Goal: Task Accomplishment & Management: Complete application form

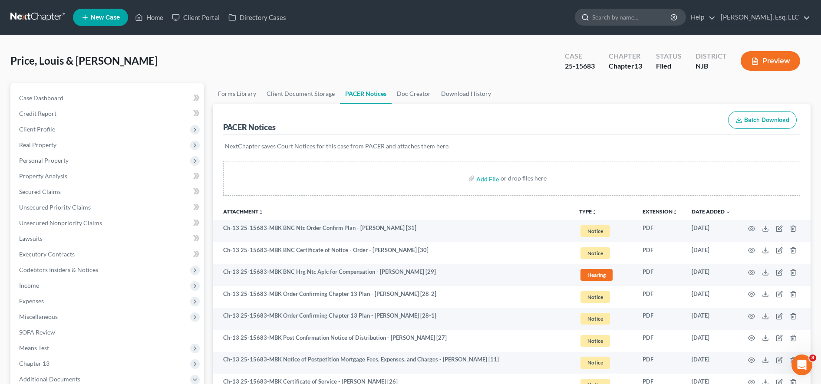
click at [632, 17] on input "search" at bounding box center [631, 17] width 79 height 16
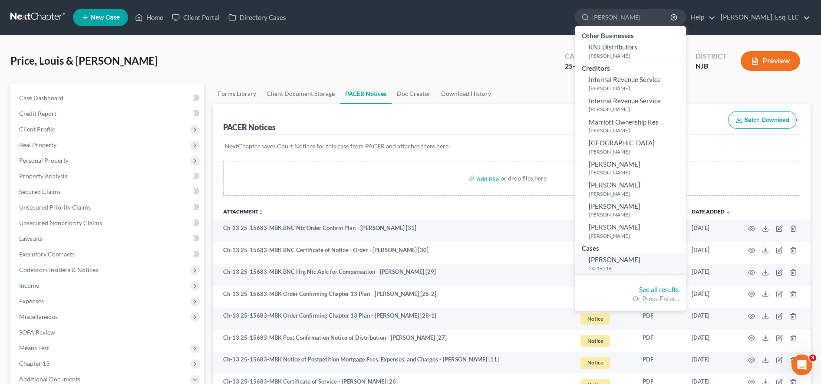
type input "renald"
click at [647, 265] on small "24-16516" at bounding box center [636, 268] width 95 height 7
select select "6"
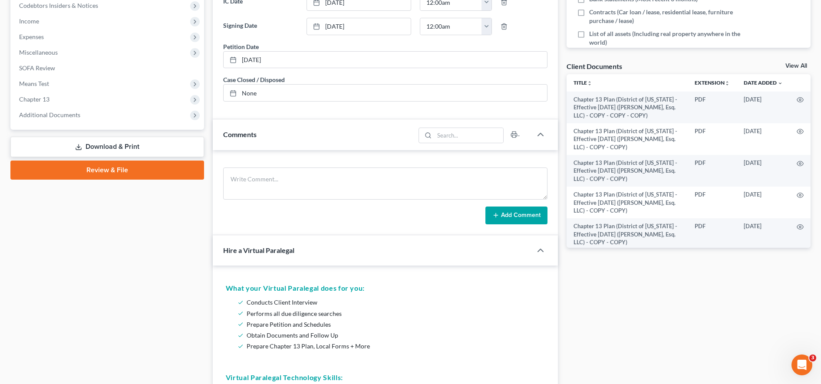
scroll to position [265, 0]
click at [112, 112] on span "Additional Documents" at bounding box center [108, 115] width 192 height 16
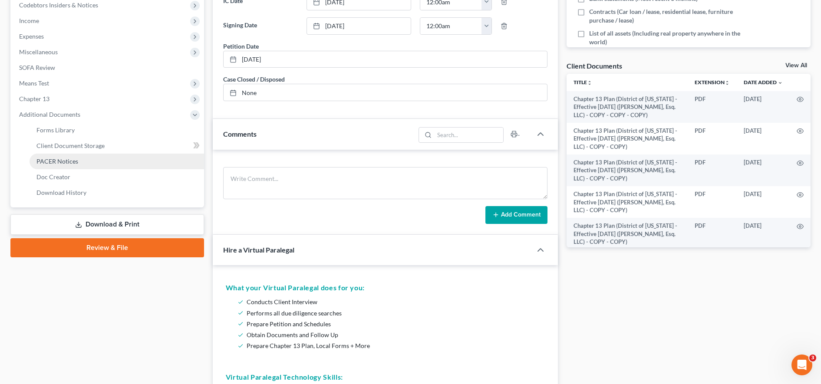
click at [79, 162] on link "PACER Notices" at bounding box center [117, 162] width 175 height 16
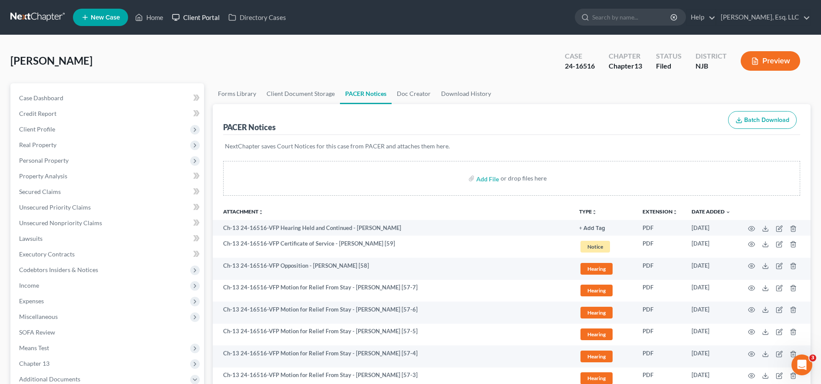
click at [222, 20] on link "Client Portal" at bounding box center [196, 18] width 56 height 16
click at [206, 20] on link "Client Portal" at bounding box center [196, 18] width 56 height 16
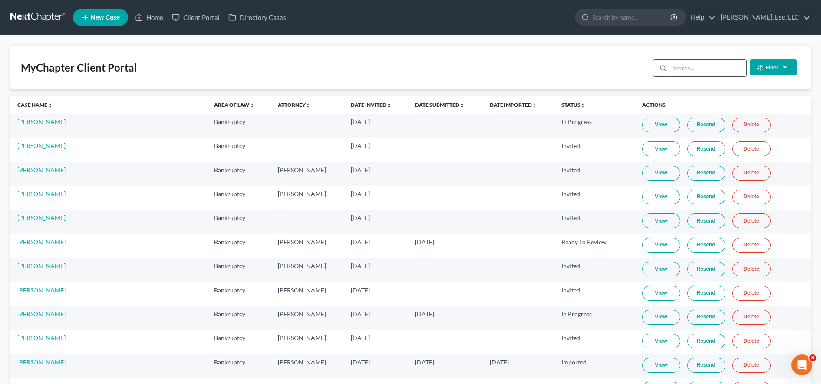
click at [695, 74] on input "search" at bounding box center [708, 68] width 77 height 17
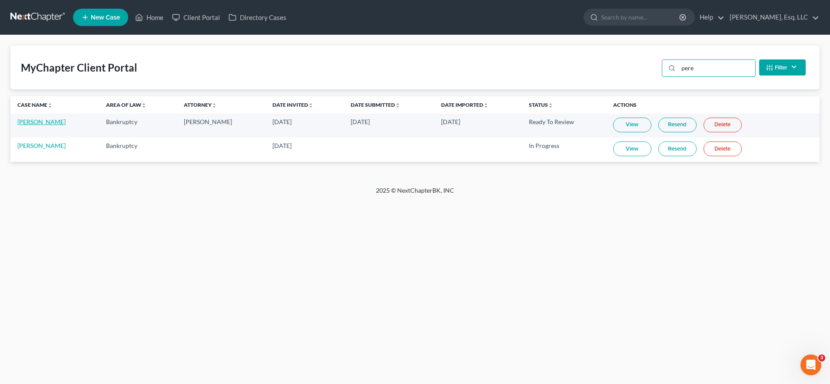
type input "pere"
click at [66, 121] on link "[PERSON_NAME]" at bounding box center [41, 121] width 48 height 7
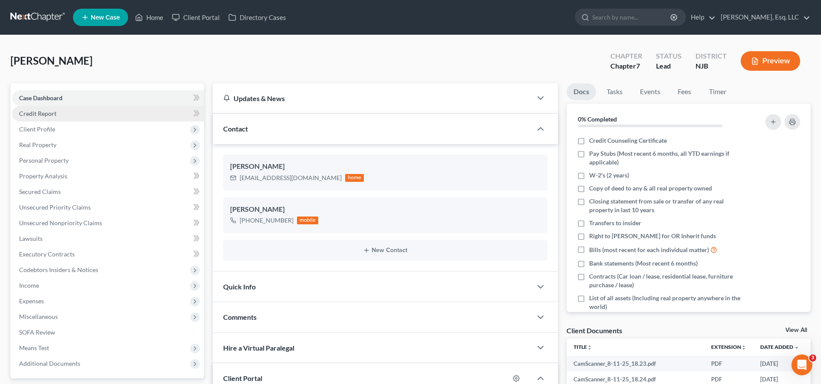
click at [127, 116] on link "Credit Report" at bounding box center [108, 114] width 192 height 16
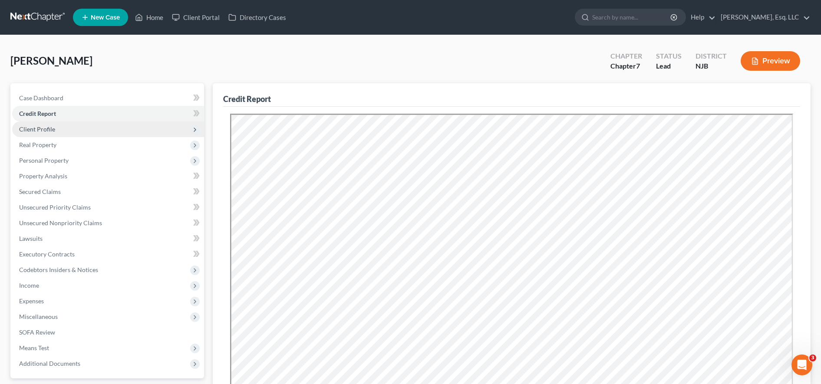
click at [120, 122] on span "Client Profile" at bounding box center [108, 130] width 192 height 16
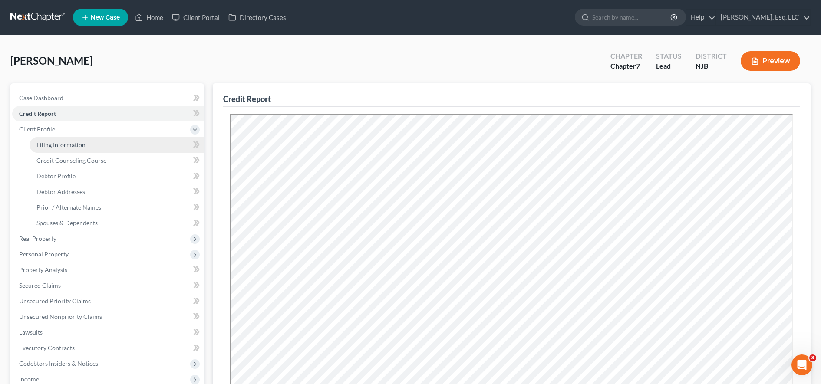
click at [80, 143] on span "Filing Information" at bounding box center [60, 144] width 49 height 7
select select "1"
select select "0"
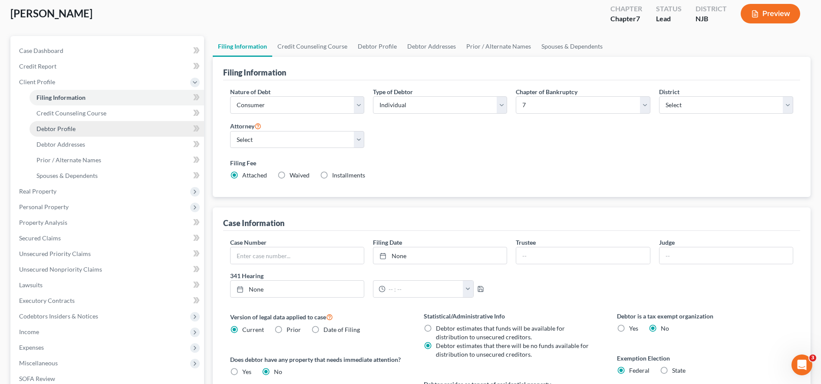
scroll to position [48, 0]
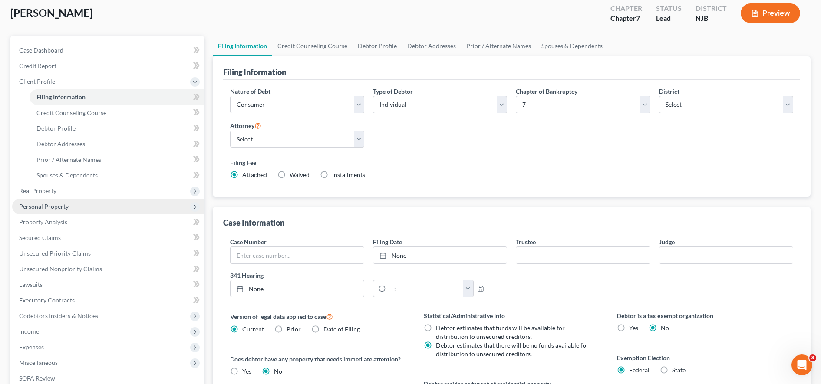
click at [132, 203] on span "Personal Property" at bounding box center [108, 207] width 192 height 16
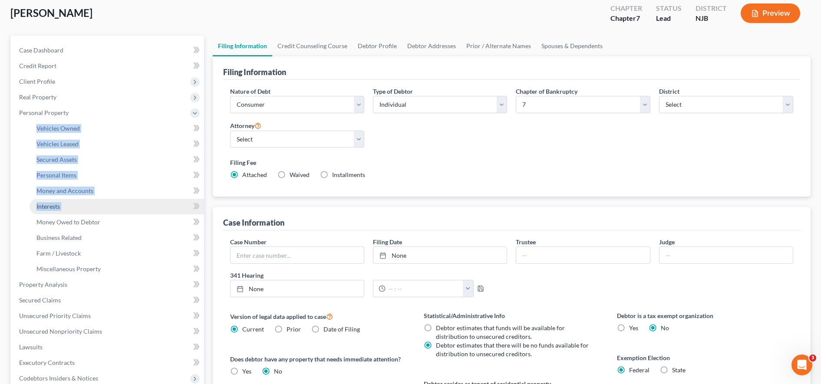
drag, startPoint x: 132, startPoint y: 203, endPoint x: 160, endPoint y: 206, distance: 28.4
click at [160, 206] on li "Personal Property Vehicles Owned Vehicles Leased Machinery and Vehicles Office …" at bounding box center [108, 191] width 192 height 172
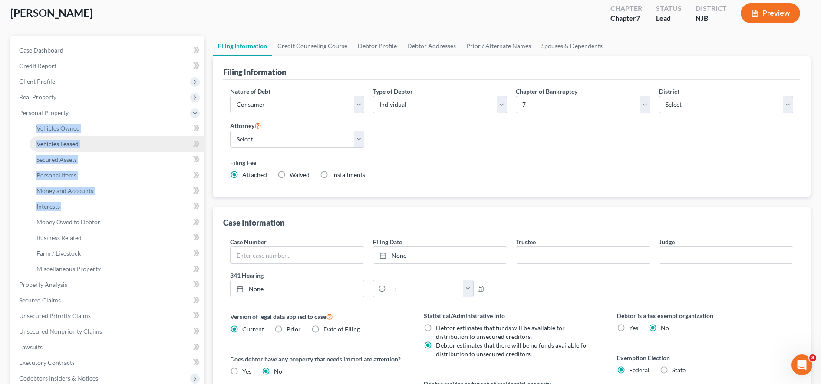
drag, startPoint x: 160, startPoint y: 206, endPoint x: 107, endPoint y: 146, distance: 80.3
click at [107, 146] on link "Vehicles Leased" at bounding box center [117, 144] width 175 height 16
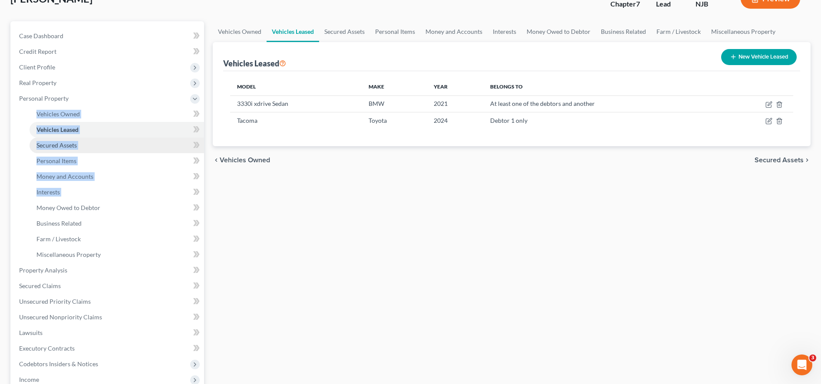
scroll to position [78, 0]
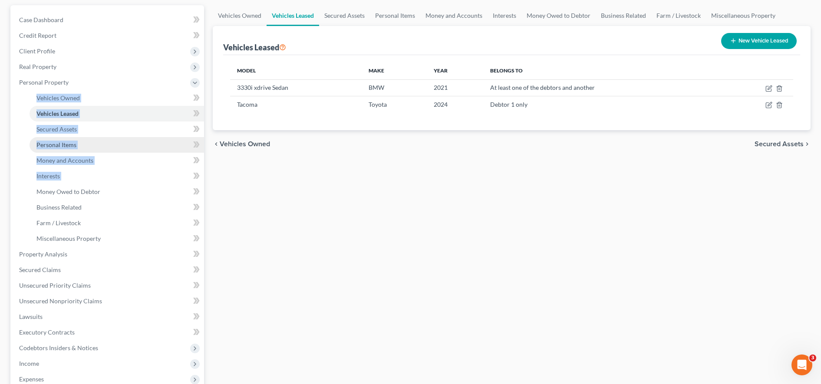
click at [106, 149] on link "Personal Items" at bounding box center [117, 145] width 175 height 16
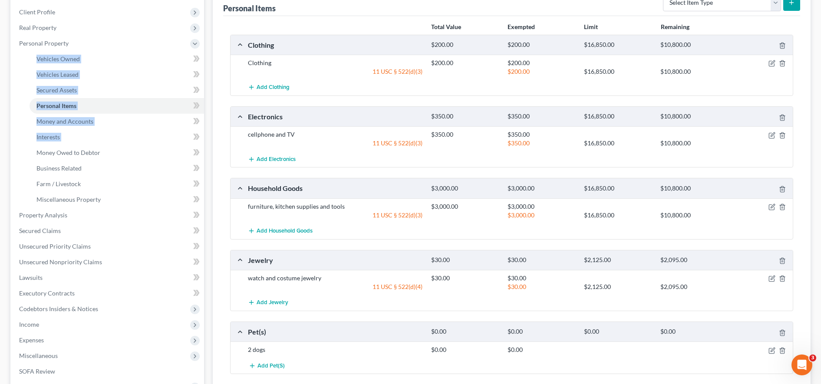
scroll to position [234, 0]
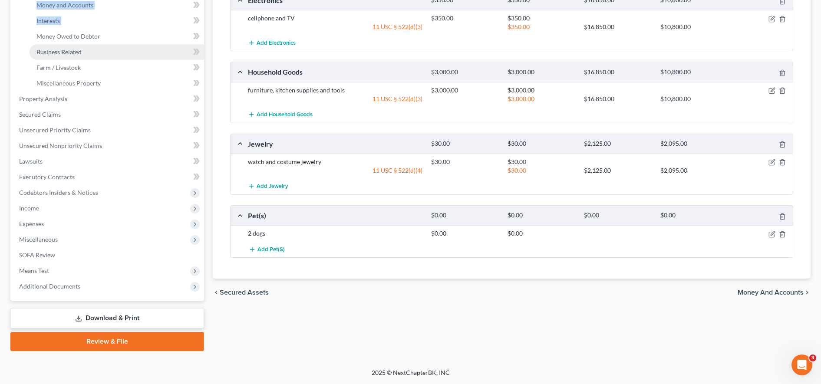
click at [117, 45] on link "Business Related" at bounding box center [117, 52] width 175 height 16
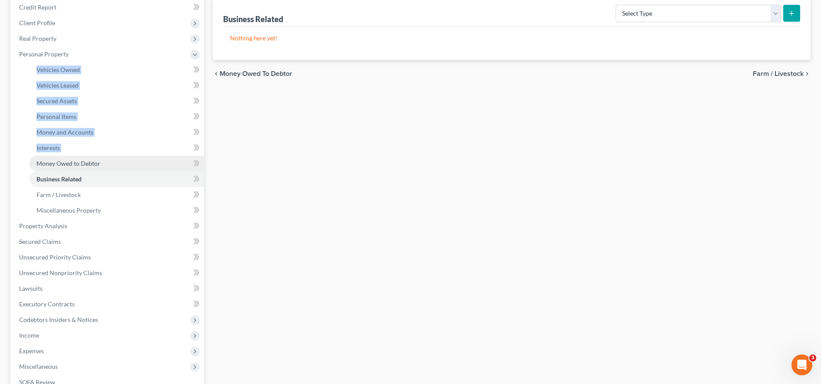
click at [128, 159] on link "Money Owed to Debtor" at bounding box center [117, 164] width 175 height 16
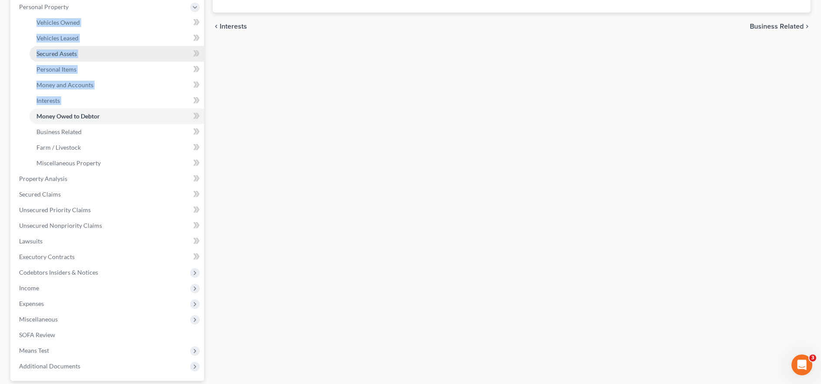
scroll to position [159, 0]
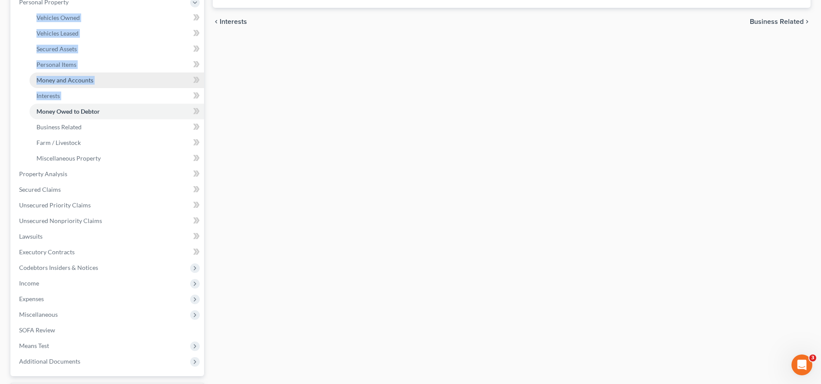
click at [109, 82] on link "Money and Accounts" at bounding box center [117, 81] width 175 height 16
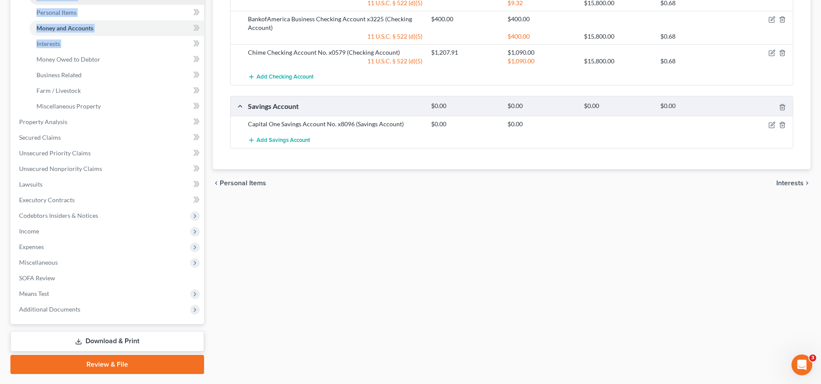
scroll to position [211, 0]
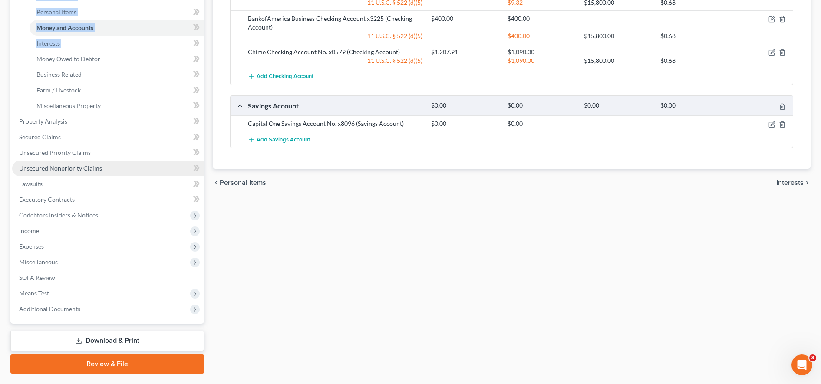
click at [91, 162] on link "Unsecured Nonpriority Claims" at bounding box center [108, 169] width 192 height 16
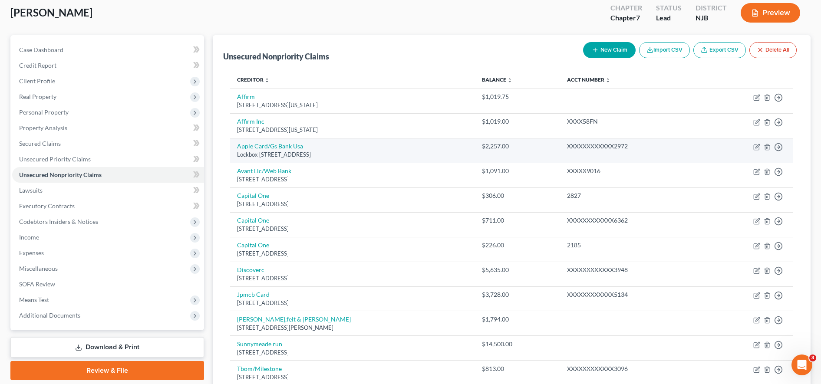
scroll to position [49, 0]
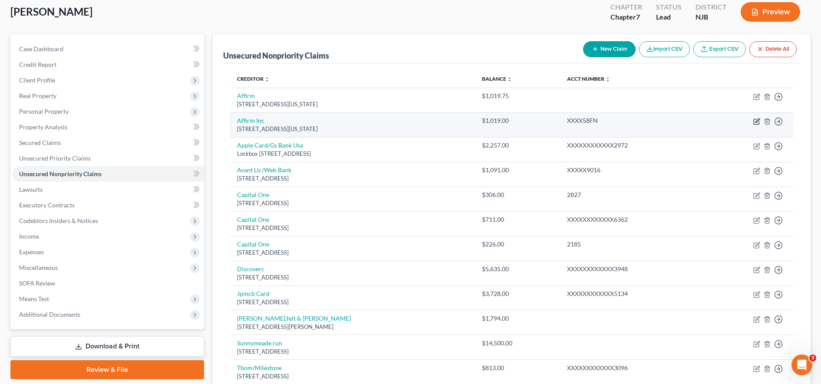
click at [756, 122] on icon "button" at bounding box center [758, 121] width 4 height 4
select select "4"
select select "0"
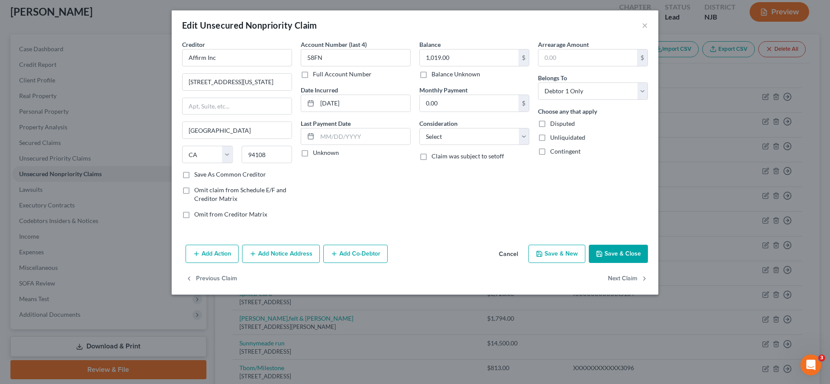
click at [194, 212] on label "Omit from Creditor Matrix" at bounding box center [230, 214] width 73 height 9
click at [198, 212] on input "Omit from Creditor Matrix" at bounding box center [201, 213] width 6 height 6
checkbox input "true"
click at [618, 268] on div "Add Action Add Notice Address Add Co-Debtor Cancel Save & New Save & Close" at bounding box center [415, 255] width 486 height 29
click at [613, 255] on button "Save & Close" at bounding box center [617, 254] width 59 height 18
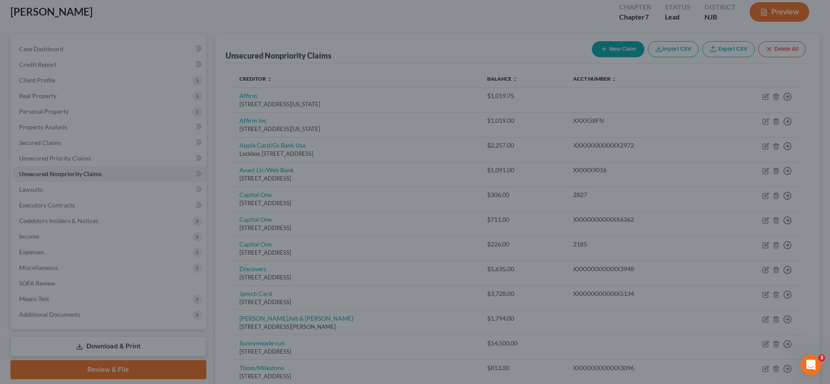
type input "0"
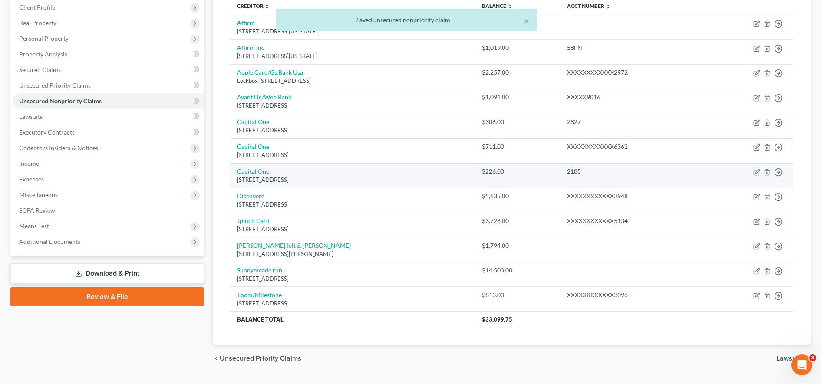
scroll to position [108, 0]
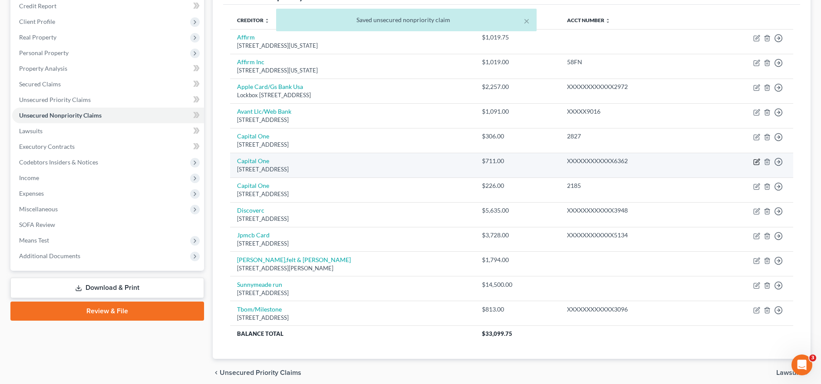
click at [757, 162] on icon "button" at bounding box center [758, 161] width 4 height 4
select select "46"
select select "2"
select select "0"
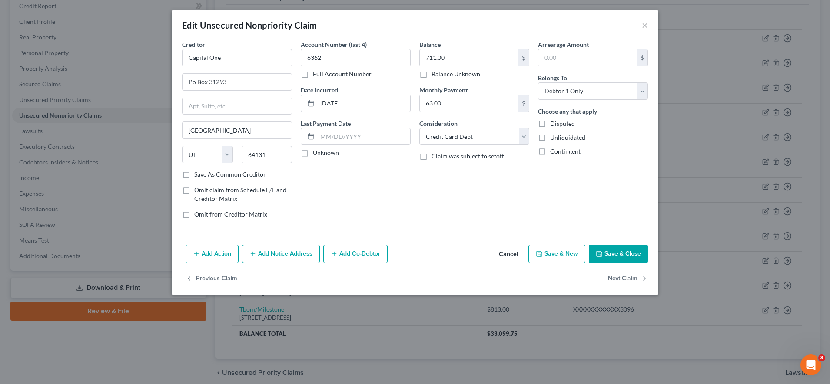
click at [194, 216] on label "Omit from Creditor Matrix" at bounding box center [230, 214] width 73 height 9
click at [198, 216] on input "Omit from Creditor Matrix" at bounding box center [201, 213] width 6 height 6
checkbox input "true"
click at [615, 258] on button "Save & Close" at bounding box center [617, 254] width 59 height 18
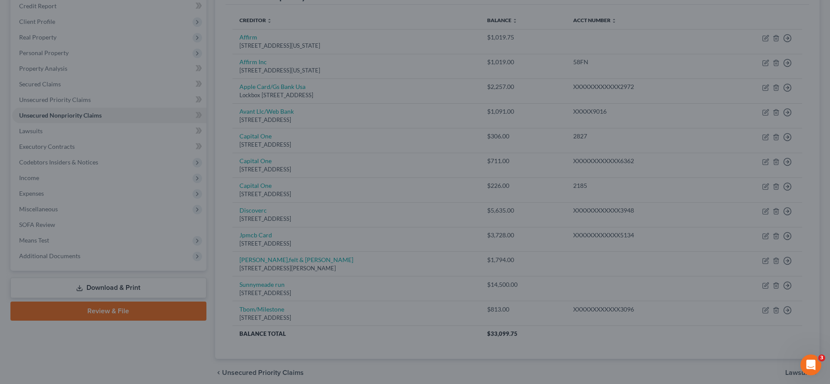
type input "0"
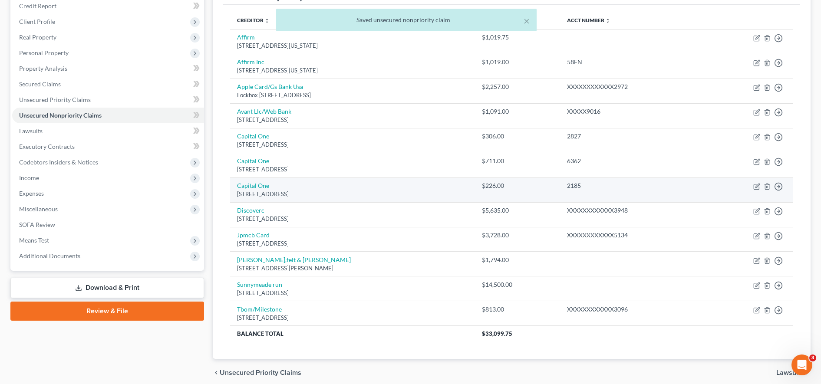
click at [752, 188] on td "Move to D Move to E Move to G Move to Notice Only" at bounding box center [749, 190] width 90 height 25
click at [755, 188] on icon "button" at bounding box center [757, 186] width 7 height 7
select select "46"
select select "2"
select select "0"
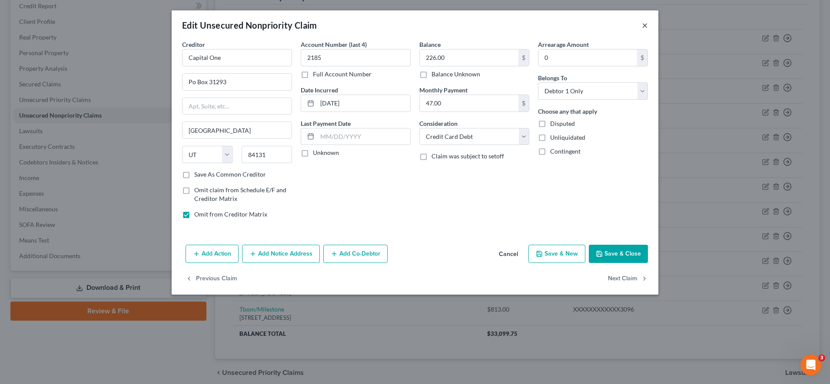
click at [645, 26] on button "×" at bounding box center [644, 25] width 6 height 10
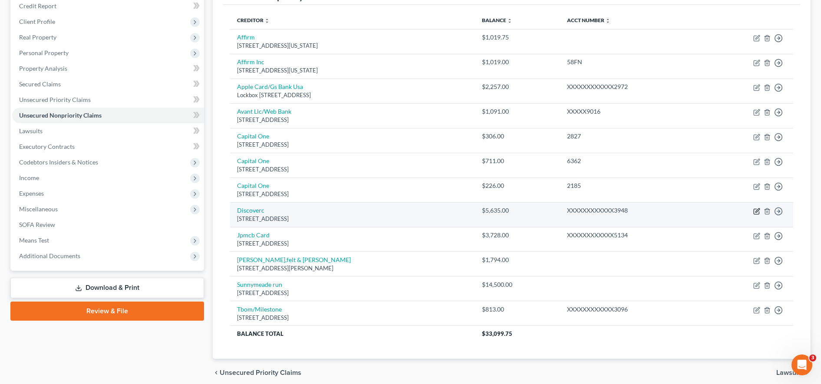
click at [755, 211] on icon "button" at bounding box center [757, 211] width 7 height 7
select select "46"
select select "2"
select select "0"
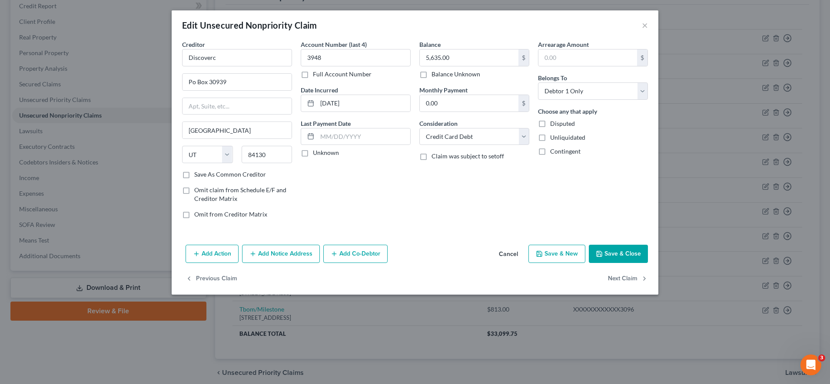
click at [194, 212] on label "Omit from Creditor Matrix" at bounding box center [230, 214] width 73 height 9
click at [198, 212] on input "Omit from Creditor Matrix" at bounding box center [201, 213] width 6 height 6
checkbox input "true"
click at [625, 250] on button "Save & Close" at bounding box center [617, 254] width 59 height 18
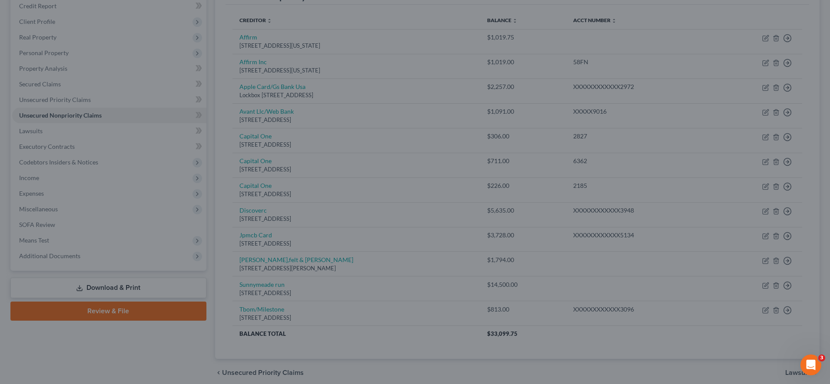
type input "0"
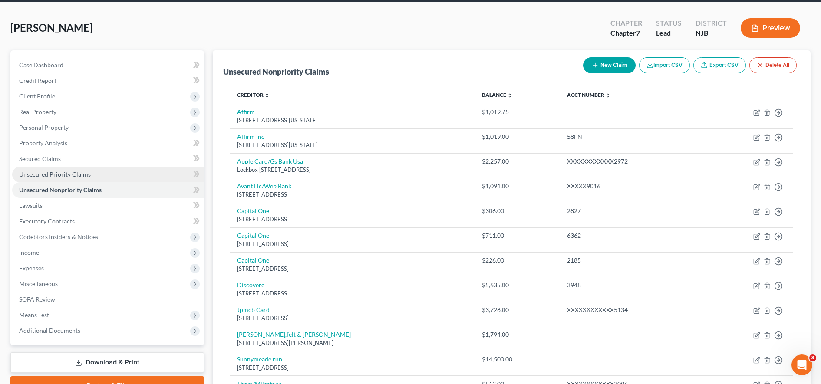
scroll to position [33, 0]
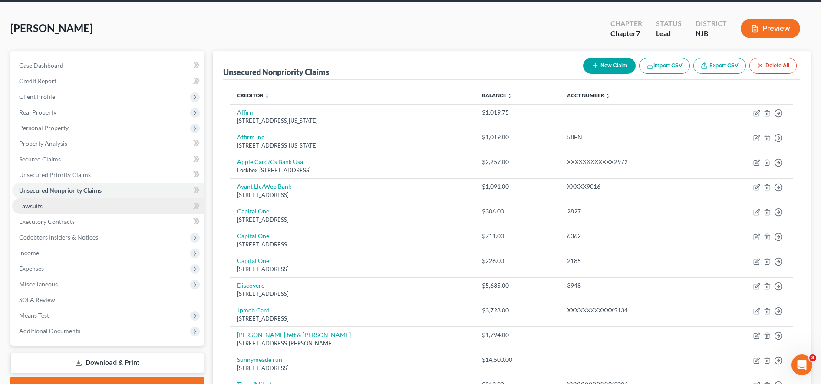
click at [172, 205] on link "Lawsuits" at bounding box center [108, 206] width 192 height 16
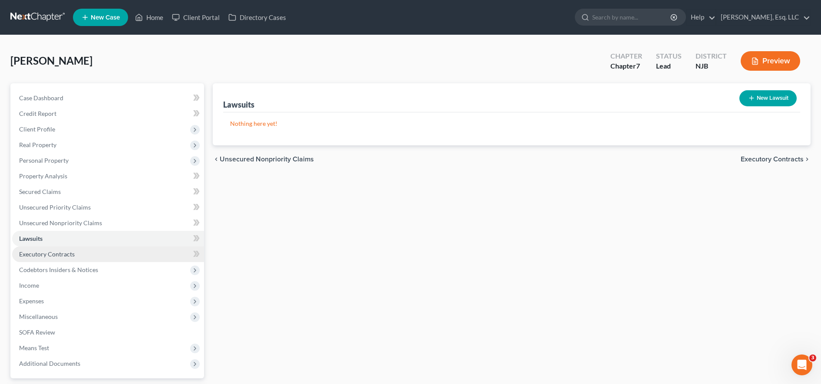
click at [73, 258] on span "Executory Contracts" at bounding box center [47, 254] width 56 height 7
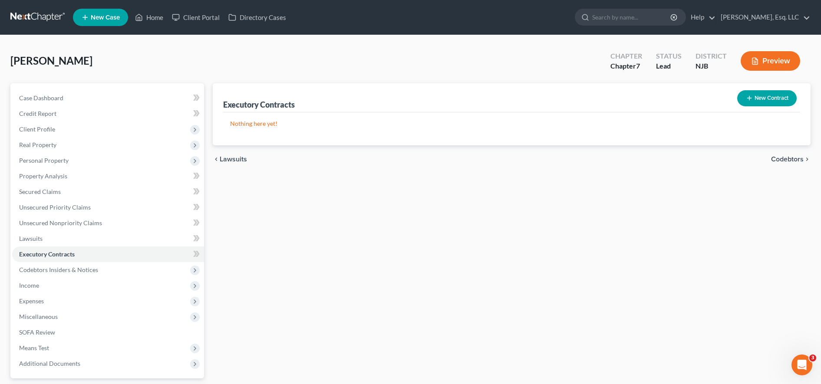
click at [700, 175] on div "Executory Contracts New Contract Nothing here yet! chevron_left Lawsuits Codebt…" at bounding box center [511, 255] width 607 height 345
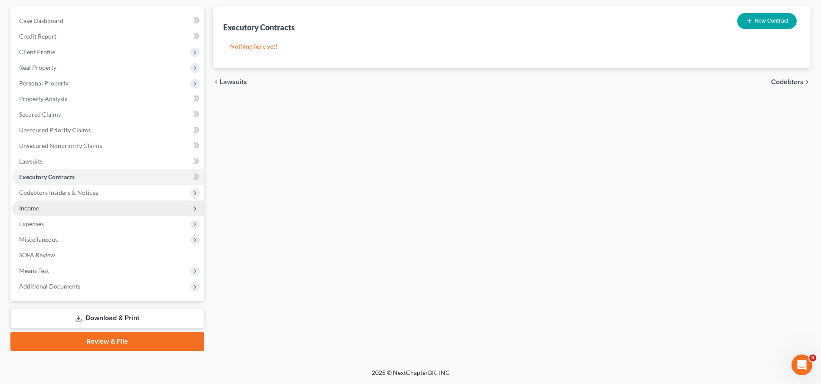
click at [122, 209] on span "Income" at bounding box center [108, 209] width 192 height 16
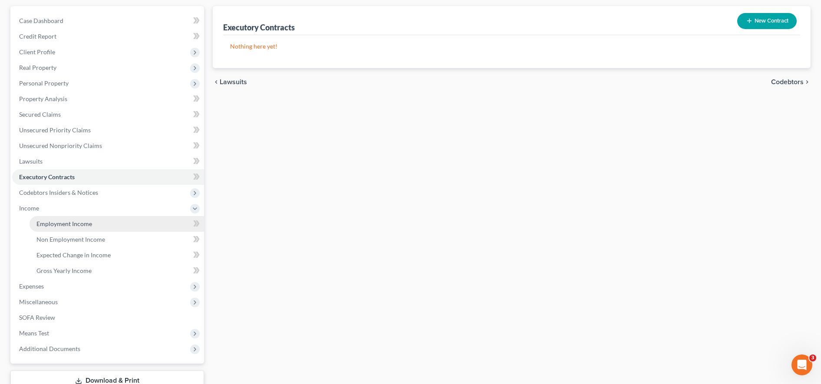
click at [120, 221] on link "Employment Income" at bounding box center [117, 224] width 175 height 16
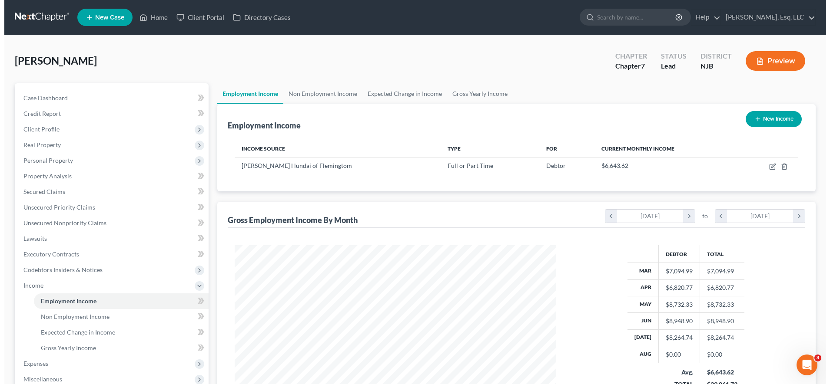
scroll to position [161, 339]
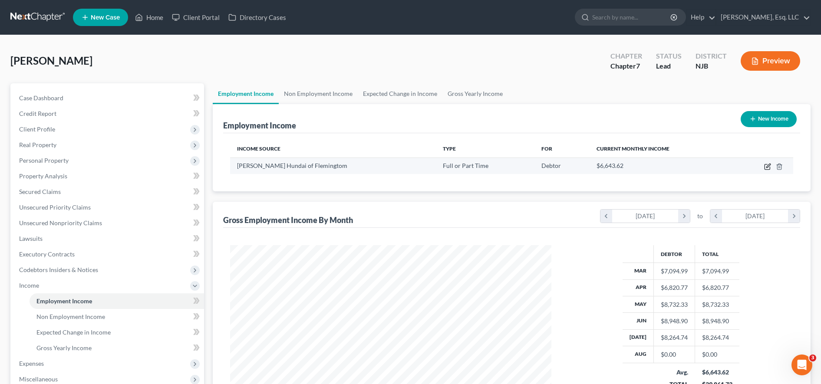
click at [767, 167] on icon "button" at bounding box center [767, 166] width 7 height 7
select select "0"
select select "33"
select select "1"
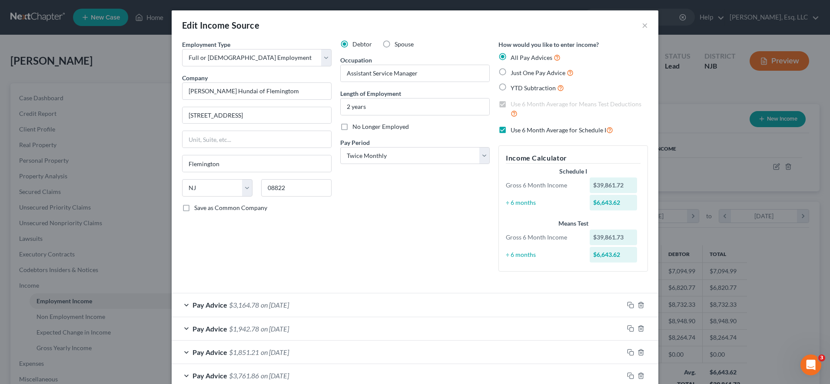
scroll to position [240, 0]
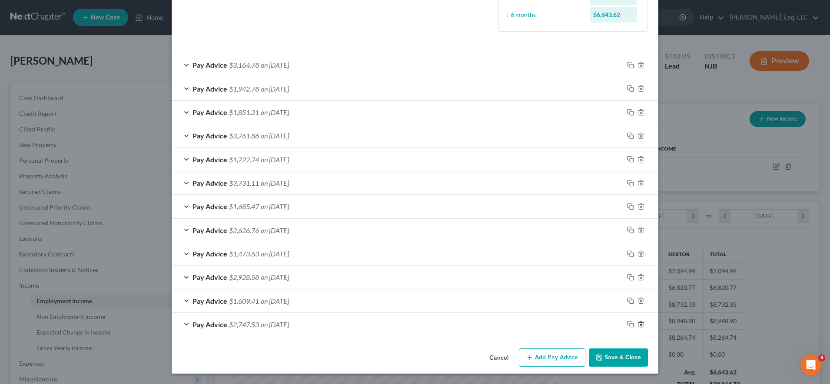
click at [639, 324] on icon "button" at bounding box center [640, 324] width 7 height 7
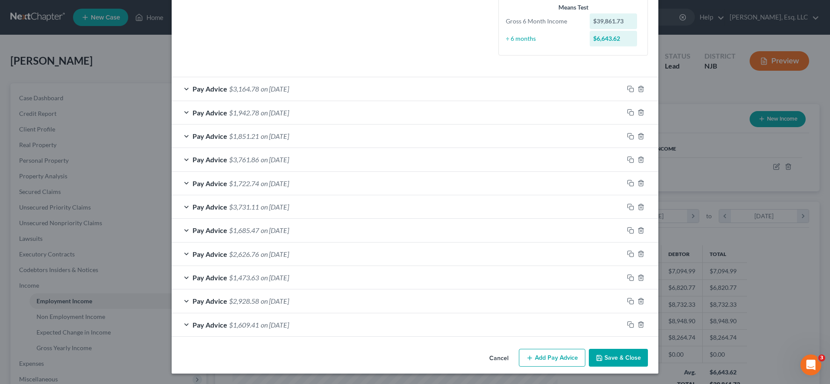
scroll to position [216, 0]
click at [639, 324] on icon "button" at bounding box center [640, 324] width 7 height 7
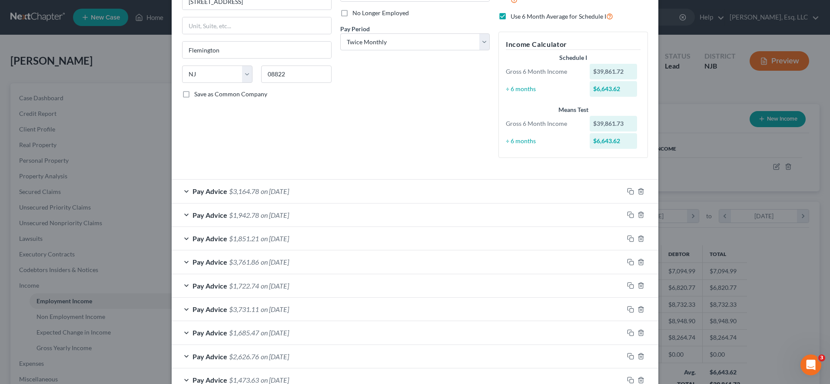
scroll to position [112, 0]
click at [469, 83] on div "Debtor Spouse Occupation Assistant Service Manager Length of Employment 2 years…" at bounding box center [415, 47] width 158 height 239
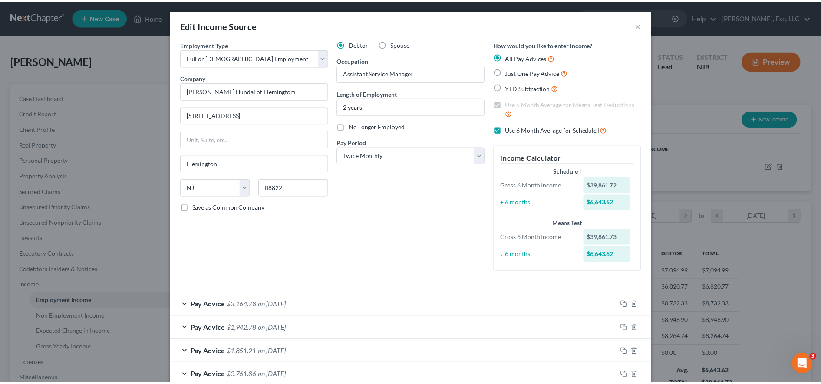
scroll to position [193, 0]
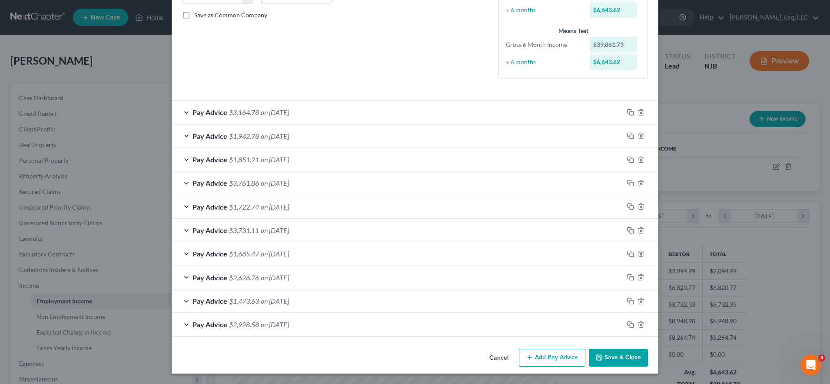
click at [602, 360] on button "Save & Close" at bounding box center [617, 358] width 59 height 18
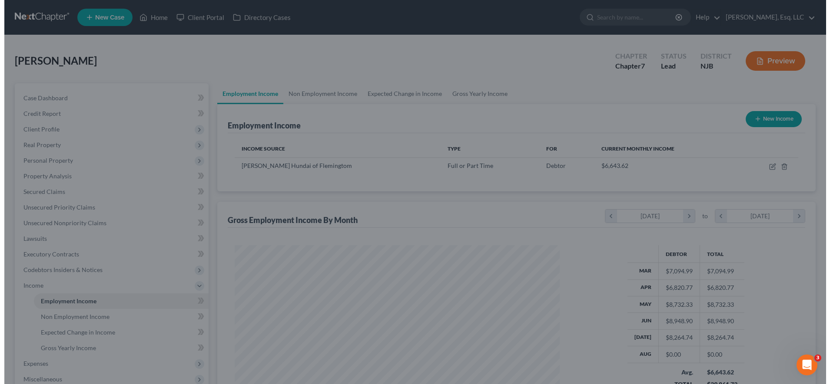
scroll to position [434149, 433971]
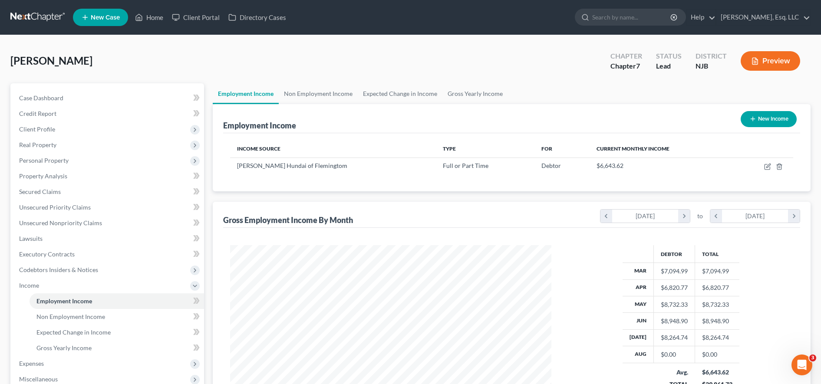
click at [770, 121] on button "New Income" at bounding box center [769, 119] width 56 height 16
select select "0"
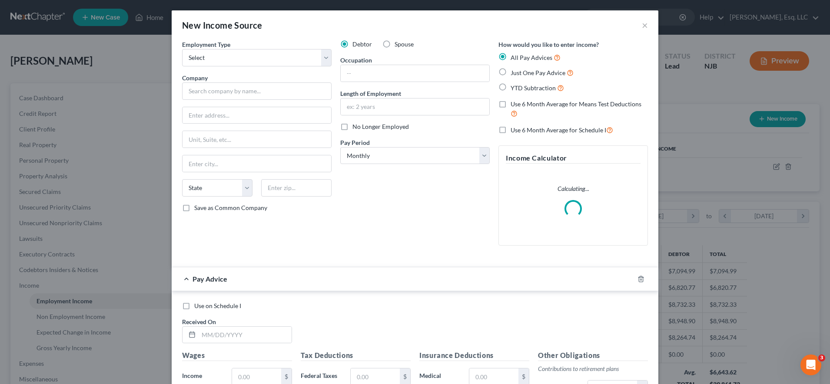
scroll to position [162, 343]
click at [231, 42] on div "Employment Type * Select Full or Part Time Employment Self Employment" at bounding box center [256, 53] width 149 height 26
click at [230, 48] on div "Employment Type * Select Full or Part Time Employment Self Employment" at bounding box center [256, 53] width 149 height 26
click at [228, 57] on select "Select Full or Part Time Employment Self Employment" at bounding box center [256, 57] width 149 height 17
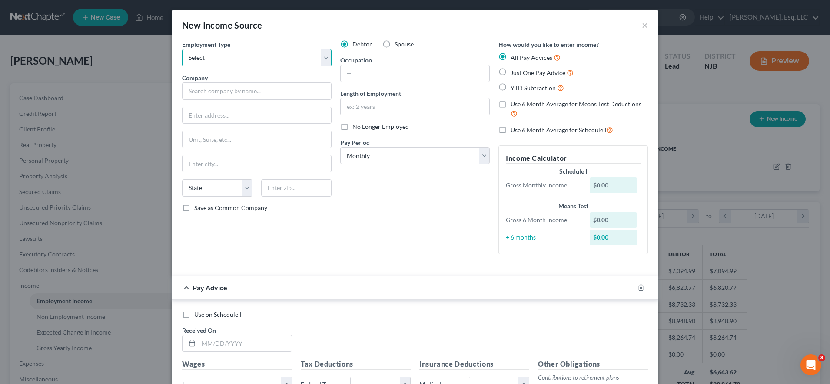
select select "1"
click at [182, 49] on select "Select Full or Part Time Employment Self Employment" at bounding box center [256, 57] width 149 height 17
click at [227, 95] on input "text" at bounding box center [256, 91] width 149 height 17
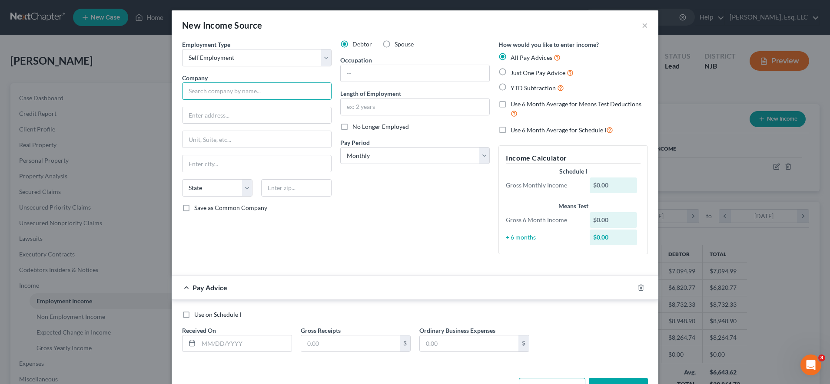
click at [223, 90] on input "text" at bounding box center [256, 91] width 149 height 17
type input "Pure Fresh"
click at [445, 27] on div "New Income Source ×" at bounding box center [415, 25] width 486 height 30
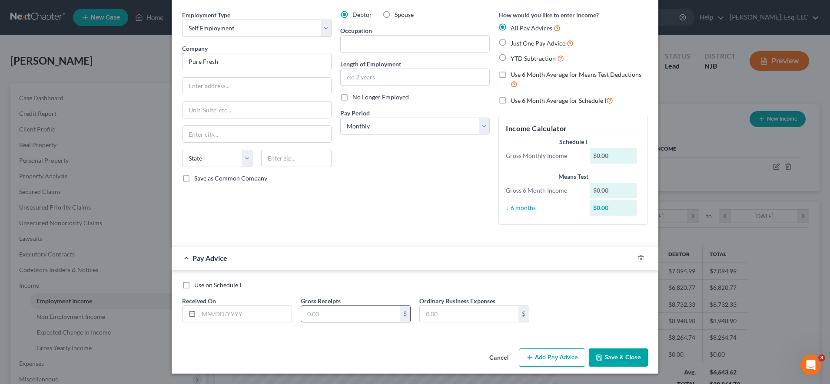
click at [334, 313] on input "text" at bounding box center [350, 314] width 99 height 17
type input "530.00"
click at [264, 311] on input "text" at bounding box center [244, 314] width 93 height 17
type input "[DATE]"
click at [450, 312] on input "text" at bounding box center [469, 314] width 99 height 17
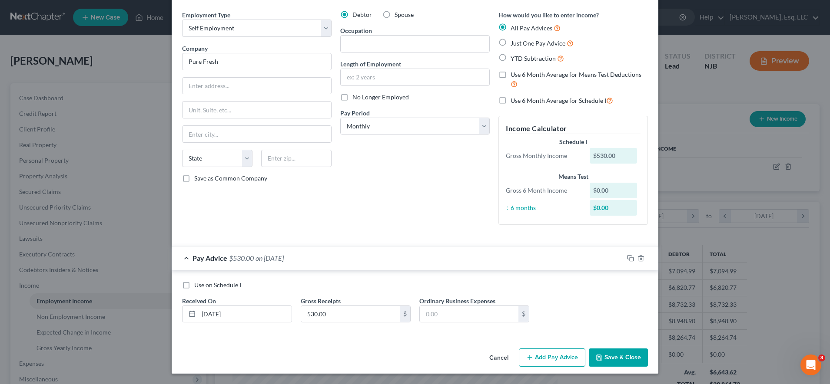
click at [627, 25] on div "All Pay Advices" at bounding box center [572, 28] width 149 height 10
click at [426, 308] on input "text" at bounding box center [469, 314] width 99 height 17
type input "316.66"
click at [629, 259] on rect "button" at bounding box center [631, 260] width 4 height 4
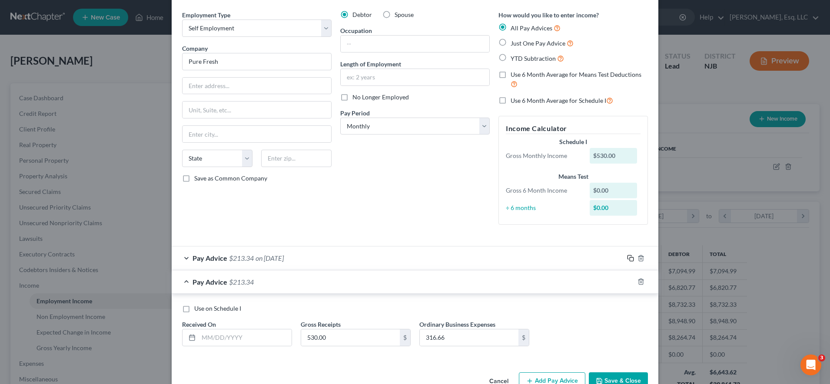
scroll to position [33, 0]
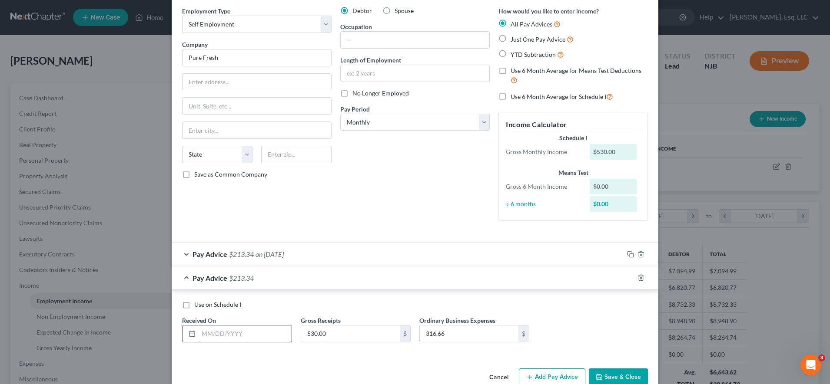
click at [228, 338] on input "text" at bounding box center [244, 334] width 93 height 17
type input "[DATE]"
click at [627, 275] on icon "button" at bounding box center [630, 277] width 7 height 7
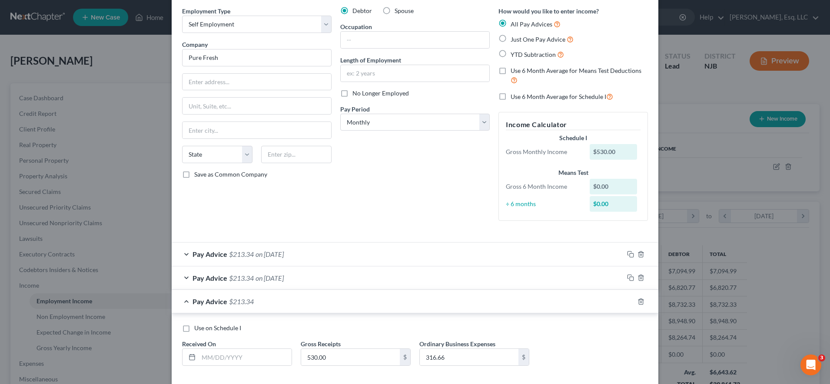
click at [218, 348] on div "Received On *" at bounding box center [237, 353] width 119 height 26
click at [218, 354] on input "text" at bounding box center [244, 357] width 93 height 17
click at [252, 357] on input "text" at bounding box center [244, 357] width 93 height 17
type input "[DATE]"
click at [629, 303] on rect "button" at bounding box center [631, 303] width 4 height 4
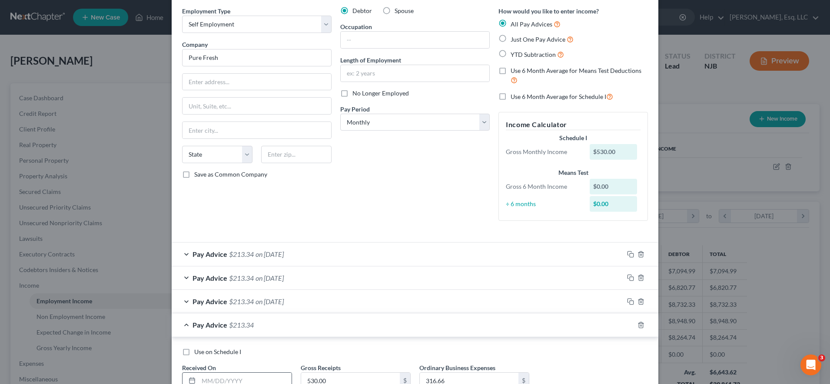
click at [219, 377] on input "text" at bounding box center [244, 381] width 93 height 17
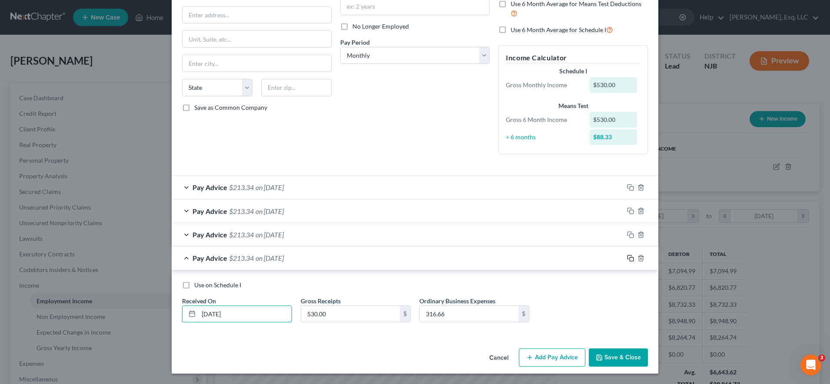
type input "[DATE]"
click at [627, 259] on icon "button" at bounding box center [629, 257] width 4 height 4
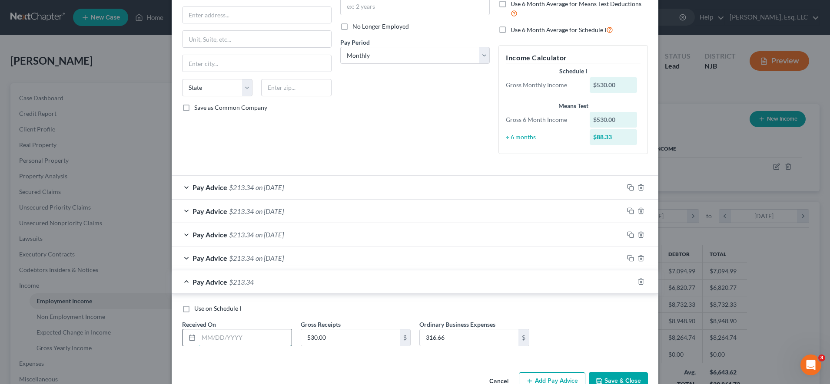
click at [251, 338] on input "text" at bounding box center [244, 338] width 93 height 17
click at [234, 336] on input "05/20/2025" at bounding box center [244, 338] width 93 height 17
type input "[DATE]"
click at [627, 282] on icon "button" at bounding box center [630, 281] width 7 height 7
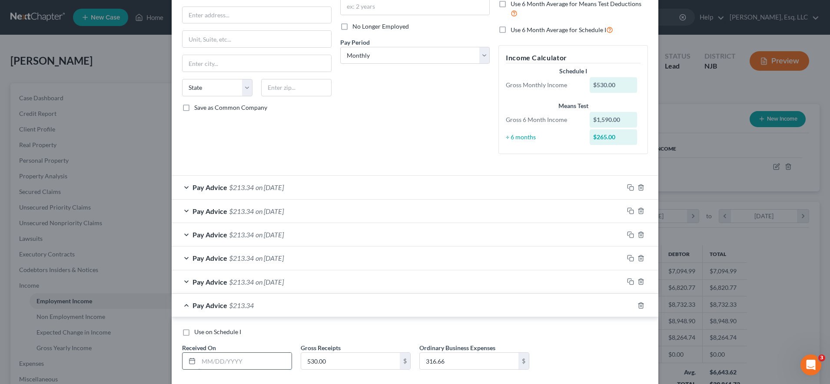
click at [258, 360] on input "text" at bounding box center [244, 361] width 93 height 17
type input "[DATE]"
click at [627, 304] on icon "button" at bounding box center [630, 305] width 7 height 7
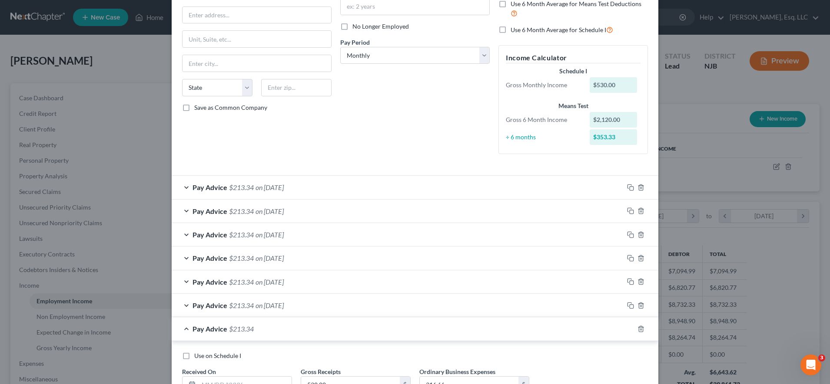
scroll to position [171, 0]
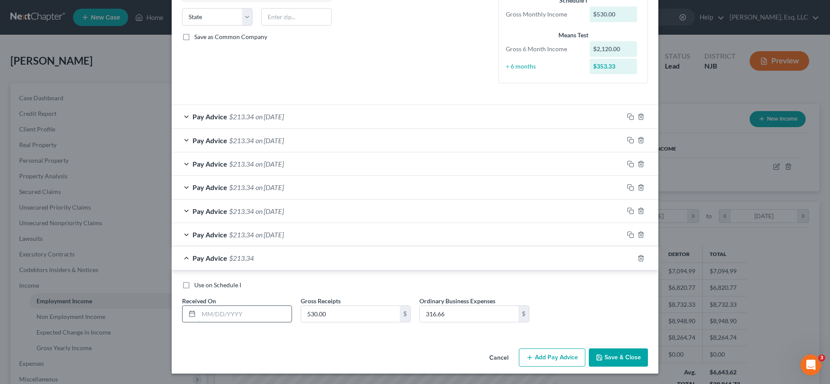
click at [253, 310] on input "text" at bounding box center [244, 314] width 93 height 17
type input "07/31/2025"
click at [627, 260] on icon "button" at bounding box center [630, 258] width 7 height 7
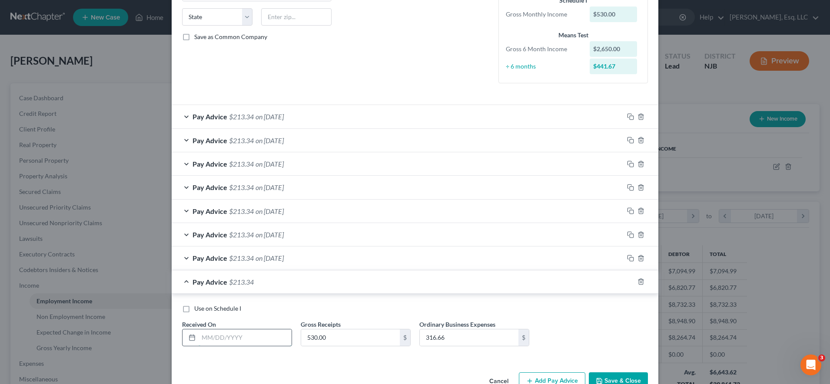
click at [248, 342] on input "text" at bounding box center [244, 338] width 93 height 17
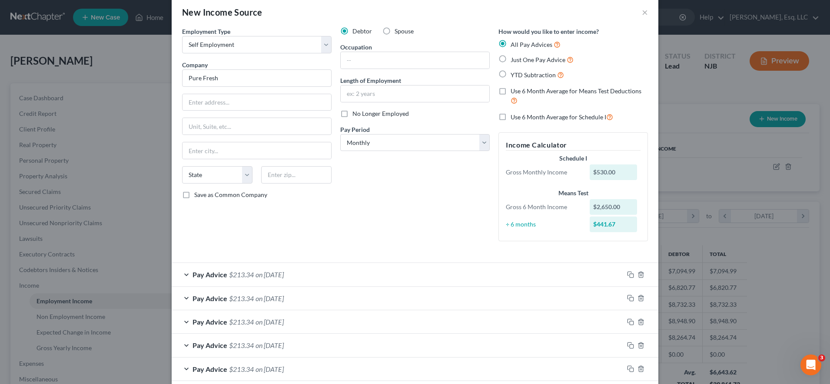
scroll to position [13, 0]
type input "08/31/2025"
click at [369, 66] on input "text" at bounding box center [414, 61] width 149 height 17
type input "C"
type input "Sole Member"
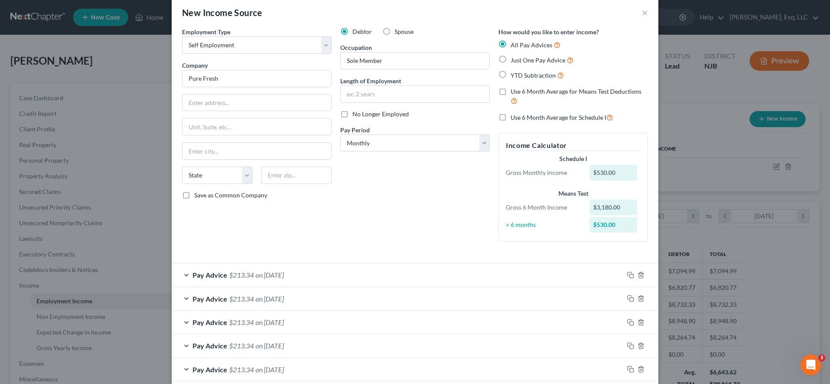
click at [474, 26] on div "New Income Source ×" at bounding box center [415, 13] width 486 height 30
click at [431, 102] on input "text" at bounding box center [414, 94] width 149 height 17
type input "3 Years"
click at [379, 238] on div "Debtor Spouse Occupation Sole Member Length of Employment 3 Years No Longer Emp…" at bounding box center [415, 137] width 158 height 221
click at [361, 10] on div "New Income Source ×" at bounding box center [415, 13] width 486 height 30
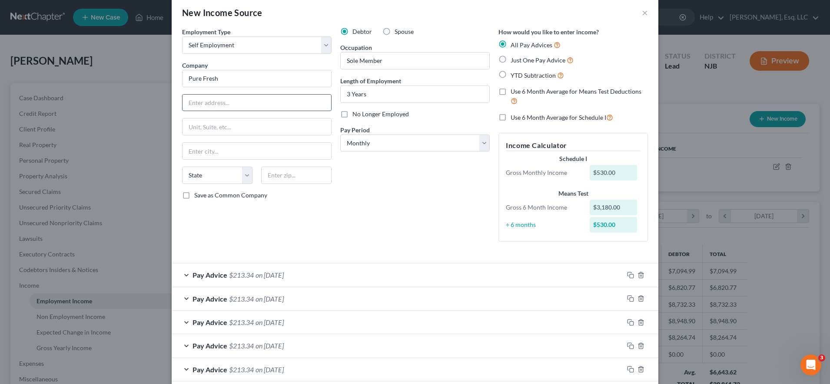
click at [260, 103] on input "text" at bounding box center [256, 103] width 149 height 17
type input "428 Sherman Ct."
click at [272, 176] on input "text" at bounding box center [296, 175] width 70 height 17
type input "08502"
type input "Belle Mead"
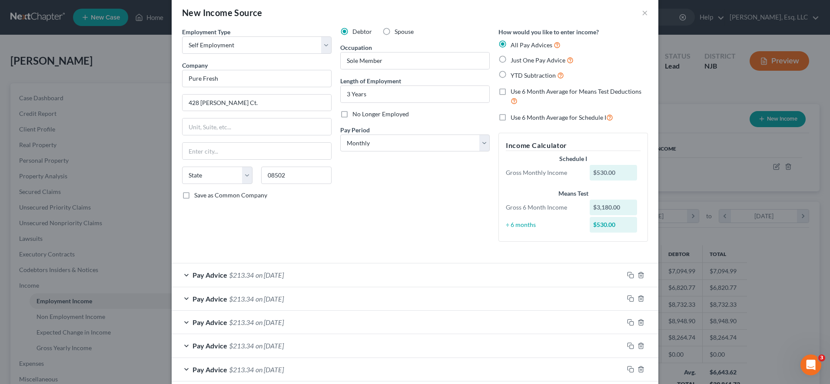
select select "33"
click at [323, 205] on div "Employment Type * Select Full or Part Time Employment Self Employment Company *…" at bounding box center [257, 137] width 158 height 221
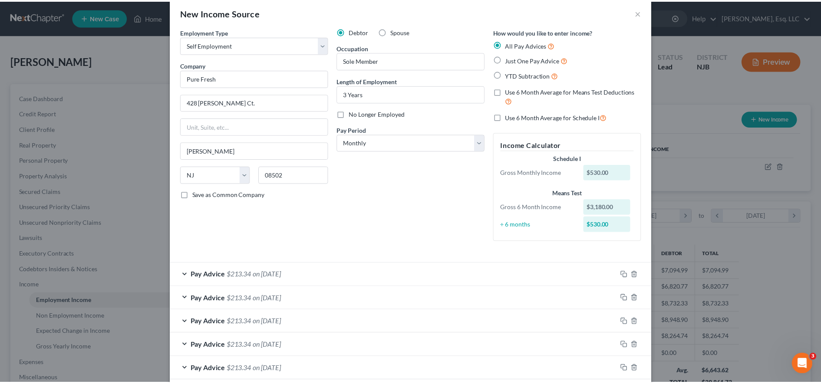
scroll to position [195, 0]
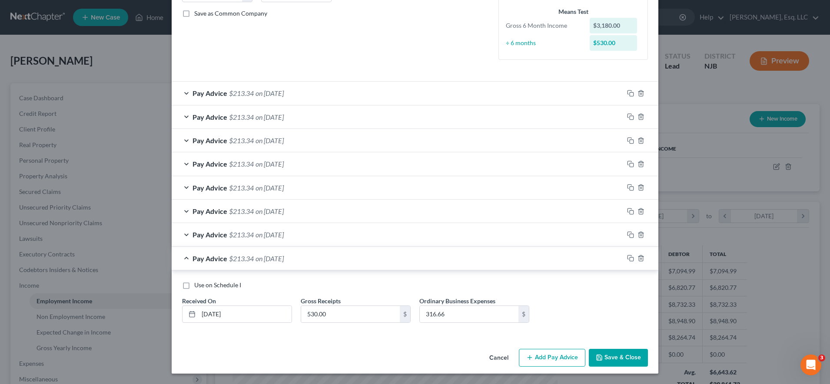
click at [602, 360] on button "Save & Close" at bounding box center [617, 358] width 59 height 18
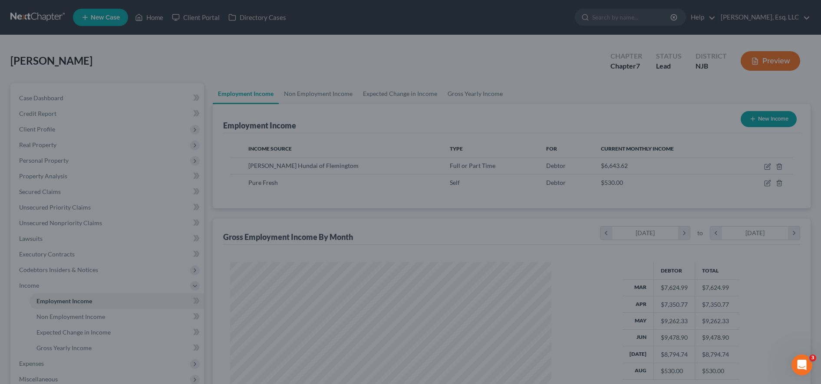
scroll to position [434149, 433971]
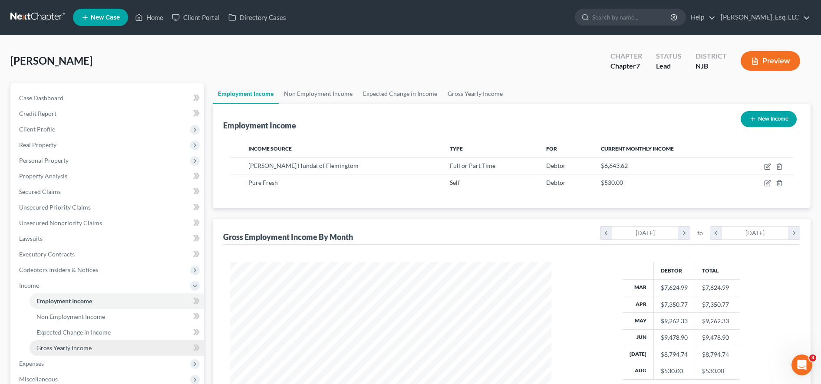
click at [59, 346] on span "Gross Yearly Income" at bounding box center [63, 347] width 55 height 7
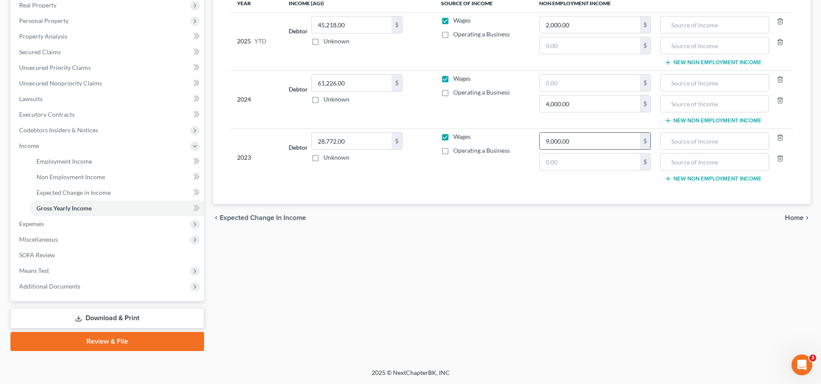
scroll to position [24, 0]
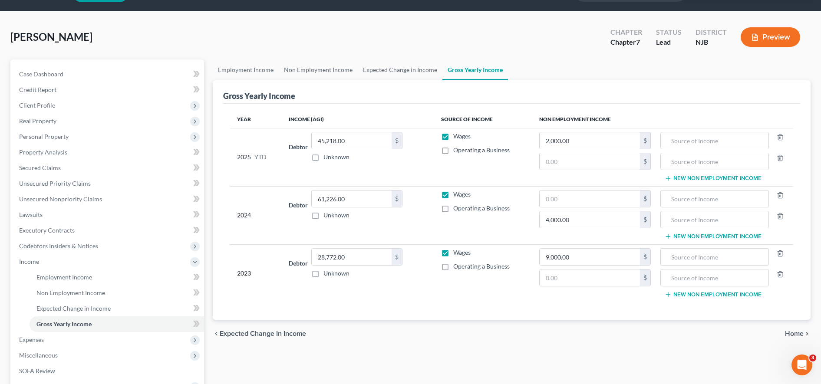
click at [453, 267] on label "Operating a Business" at bounding box center [481, 266] width 56 height 9
click at [457, 267] on input "Operating a Business" at bounding box center [460, 265] width 6 height 6
checkbox input "true"
click at [453, 208] on label "Operating a Business" at bounding box center [481, 208] width 56 height 9
click at [457, 208] on input "Operating a Business" at bounding box center [460, 207] width 6 height 6
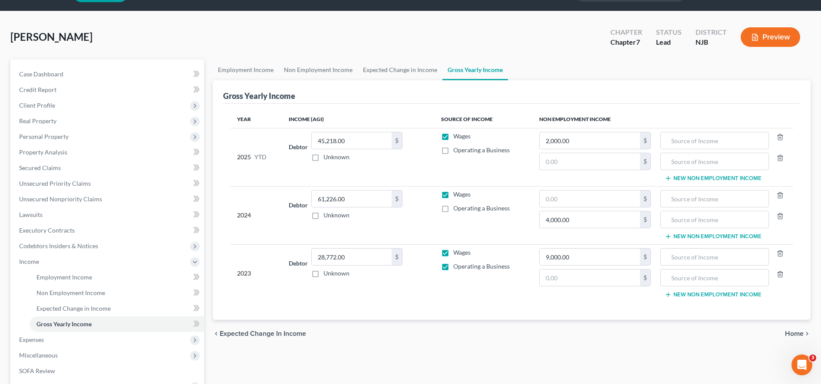
checkbox input "true"
click at [453, 149] on label "Operating a Business" at bounding box center [481, 150] width 56 height 9
click at [457, 149] on input "Operating a Business" at bounding box center [460, 149] width 6 height 6
checkbox input "true"
click at [88, 298] on link "Non Employment Income" at bounding box center [117, 293] width 175 height 16
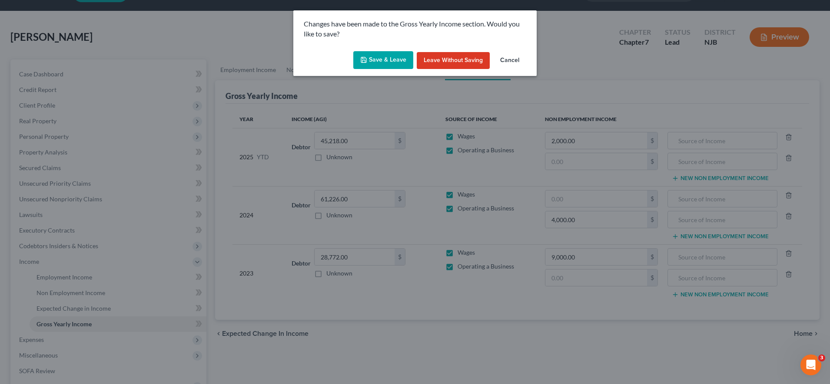
click at [369, 69] on button "Save & Leave" at bounding box center [383, 60] width 60 height 18
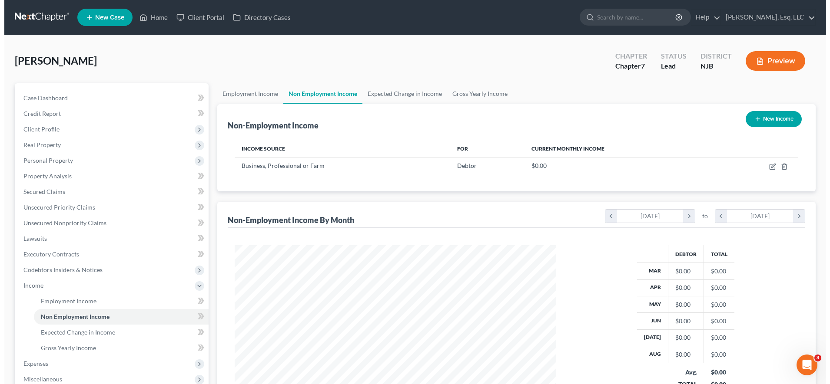
scroll to position [161, 339]
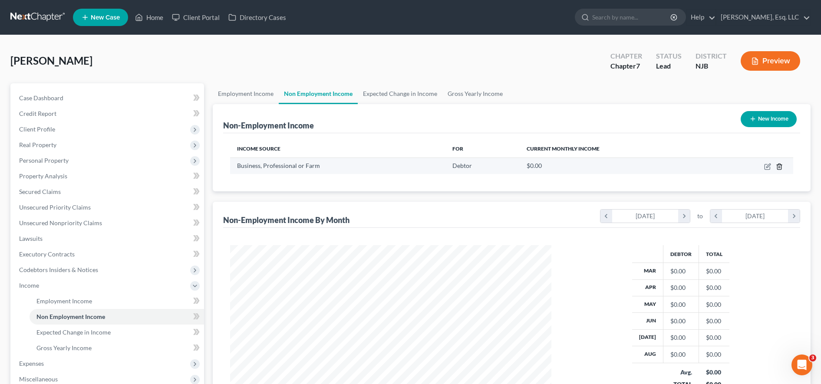
click at [779, 165] on icon "button" at bounding box center [779, 166] width 7 height 7
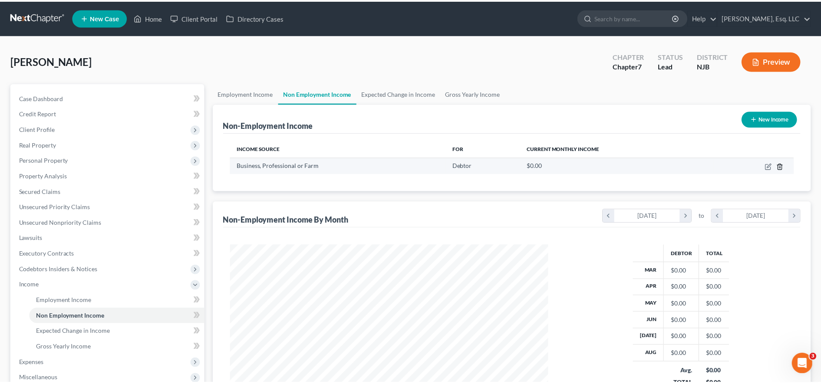
scroll to position [162, 343]
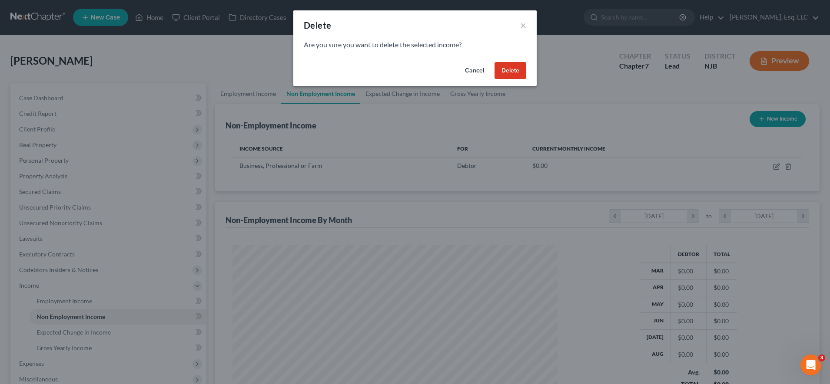
click at [509, 75] on button "Delete" at bounding box center [510, 70] width 32 height 17
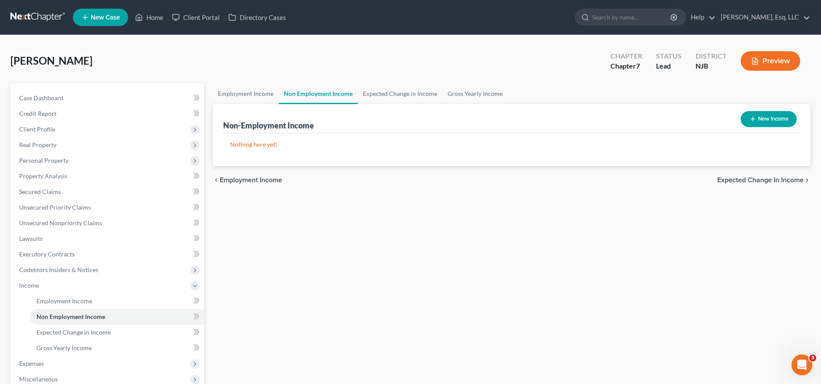
click at [473, 43] on div "Perez-Rodriguez, Bradly Upgraded Chapter Chapter 7 Status Lead District NJB Pre…" at bounding box center [410, 271] width 821 height 473
click at [105, 348] on link "Gross Yearly Income" at bounding box center [117, 348] width 175 height 16
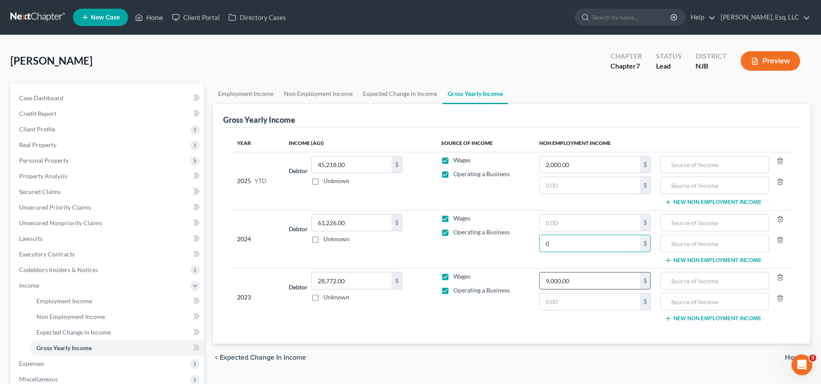
type input "0"
drag, startPoint x: 367, startPoint y: 46, endPoint x: 366, endPoint y: 52, distance: 5.7
click at [367, 46] on div "Perez-Rodriguez, Bradly Upgraded Chapter Chapter 7 Status Lead District NJB Pre…" at bounding box center [410, 65] width 800 height 38
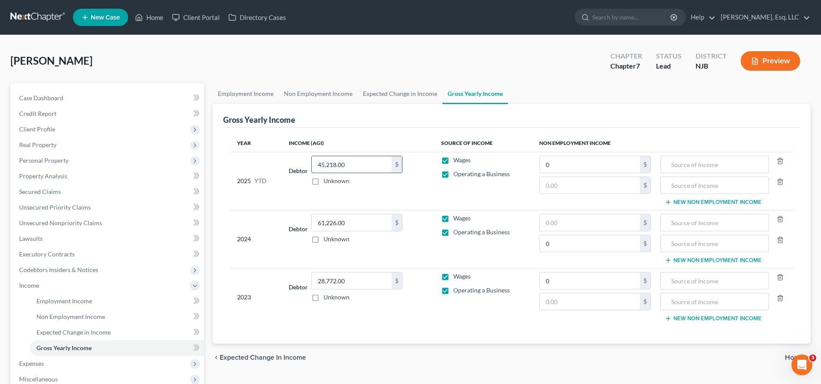
click at [354, 167] on input "45,218.00" at bounding box center [352, 164] width 80 height 17
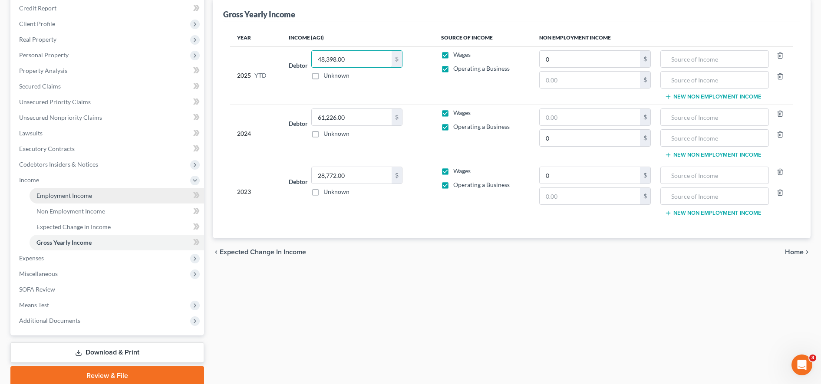
scroll to position [117, 0]
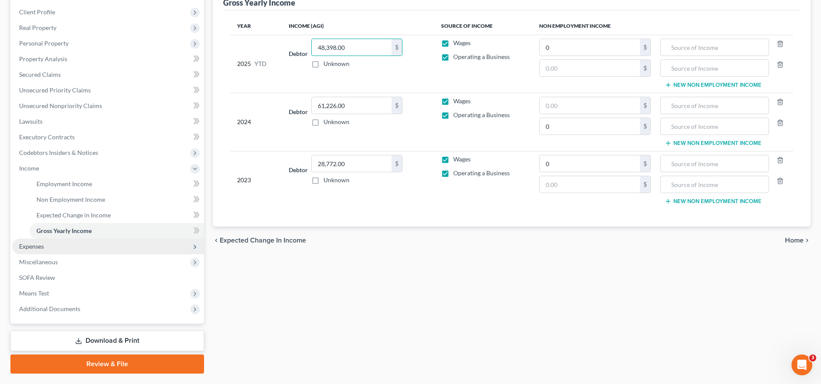
type input "48,398.00"
click at [122, 240] on span "Expenses" at bounding box center [108, 247] width 192 height 16
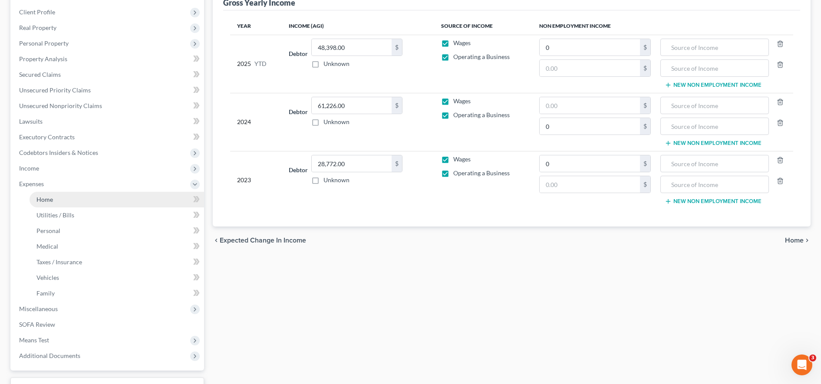
click at [138, 206] on link "Home" at bounding box center [117, 200] width 175 height 16
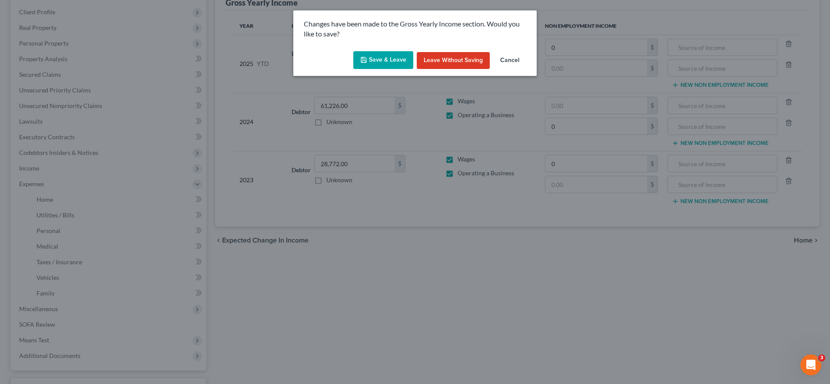
click at [360, 62] on button "Save & Leave" at bounding box center [383, 60] width 60 height 18
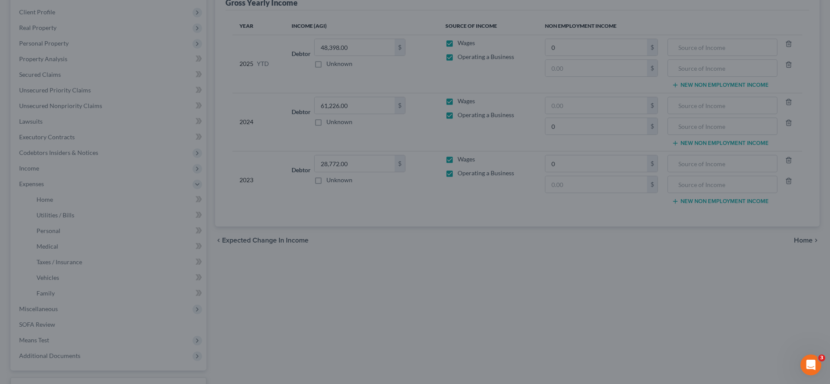
type input "0.00"
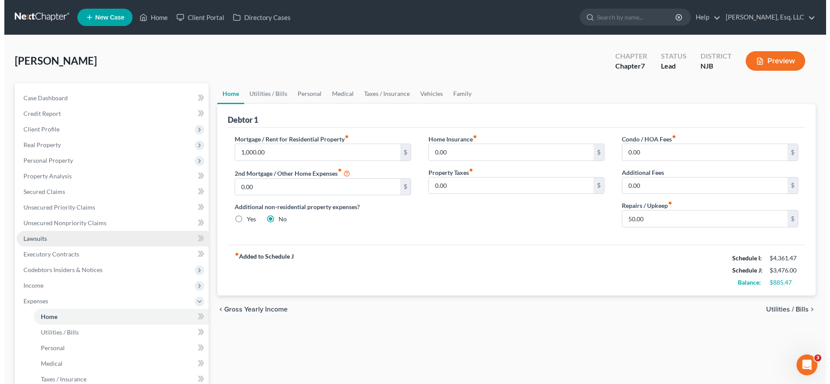
scroll to position [102, 0]
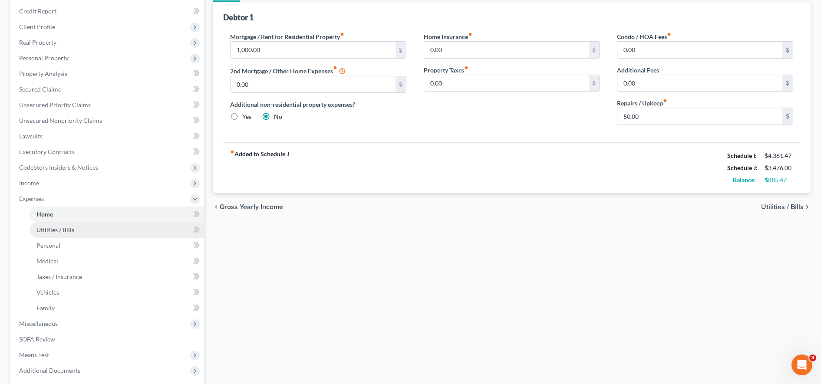
click at [138, 225] on link "Utilities / Bills" at bounding box center [117, 230] width 175 height 16
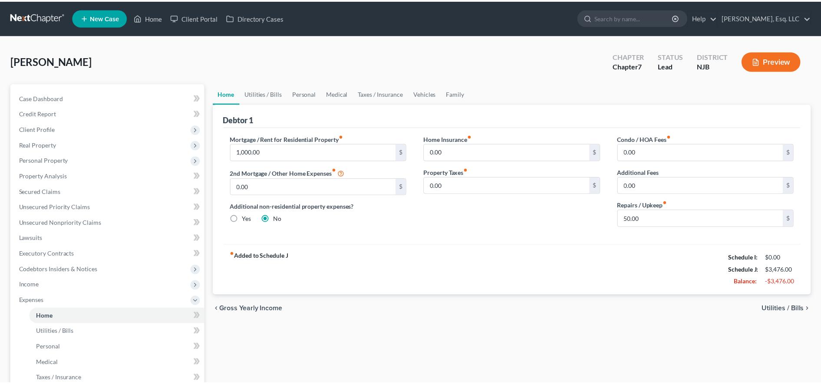
scroll to position [102, 0]
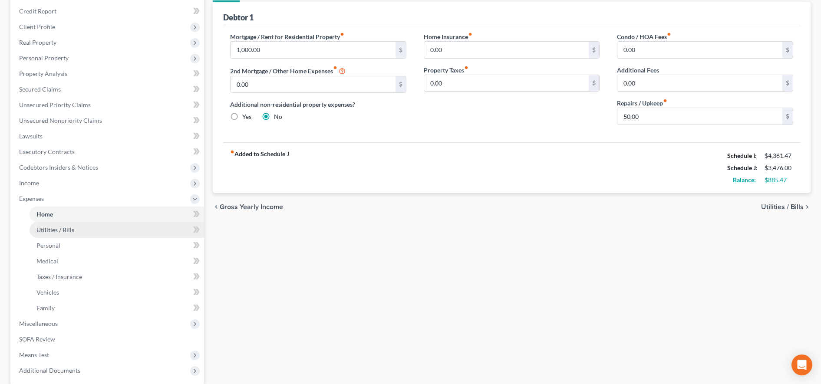
click at [143, 230] on link "Utilities / Bills" at bounding box center [117, 230] width 175 height 16
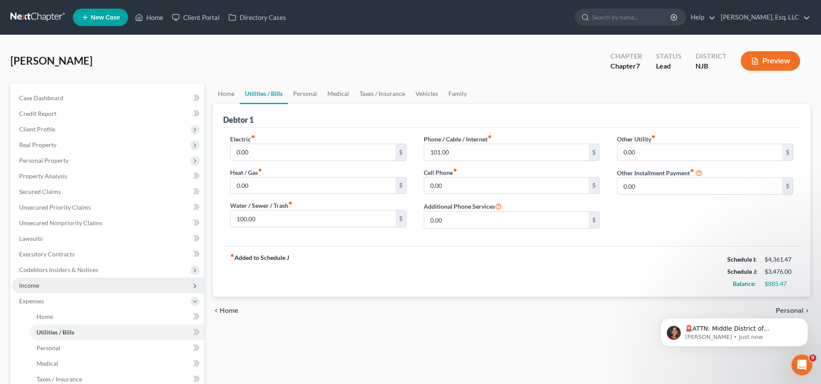
scroll to position [20, 0]
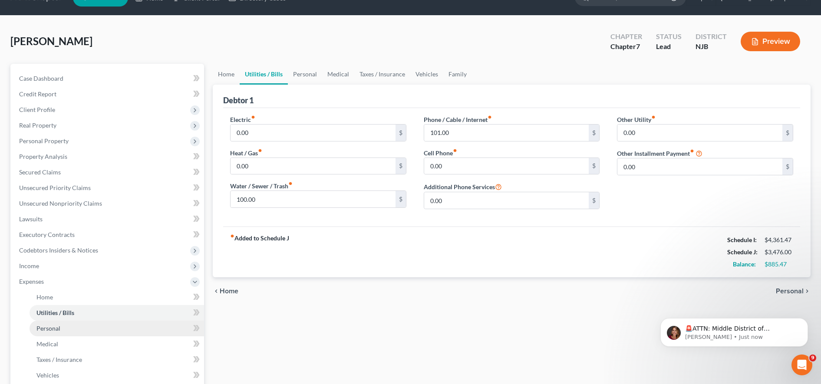
click at [132, 325] on link "Personal" at bounding box center [117, 329] width 175 height 16
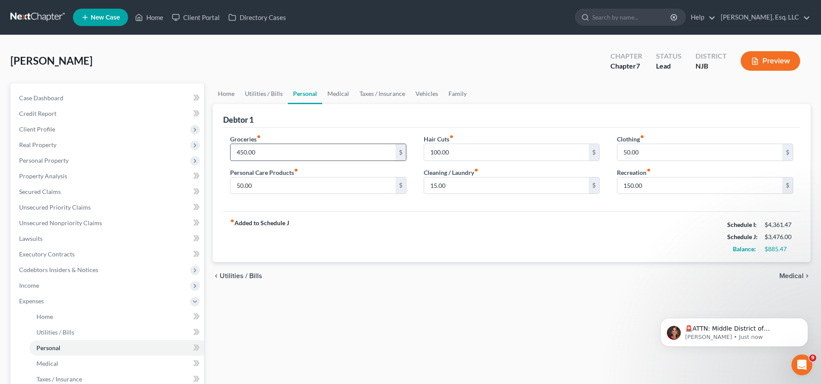
click at [310, 150] on input "450.00" at bounding box center [313, 152] width 165 height 17
type input "550.00"
click at [649, 188] on input "150.00" at bounding box center [700, 186] width 165 height 17
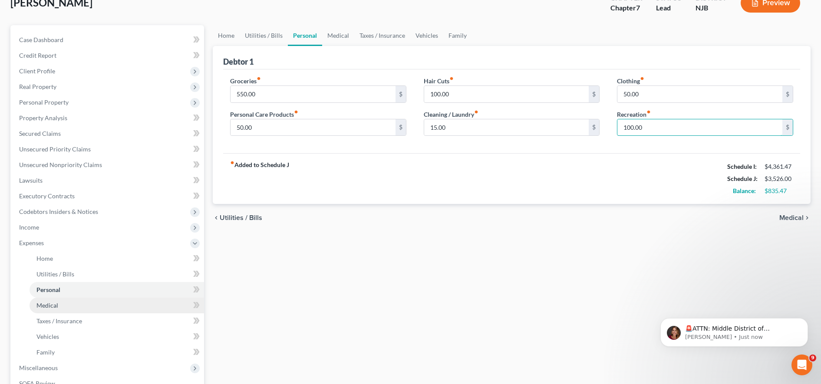
type input "100.00"
click at [150, 299] on link "Medical" at bounding box center [117, 306] width 175 height 16
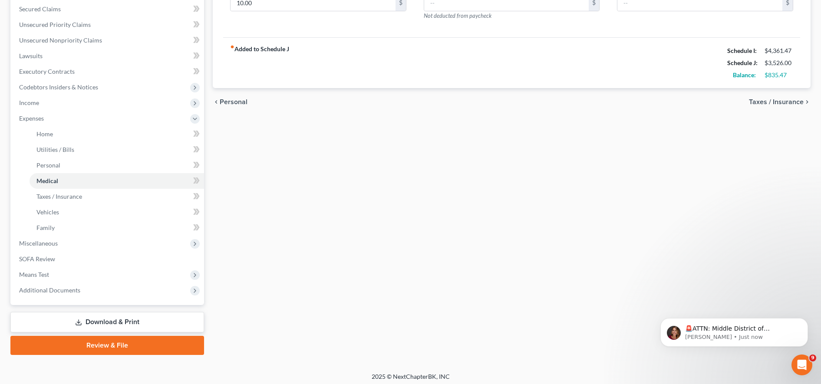
scroll to position [187, 0]
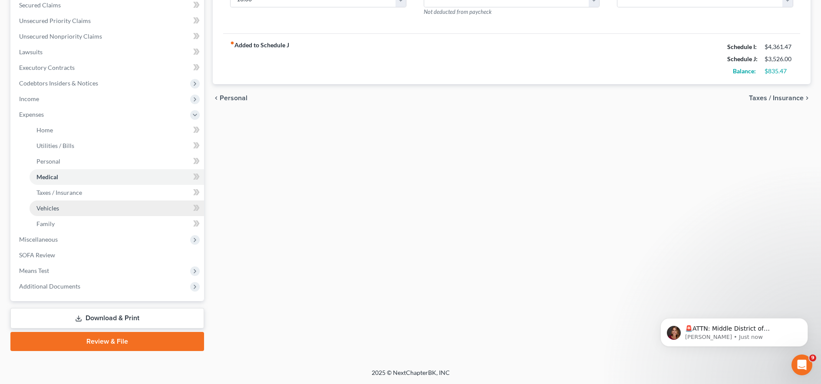
click at [105, 207] on link "Vehicles" at bounding box center [117, 209] width 175 height 16
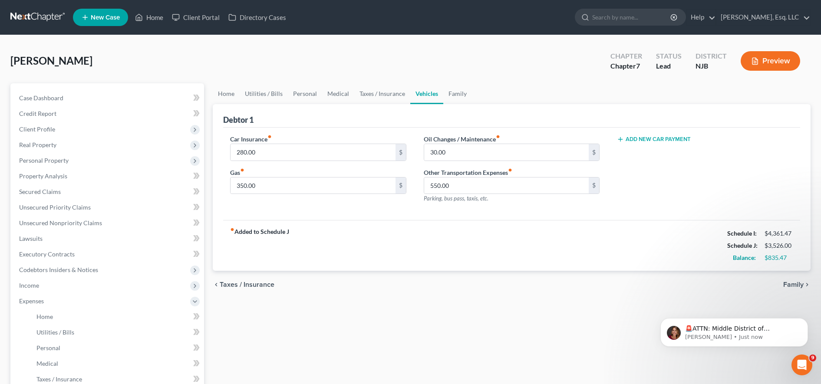
scroll to position [152, 0]
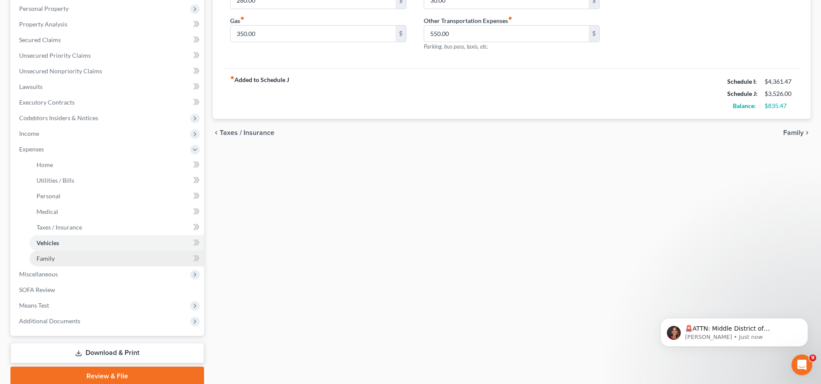
click at [124, 260] on link "Family" at bounding box center [117, 259] width 175 height 16
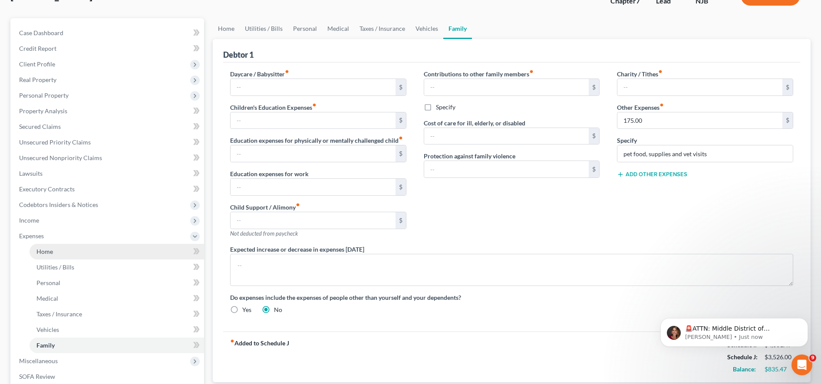
click at [102, 246] on link "Home" at bounding box center [117, 252] width 175 height 16
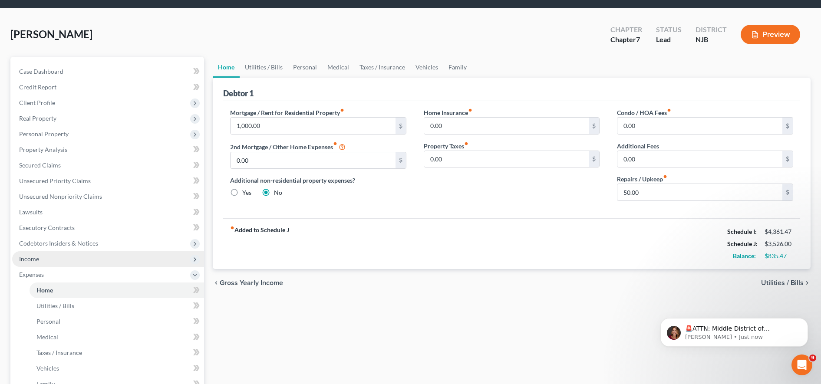
scroll to position [26, 0]
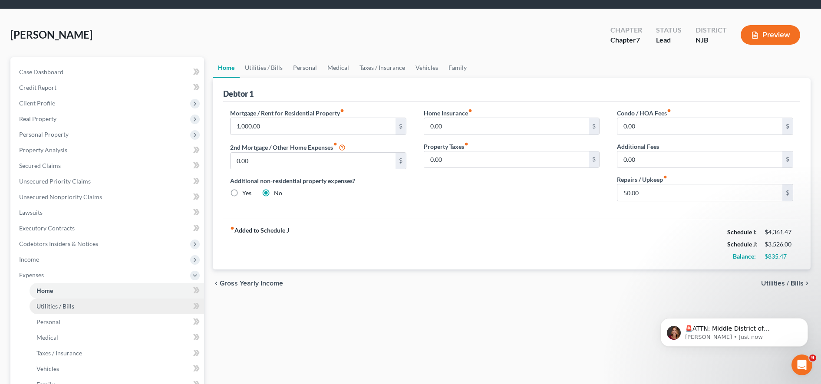
click at [125, 307] on link "Utilities / Bills" at bounding box center [117, 307] width 175 height 16
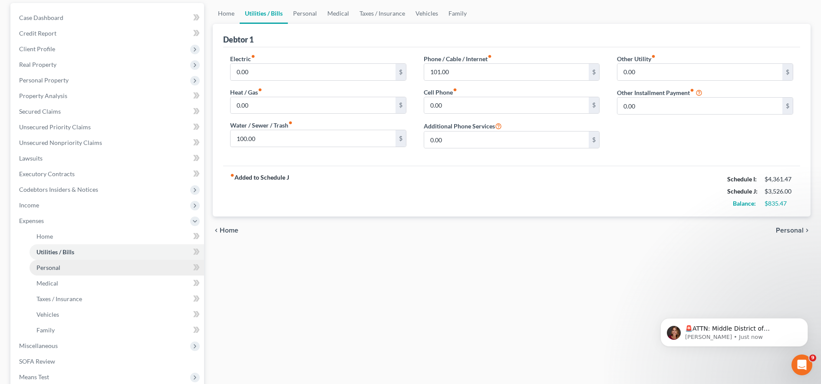
click at [66, 268] on link "Personal" at bounding box center [117, 268] width 175 height 16
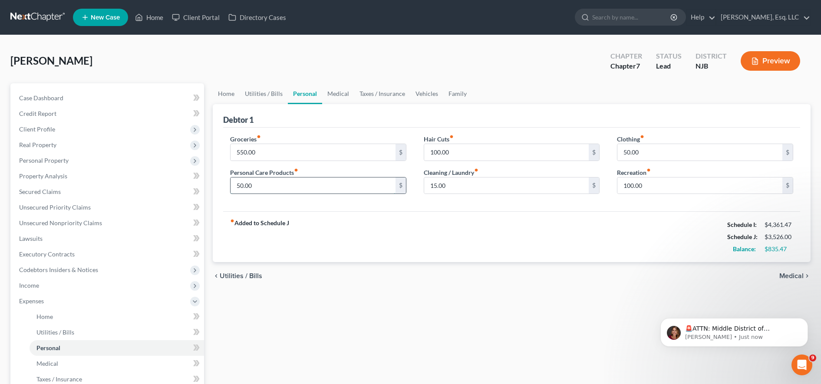
click at [338, 185] on input "50.00" at bounding box center [313, 186] width 165 height 17
type input "75.00"
click at [471, 185] on input "15.00" at bounding box center [506, 186] width 165 height 17
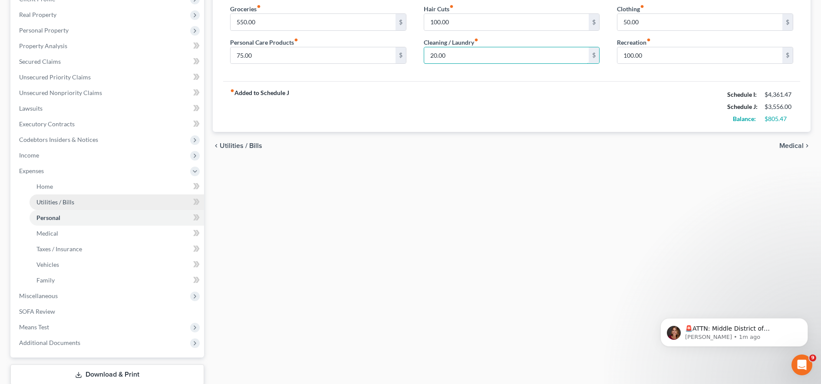
scroll to position [148, 0]
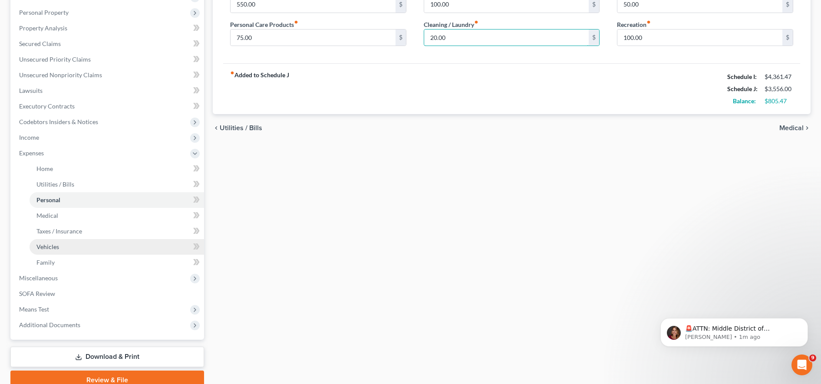
type input "20.00"
click at [119, 247] on link "Vehicles" at bounding box center [117, 247] width 175 height 16
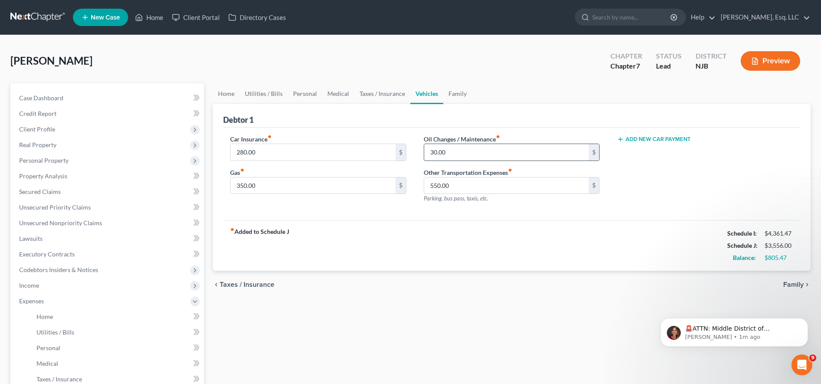
click at [465, 157] on input "30.00" at bounding box center [506, 152] width 165 height 17
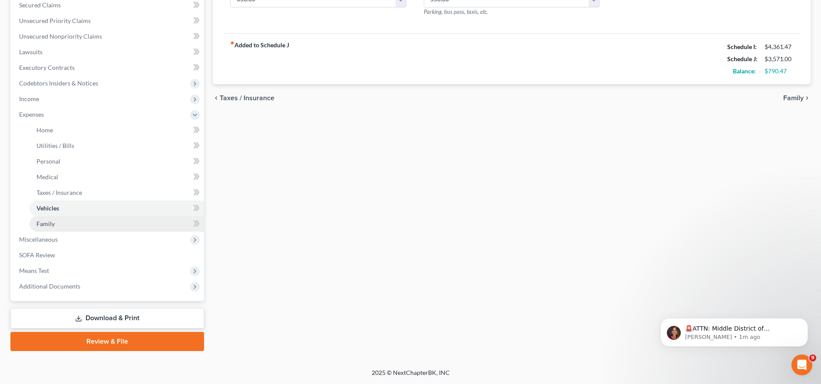
type input "45.00"
click at [117, 220] on link "Family" at bounding box center [117, 224] width 175 height 16
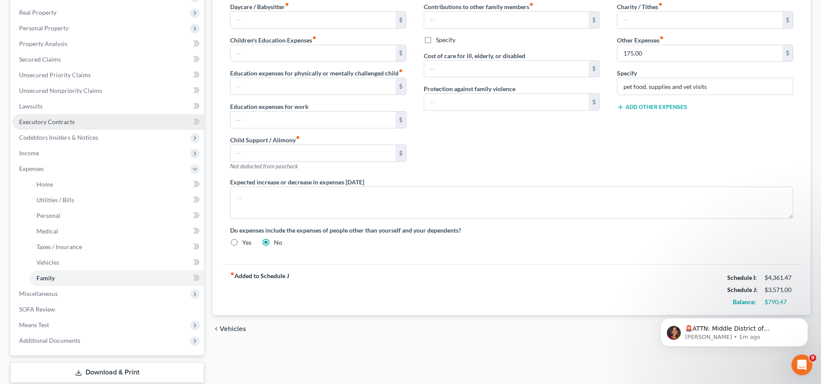
scroll to position [187, 0]
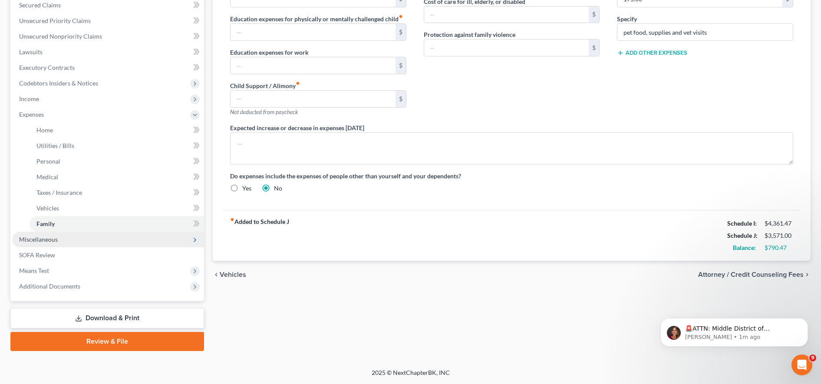
click at [91, 237] on span "Miscellaneous" at bounding box center [108, 240] width 192 height 16
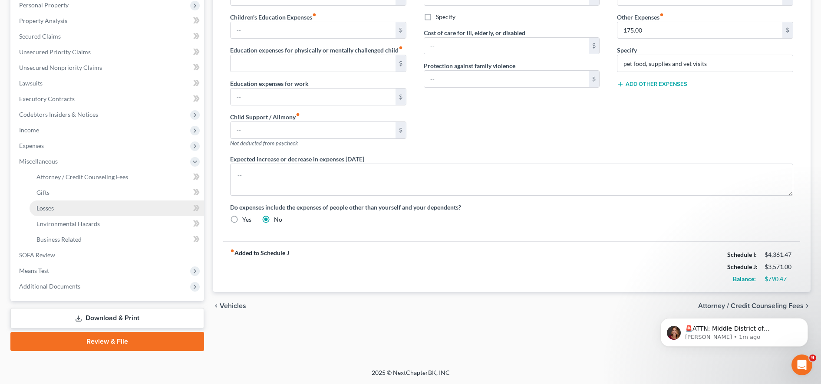
scroll to position [155, 0]
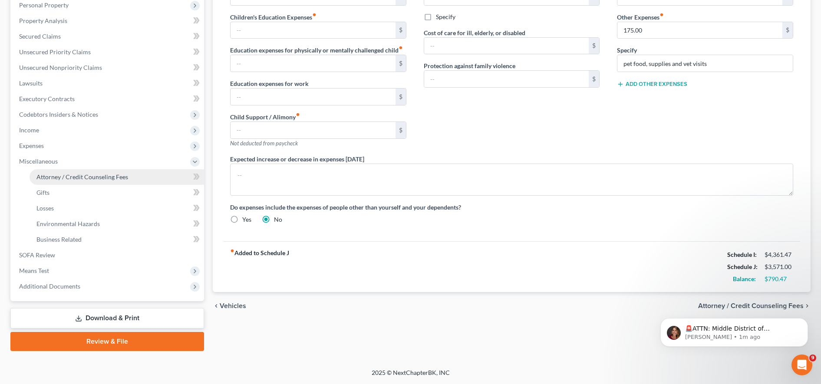
click at [126, 175] on span "Attorney / Credit Counseling Fees" at bounding box center [82, 176] width 92 height 7
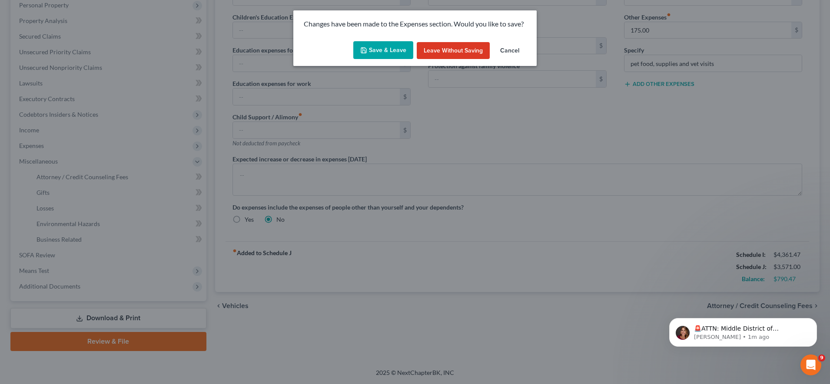
click at [388, 48] on button "Save & Leave" at bounding box center [383, 50] width 60 height 18
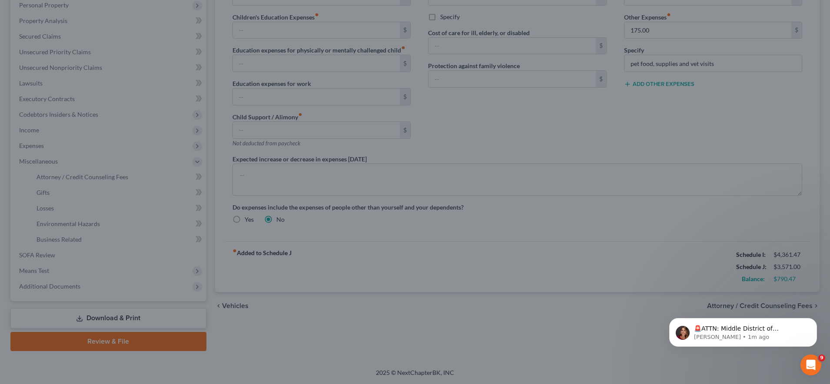
select select "0"
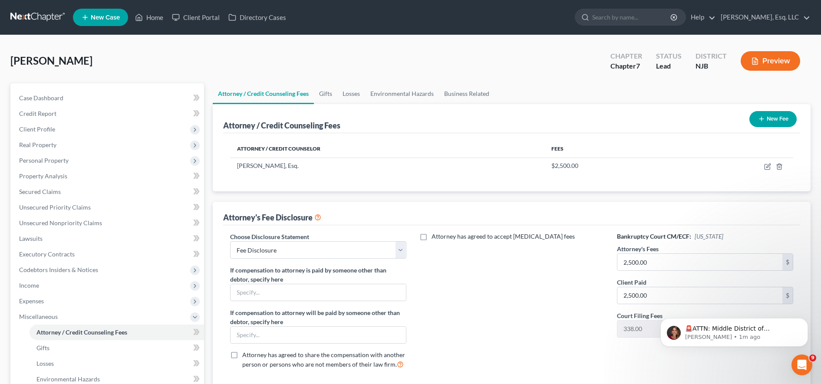
click at [658, 245] on label "Attorney's Fees" at bounding box center [638, 249] width 42 height 9
click at [764, 167] on td at bounding box center [735, 166] width 117 height 17
click at [767, 168] on icon "button" at bounding box center [769, 166] width 4 height 4
select select "33"
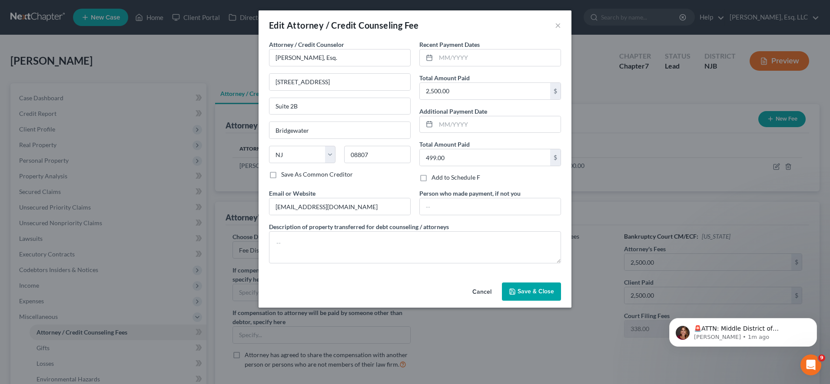
click at [554, 26] on div "Edit Attorney / Credit Counseling Fee ×" at bounding box center [414, 25] width 313 height 30
click at [559, 27] on button "×" at bounding box center [558, 25] width 6 height 10
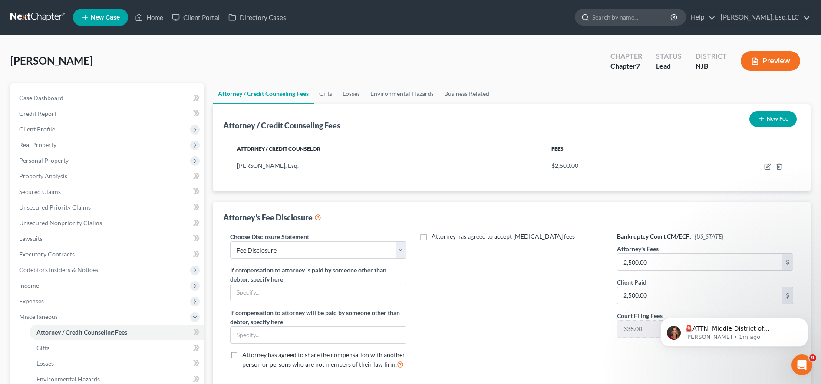
click at [661, 14] on input "search" at bounding box center [631, 17] width 79 height 16
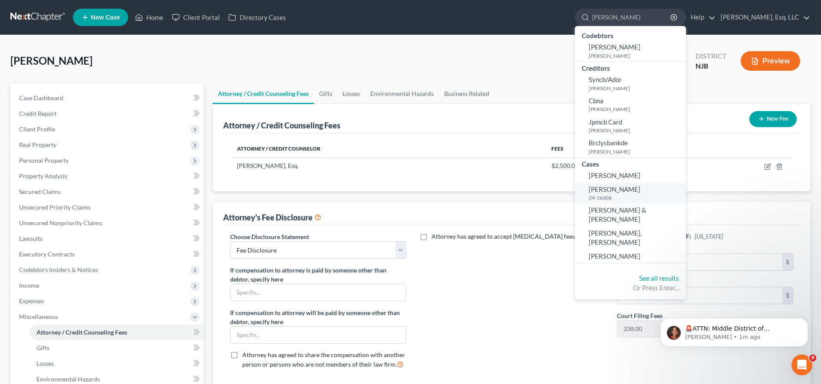
type input "antonio"
click at [625, 194] on small "24-16606" at bounding box center [636, 197] width 95 height 7
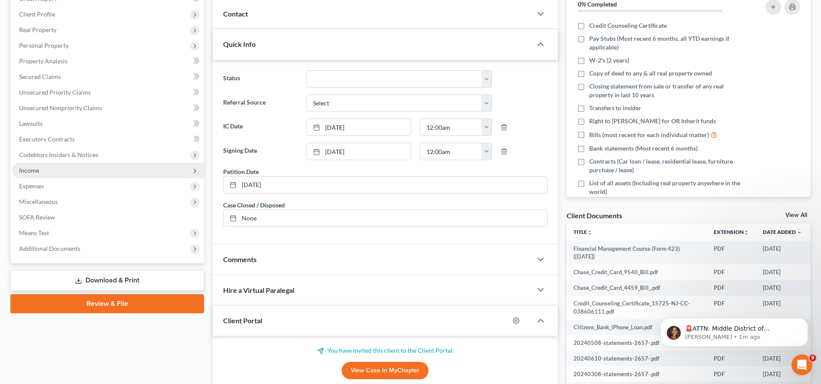
scroll to position [121, 0]
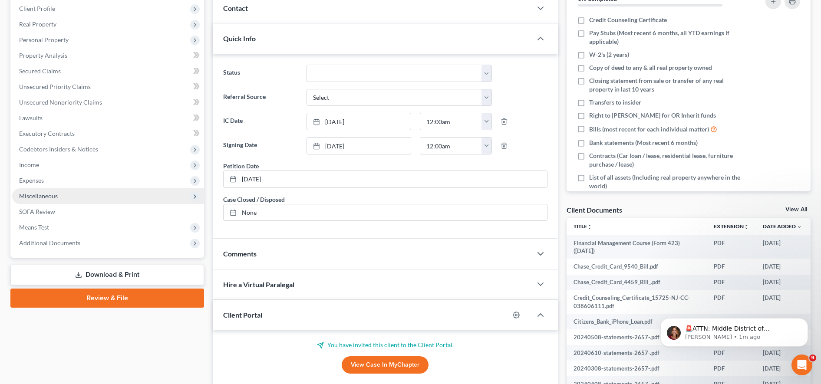
click at [83, 191] on span "Miscellaneous" at bounding box center [108, 196] width 192 height 16
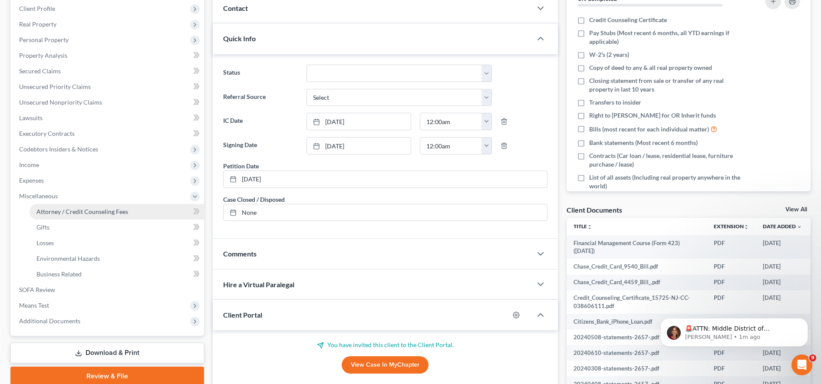
click at [102, 215] on span "Attorney / Credit Counseling Fees" at bounding box center [82, 211] width 92 height 7
select select "0"
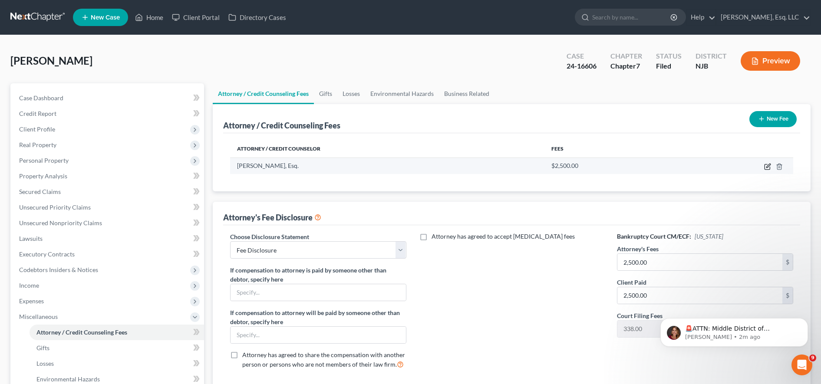
click at [769, 165] on icon "button" at bounding box center [769, 166] width 4 height 4
select select "33"
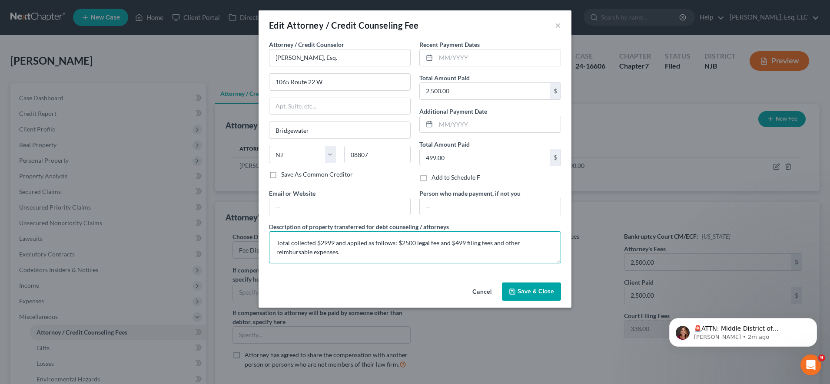
click at [229, 245] on div "Edit Attorney / Credit Counseling Fee × Attorney / Credit Counselor * Karina Pi…" at bounding box center [415, 192] width 830 height 384
click at [558, 24] on button "×" at bounding box center [558, 25] width 6 height 10
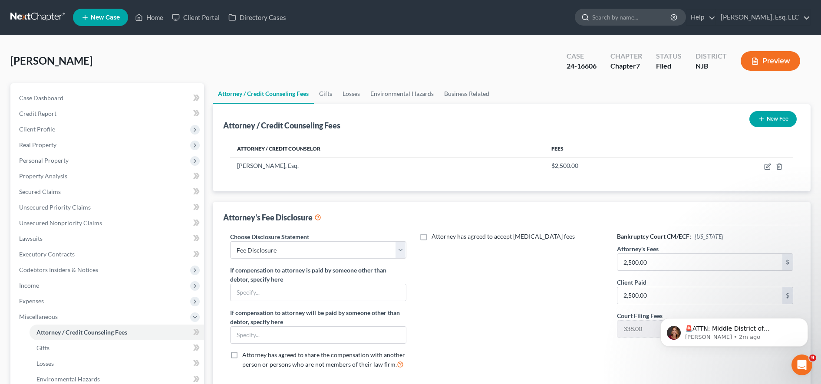
click at [634, 13] on input "search" at bounding box center [631, 17] width 79 height 16
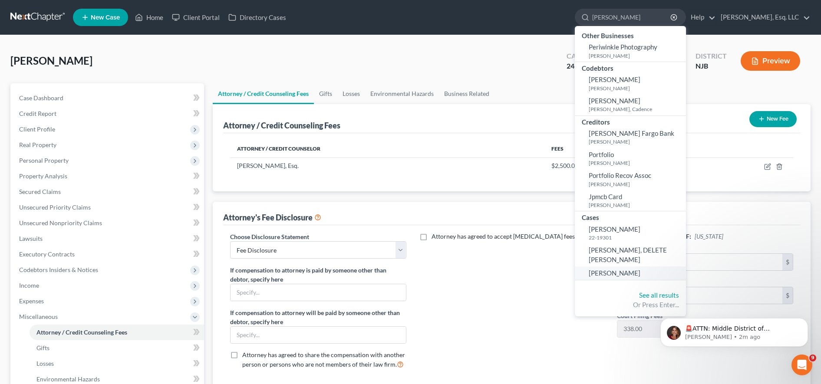
type input "perez"
click at [607, 269] on span "Perez-Rodriguez, Bradly" at bounding box center [615, 273] width 52 height 8
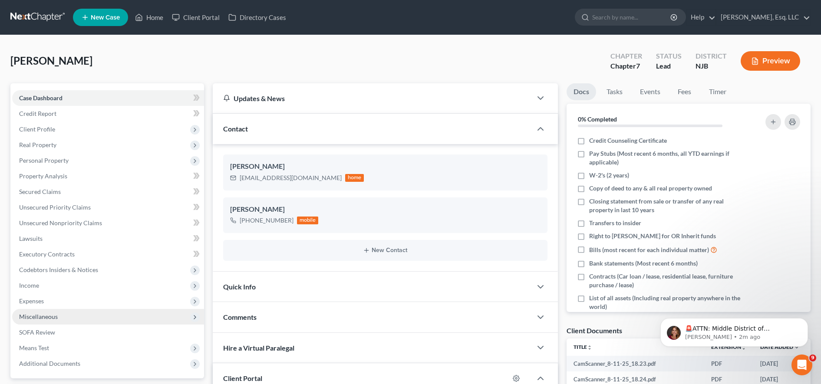
click at [82, 316] on span "Miscellaneous" at bounding box center [108, 317] width 192 height 16
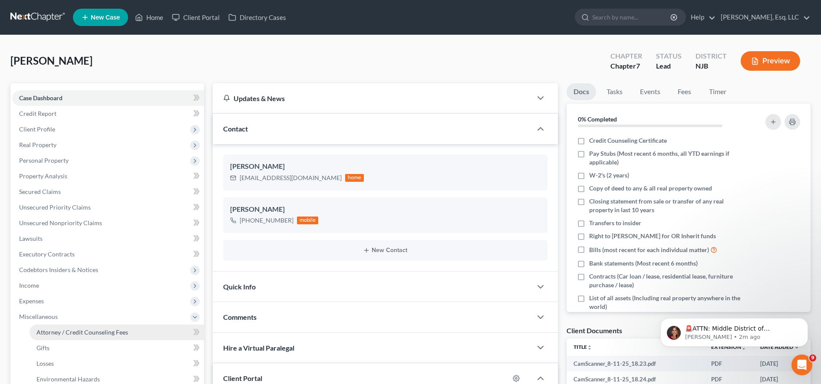
click at [94, 329] on span "Attorney / Credit Counseling Fees" at bounding box center [82, 332] width 92 height 7
select select "0"
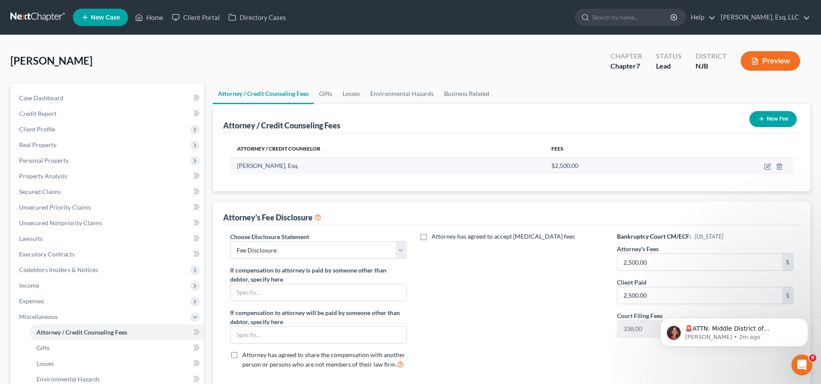
click at [764, 169] on td at bounding box center [735, 166] width 117 height 17
click at [766, 165] on icon "button" at bounding box center [767, 166] width 7 height 7
select select "33"
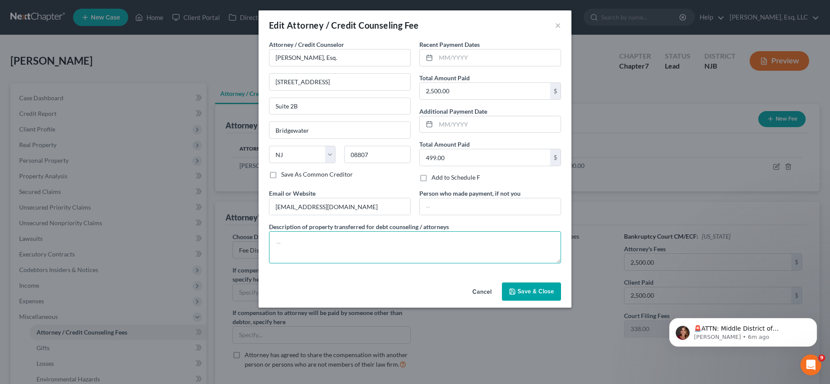
click at [440, 250] on textarea at bounding box center [415, 247] width 292 height 32
paste textarea "Total collected $2999 and applied as follows: $2500 legal fee and $499 filing f…"
type textarea "Total collected $2999 and applied as follows: $2500 legal fee and $499 filing f…"
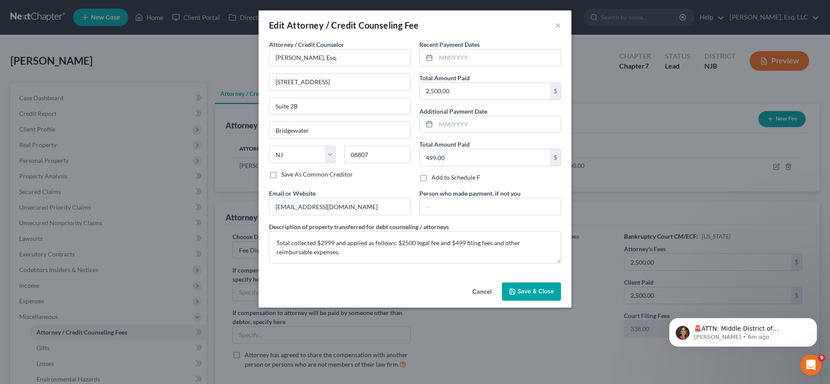
click at [527, 287] on button "Save & Close" at bounding box center [531, 292] width 59 height 18
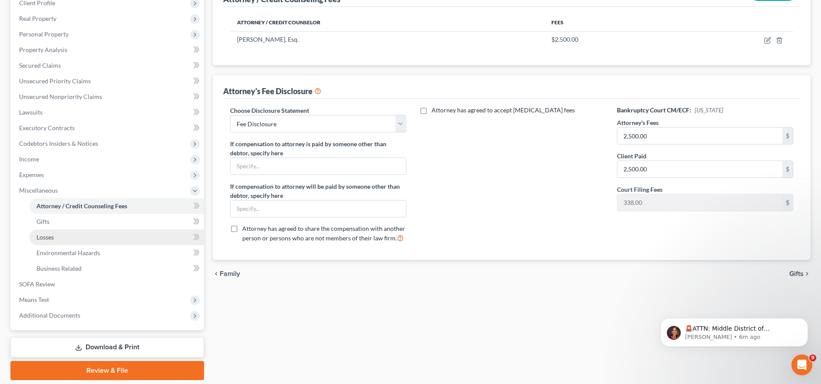
scroll to position [127, 0]
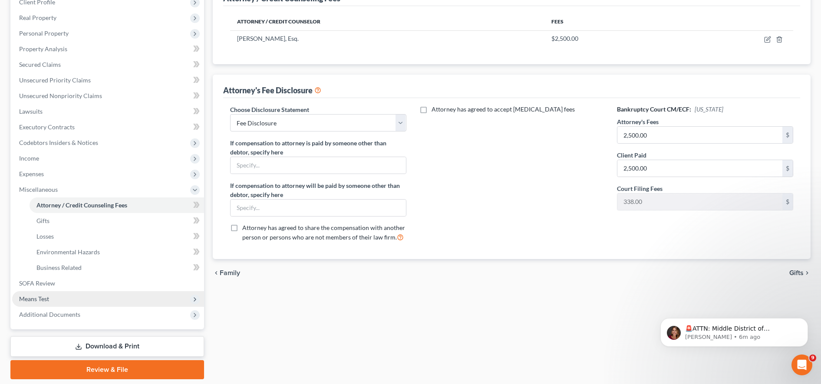
click at [134, 295] on span "Means Test" at bounding box center [108, 299] width 192 height 16
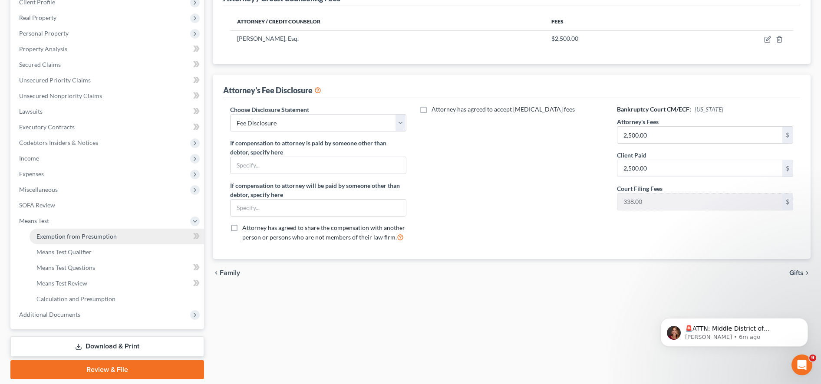
click at [132, 242] on link "Exemption from Presumption" at bounding box center [117, 237] width 175 height 16
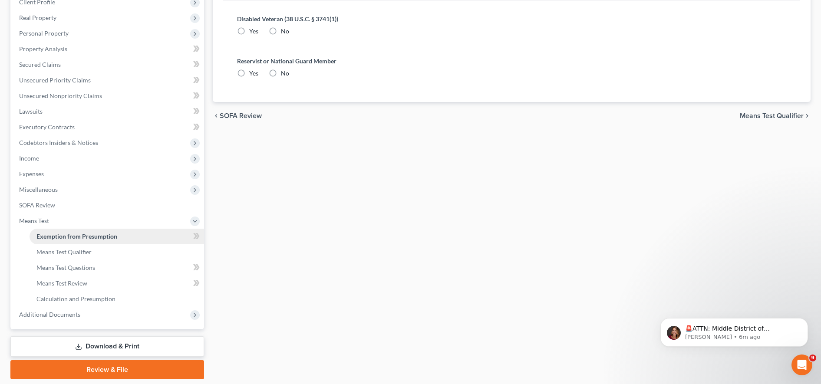
radio input "true"
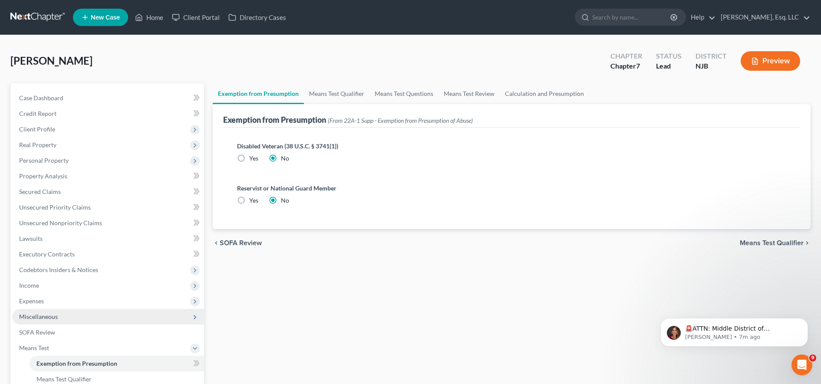
click at [98, 311] on span "Miscellaneous" at bounding box center [108, 317] width 192 height 16
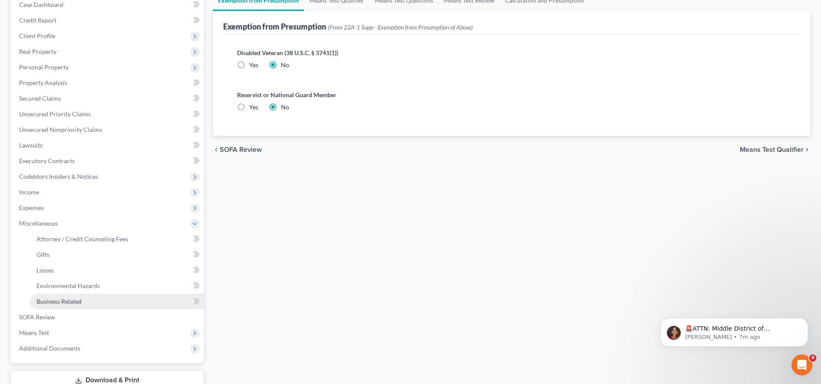
click at [97, 299] on link "Business Related" at bounding box center [117, 302] width 175 height 16
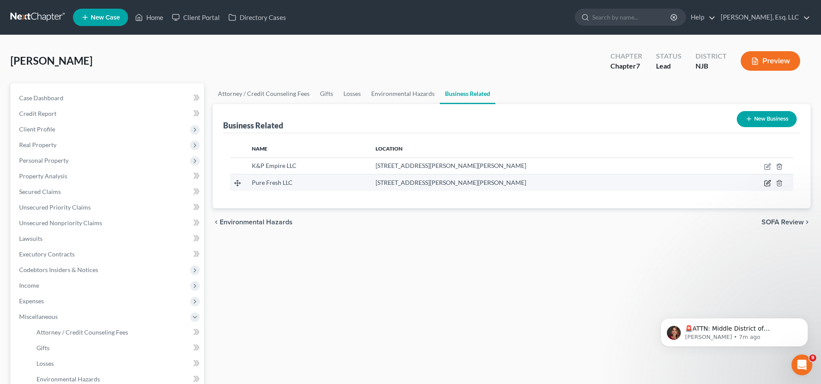
click at [768, 182] on icon "button" at bounding box center [767, 183] width 7 height 7
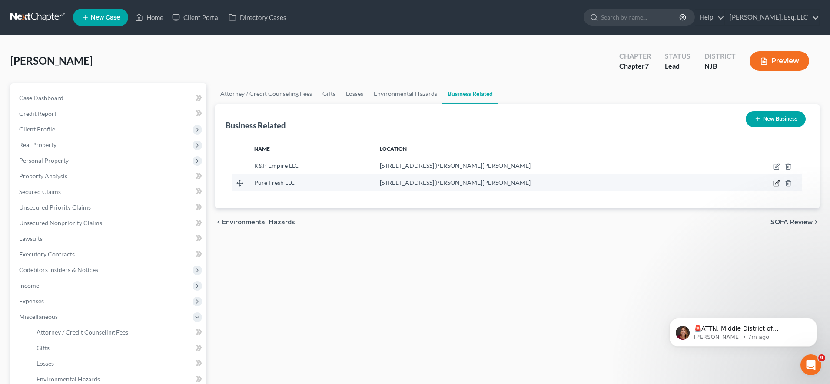
select select "member"
select select "33"
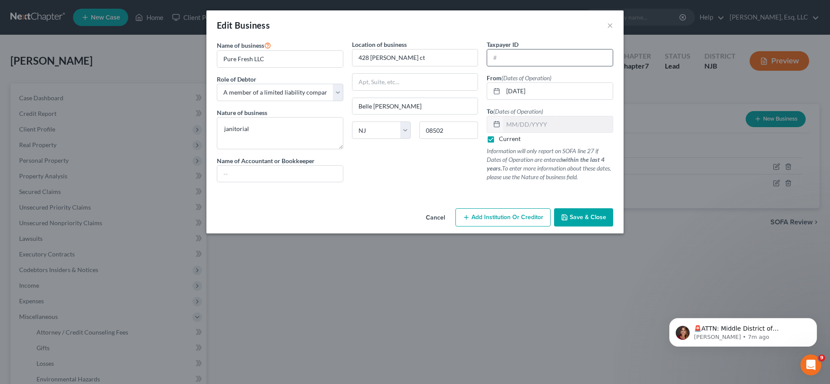
click at [505, 62] on input "text" at bounding box center [550, 58] width 126 height 17
click at [549, 38] on div "Edit Business ×" at bounding box center [414, 25] width 417 height 30
click at [546, 57] on input "text" at bounding box center [550, 58] width 126 height 17
type input "88-2772719"
drag, startPoint x: 250, startPoint y: 137, endPoint x: 188, endPoint y: 127, distance: 62.1
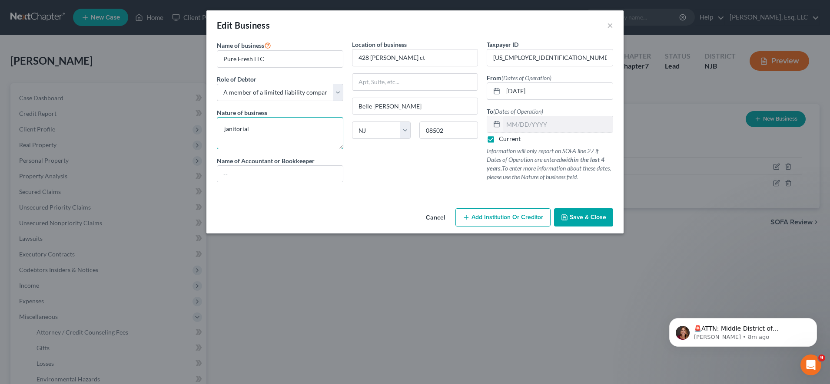
click at [188, 127] on div "Edit Business × Name of business * Pure Fresh LLC Role of Debtor * Select A mem…" at bounding box center [415, 192] width 830 height 384
type textarea "Janitorial Services"
click at [593, 213] on button "Save & Close" at bounding box center [583, 217] width 59 height 18
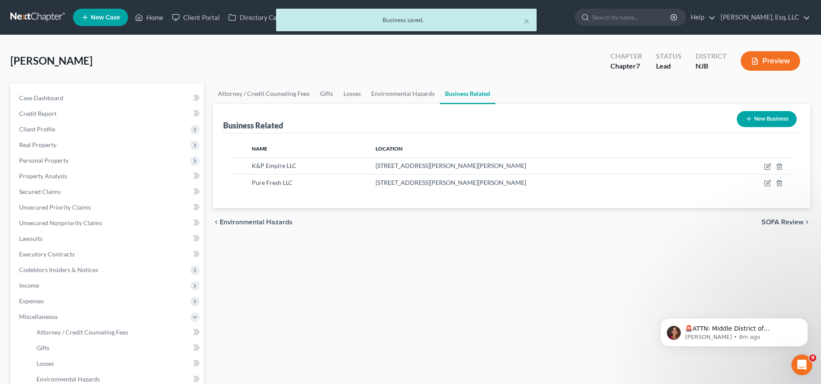
click at [196, 23] on div "× Business saved." at bounding box center [406, 22] width 821 height 27
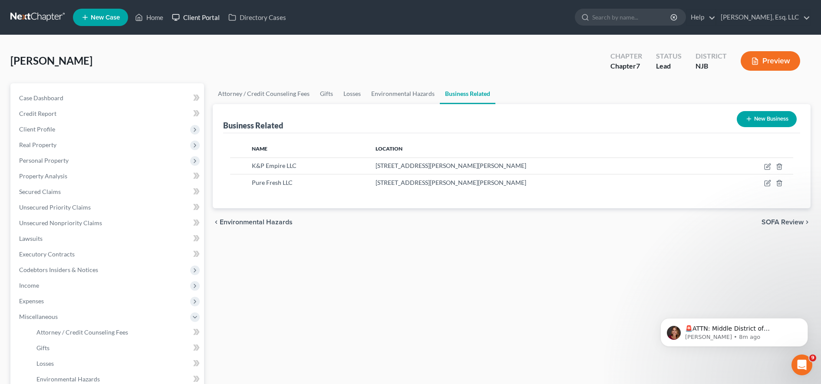
click at [193, 14] on link "Client Portal" at bounding box center [196, 18] width 56 height 16
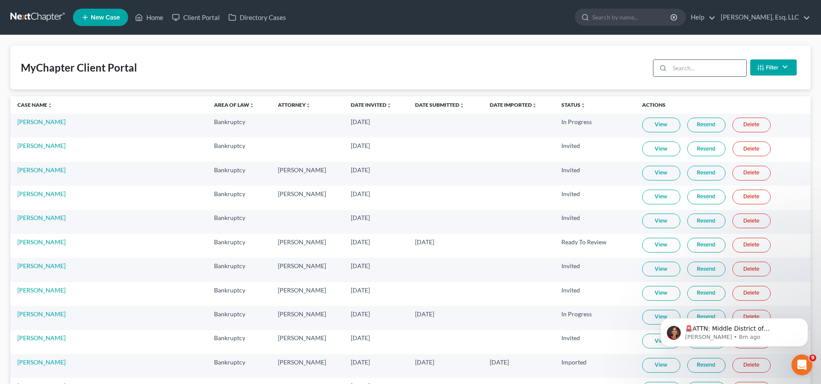
click at [723, 69] on input "search" at bounding box center [708, 68] width 77 height 17
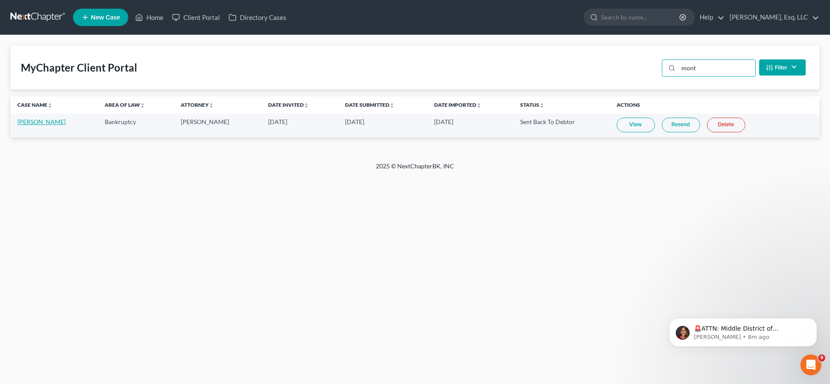
type input "mont"
click at [47, 122] on link "[PERSON_NAME]" at bounding box center [41, 121] width 48 height 7
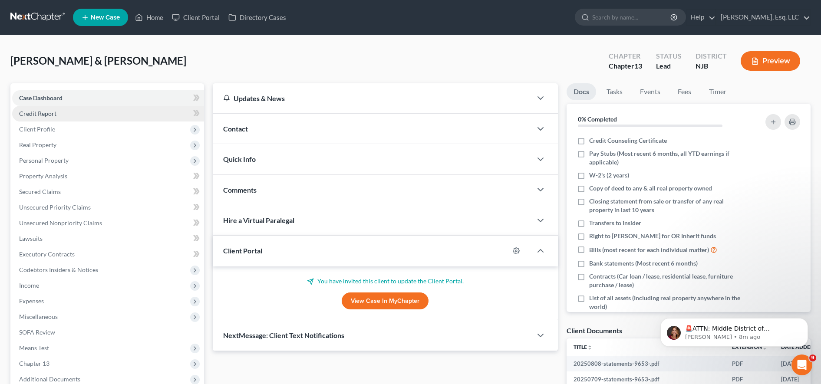
click at [103, 114] on link "Credit Report" at bounding box center [108, 114] width 192 height 16
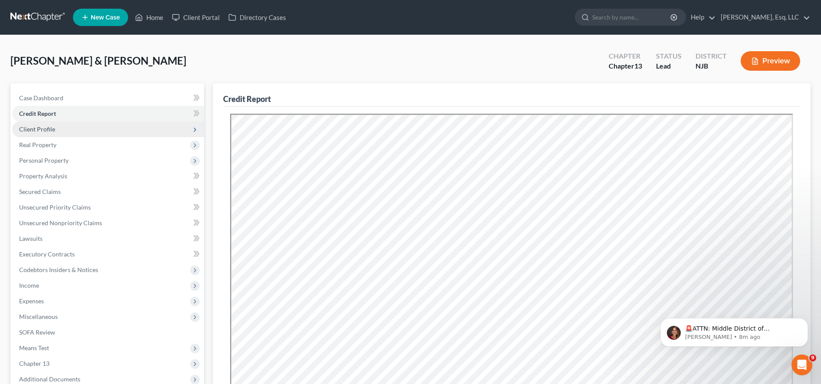
click at [109, 129] on span "Client Profile" at bounding box center [108, 130] width 192 height 16
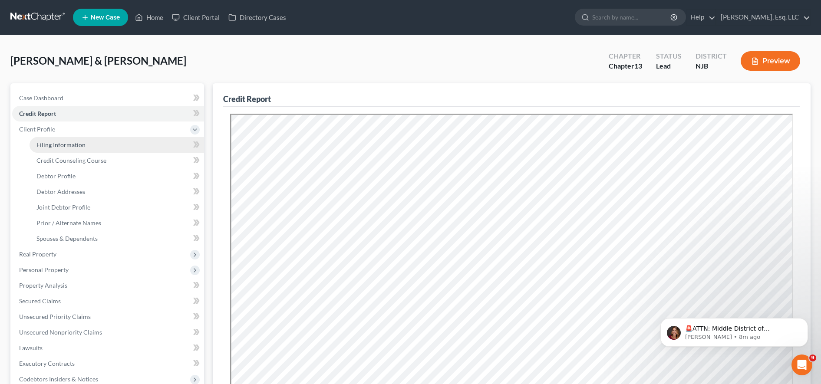
click at [145, 145] on link "Filing Information" at bounding box center [117, 145] width 175 height 16
select select "1"
select select "3"
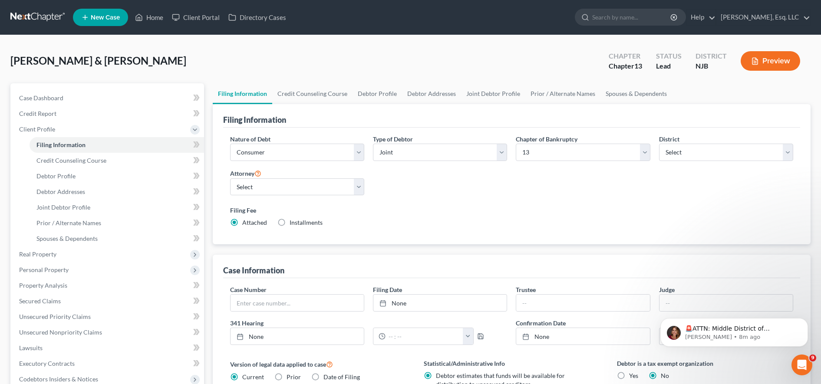
scroll to position [28, 0]
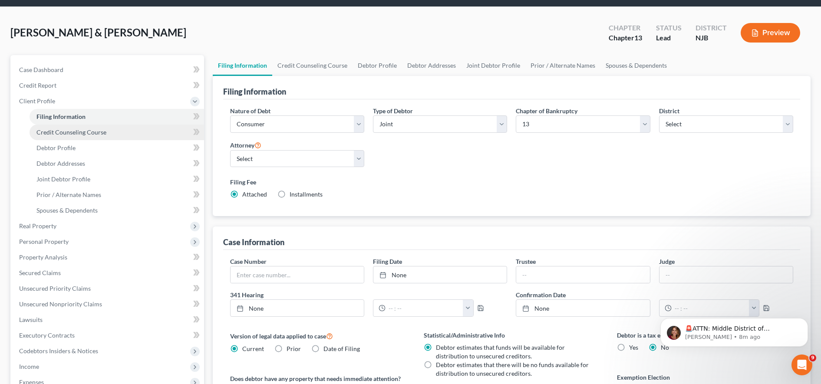
click at [129, 136] on link "Credit Counseling Course" at bounding box center [117, 133] width 175 height 16
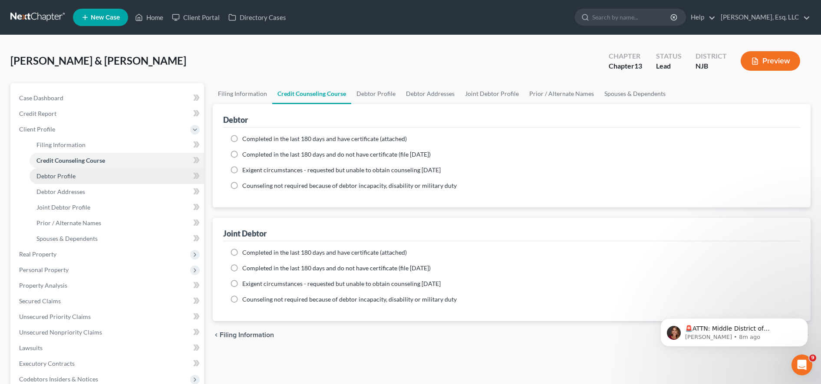
click at [56, 180] on link "Debtor Profile" at bounding box center [117, 177] width 175 height 16
select select "1"
select select "5"
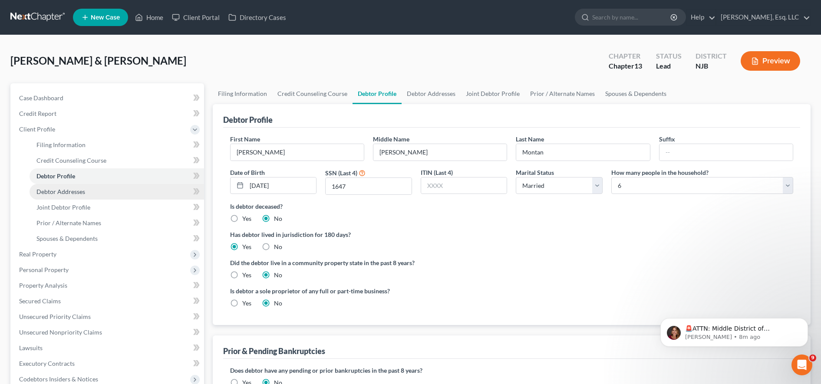
click at [141, 193] on link "Debtor Addresses" at bounding box center [117, 192] width 175 height 16
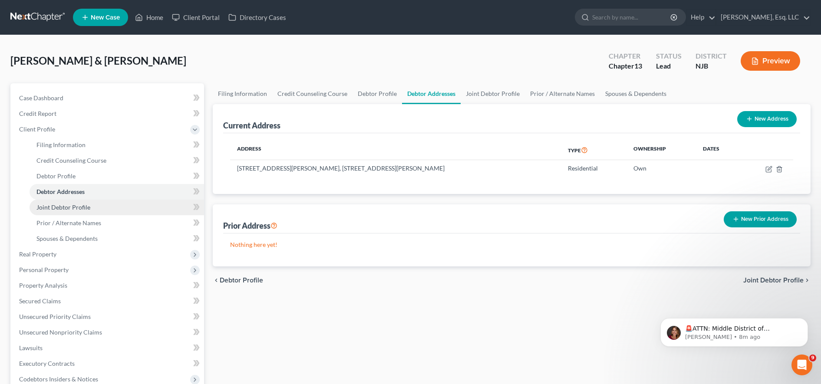
click at [119, 209] on link "Joint Debtor Profile" at bounding box center [117, 208] width 175 height 16
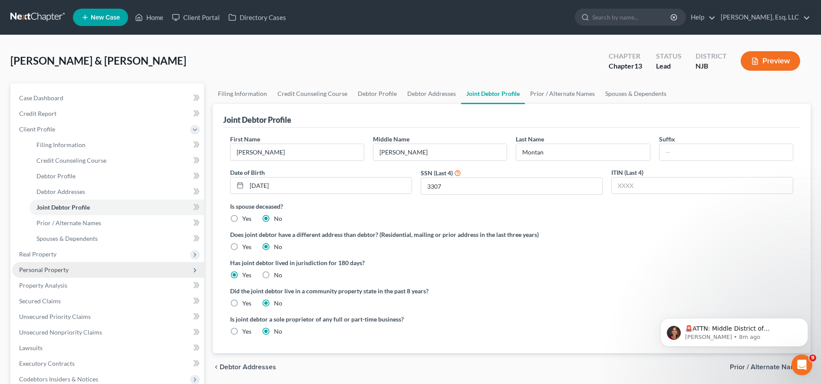
click at [102, 264] on span "Personal Property" at bounding box center [108, 270] width 192 height 16
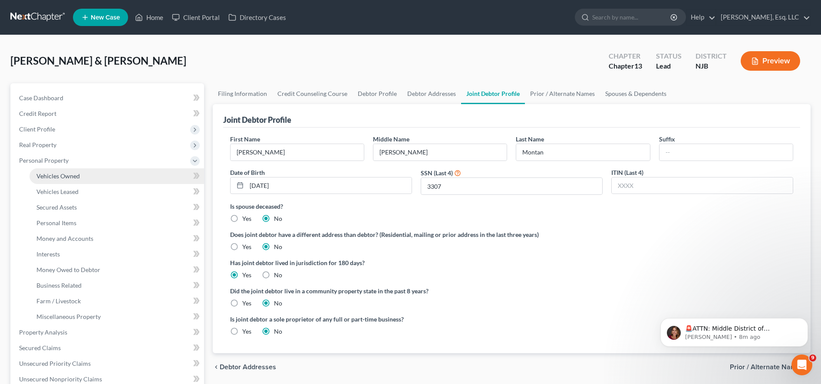
click at [133, 174] on link "Vehicles Owned" at bounding box center [117, 177] width 175 height 16
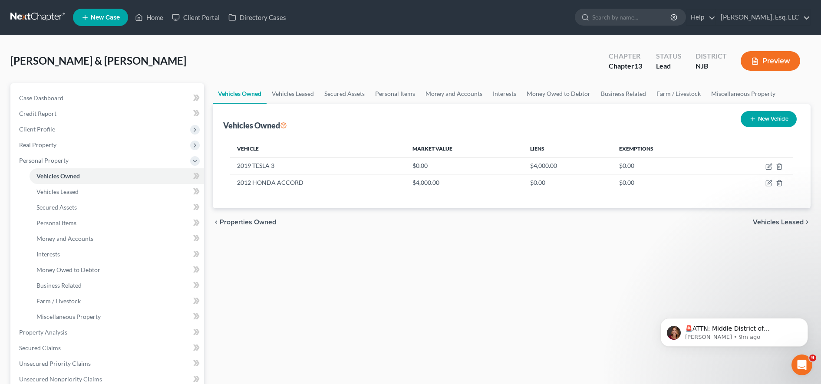
click at [695, 250] on div "Vehicles Owned Vehicles Leased Secured Assets Personal Items Money and Accounts…" at bounding box center [511, 341] width 607 height 517
click at [252, 41] on div "[PERSON_NAME] & [PERSON_NAME] Upgraded Chapter Chapter 13 Status [GEOGRAPHIC_DA…" at bounding box center [410, 326] width 821 height 583
click at [110, 221] on link "Personal Items" at bounding box center [117, 223] width 175 height 16
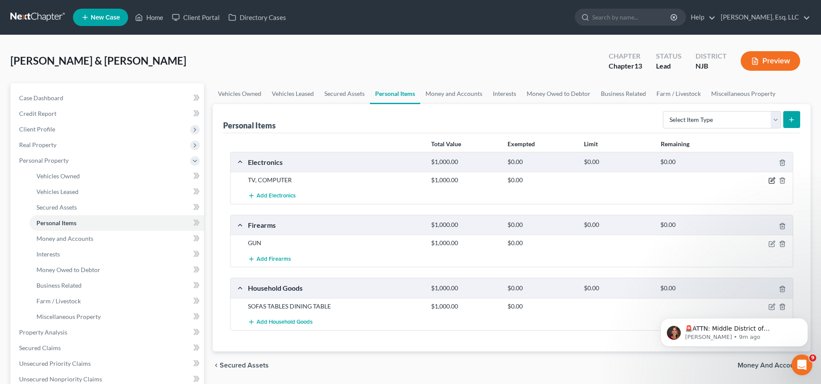
click at [769, 181] on icon "button" at bounding box center [772, 180] width 7 height 7
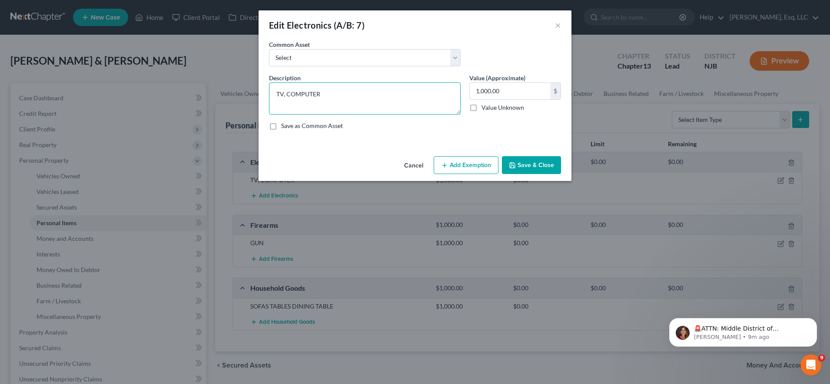
click at [360, 90] on textarea "TV, COMPUTER" at bounding box center [365, 99] width 192 height 32
click at [320, 92] on textarea "TV, COMPUTER and cell phone" at bounding box center [365, 99] width 192 height 32
type textarea "TV, computer and cell phone"
click at [524, 91] on input "1,000.00" at bounding box center [509, 91] width 80 height 17
type input "1,500.00"
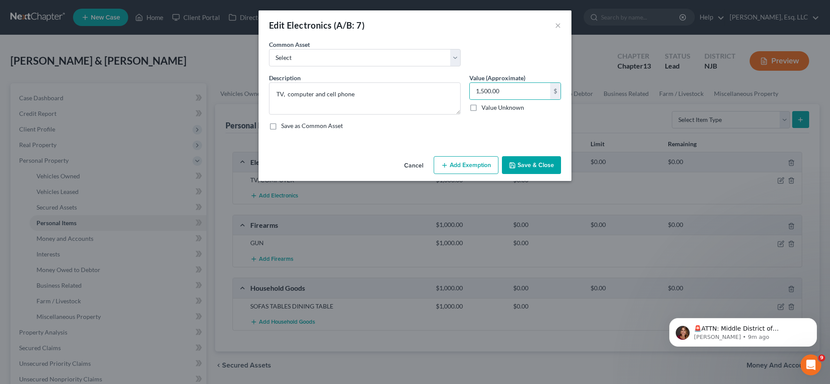
click at [446, 164] on icon "button" at bounding box center [444, 165] width 7 height 7
select select "2"
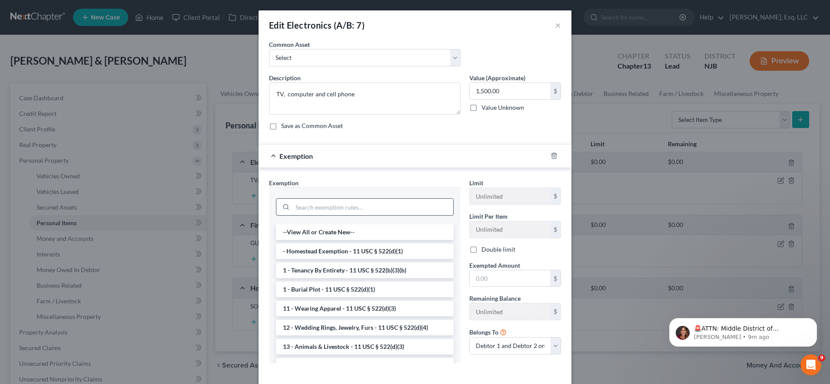
click at [382, 208] on input "search" at bounding box center [372, 207] width 161 height 17
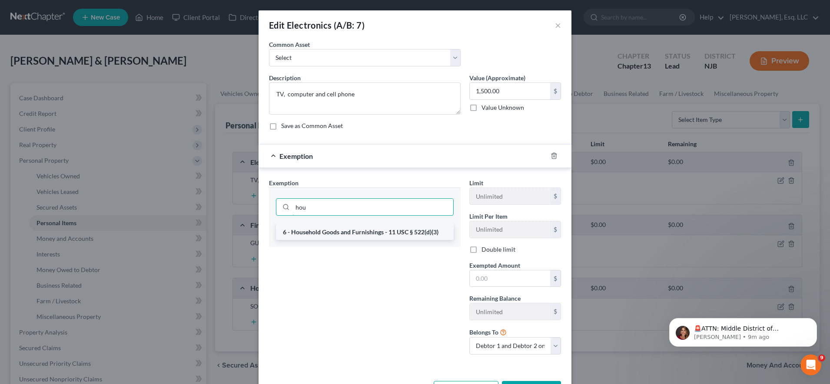
type input "hou"
click at [370, 230] on li "6 - Household Goods and Furnishings - 11 USC § 522(d)(3)" at bounding box center [365, 233] width 178 height 16
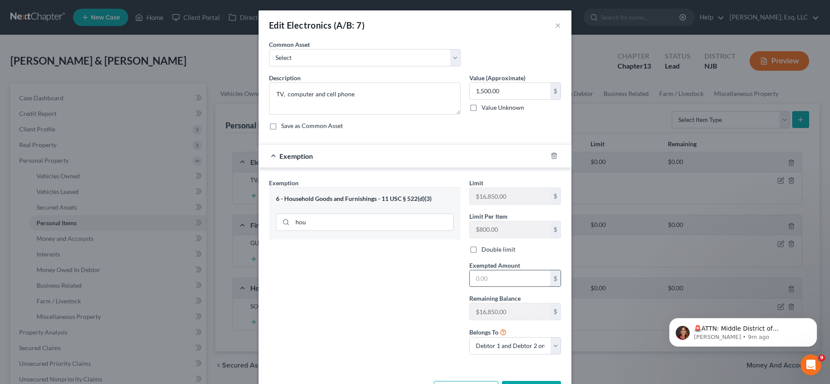
click at [487, 278] on input "text" at bounding box center [509, 279] width 80 height 17
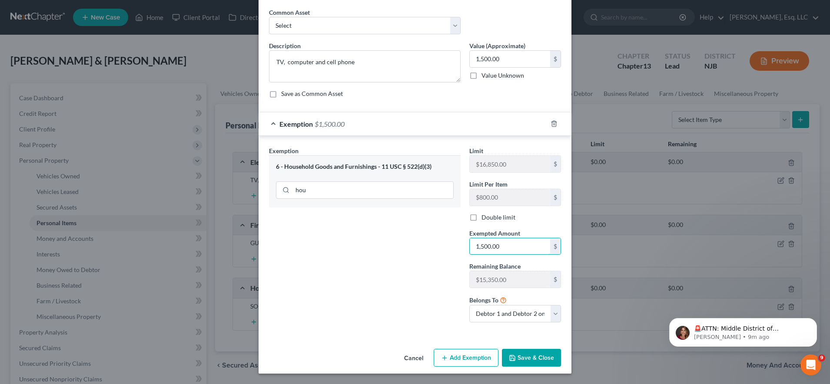
type input "1,500.00"
click at [537, 357] on button "Save & Close" at bounding box center [531, 358] width 59 height 18
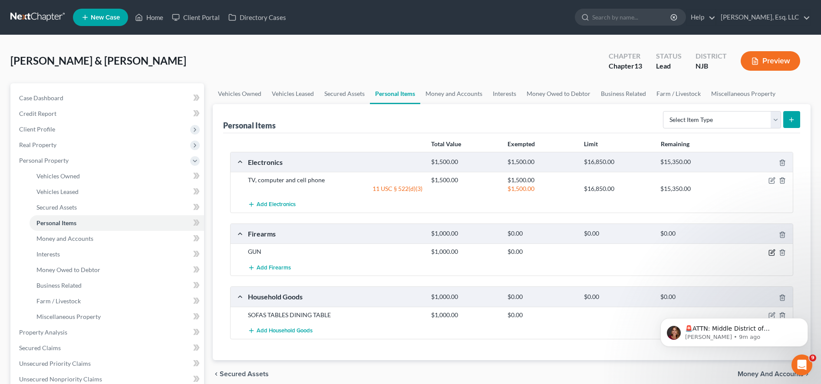
click at [773, 251] on icon "button" at bounding box center [772, 252] width 7 height 7
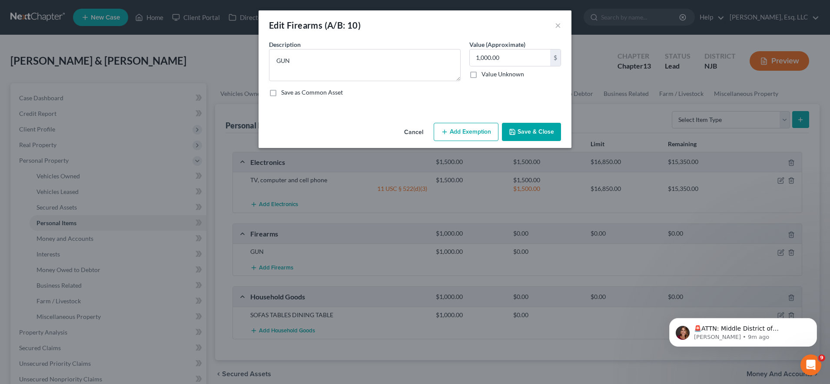
click at [468, 133] on button "Add Exemption" at bounding box center [465, 132] width 65 height 18
select select "2"
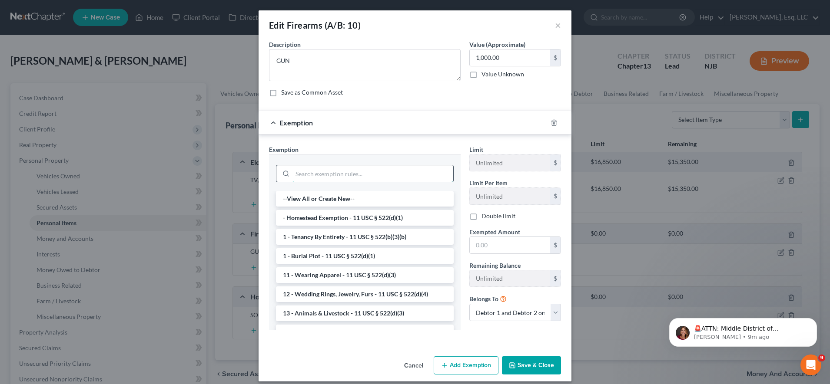
click at [387, 176] on input "search" at bounding box center [372, 173] width 161 height 17
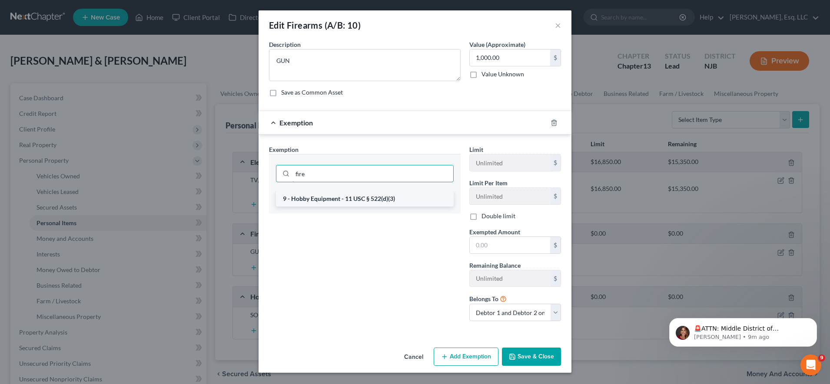
type input "fire"
click at [390, 197] on li "9 - Hobby Equipment - 11 USC § 522(d)(3)" at bounding box center [365, 199] width 178 height 16
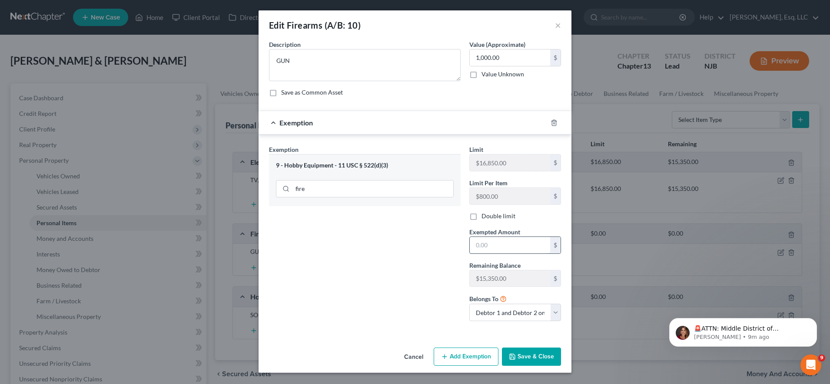
click at [487, 251] on input "text" at bounding box center [509, 245] width 80 height 17
type input "1,000.00"
click at [519, 351] on button "Save & Close" at bounding box center [531, 357] width 59 height 18
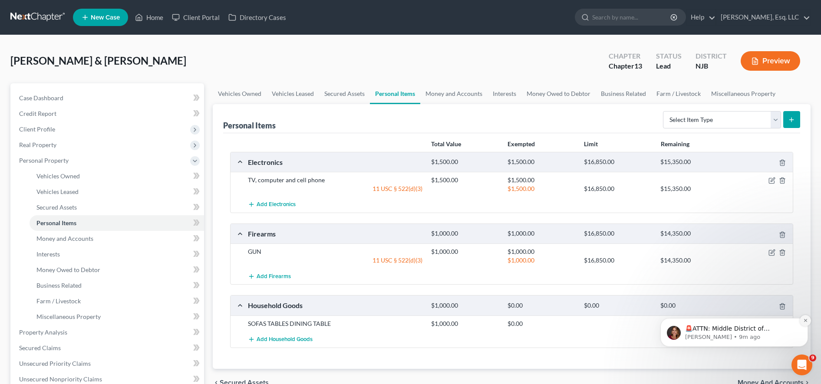
click at [808, 319] on button "Dismiss notification" at bounding box center [805, 320] width 11 height 11
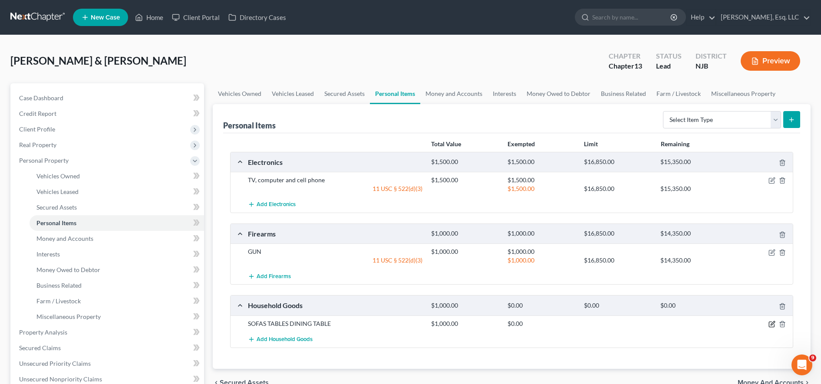
click at [774, 327] on icon "button" at bounding box center [771, 324] width 5 height 5
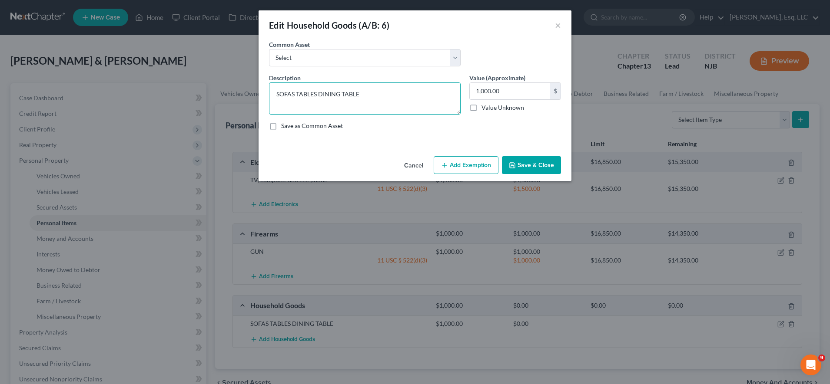
drag, startPoint x: 361, startPoint y: 96, endPoint x: 202, endPoint y: 109, distance: 159.1
click at [202, 109] on div "Edit Household Goods (A/B: 6) × An exemption set must first be selected from th…" at bounding box center [415, 192] width 830 height 384
type textarea "sofas, table, dining table, chairs, dressers and coffee table"
click at [511, 95] on input "1,000.00" at bounding box center [509, 91] width 80 height 17
type input "1,500.00"
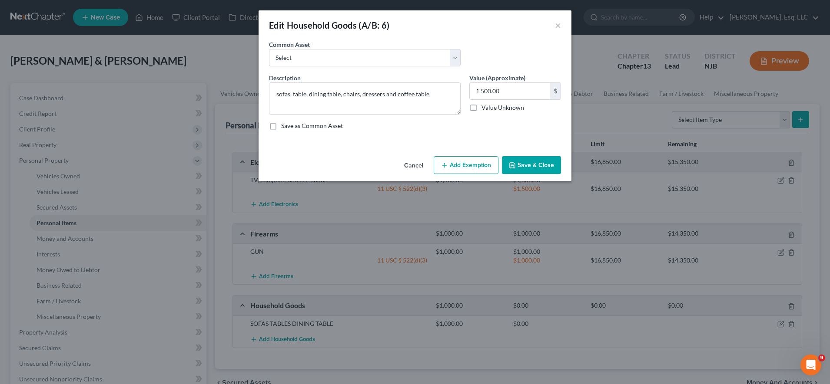
click at [459, 157] on button "Add Exemption" at bounding box center [465, 165] width 65 height 18
select select "2"
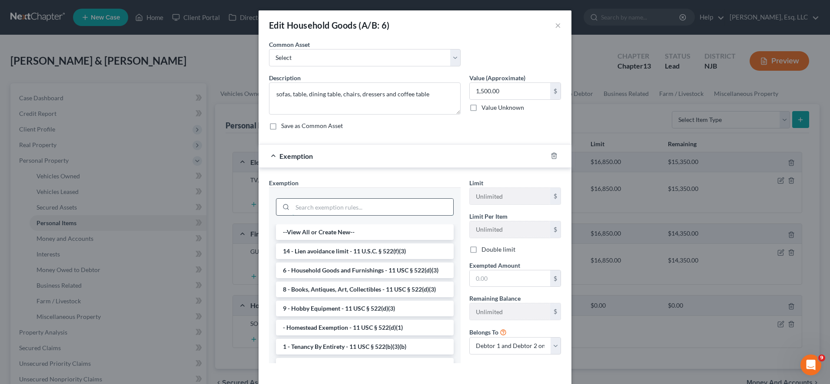
click at [388, 204] on input "search" at bounding box center [372, 207] width 161 height 17
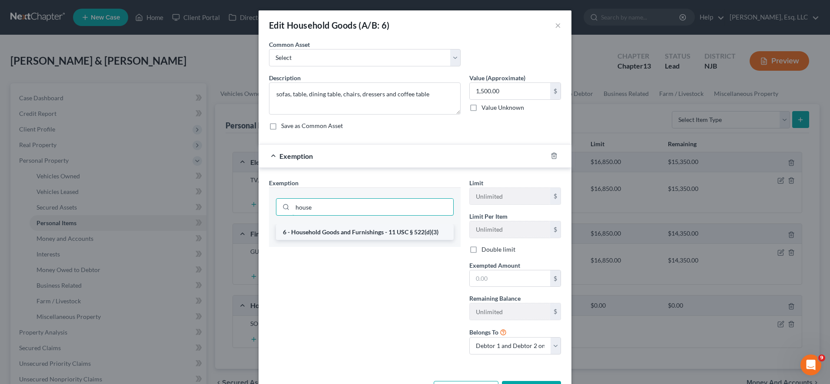
type input "house"
click at [389, 231] on li "6 - Household Goods and Furnishings - 11 USC § 522(d)(3)" at bounding box center [365, 233] width 178 height 16
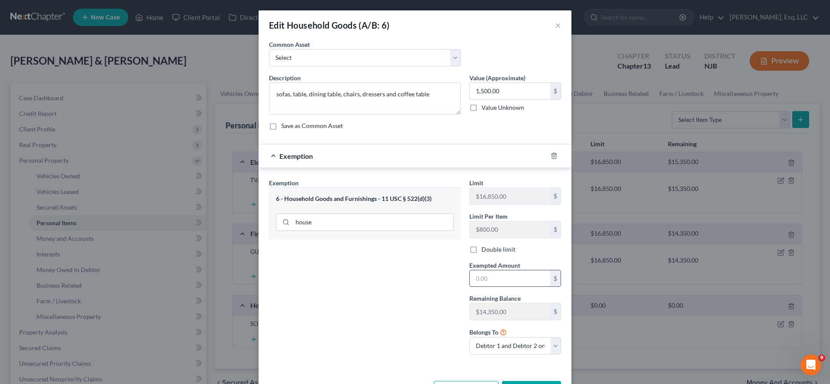
click at [492, 275] on input "text" at bounding box center [509, 279] width 80 height 17
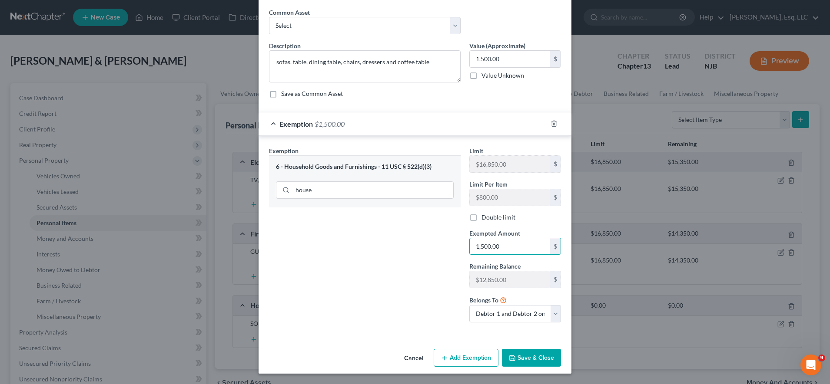
type input "1,500.00"
click at [530, 357] on button "Save & Close" at bounding box center [531, 358] width 59 height 18
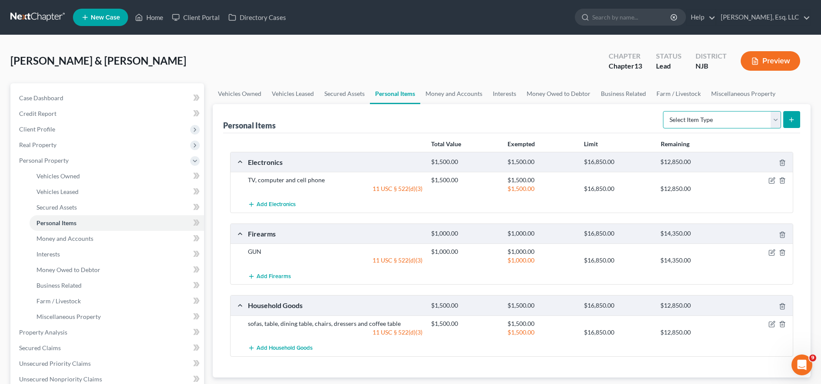
click at [724, 118] on select "Select Item Type Clothing (A/B: 11) Collectibles Of Value (A/B: 8) Electronics …" at bounding box center [722, 119] width 118 height 17
select select "jewelry"
click at [664, 111] on select "Select Item Type Clothing (A/B: 11) Collectibles Of Value (A/B: 8) Electronics …" at bounding box center [722, 119] width 118 height 17
click at [793, 121] on icon "submit" at bounding box center [791, 119] width 7 height 7
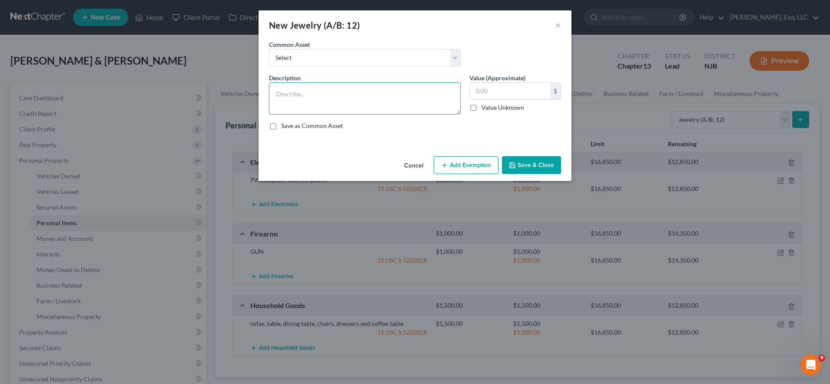
click at [427, 102] on textarea at bounding box center [365, 99] width 192 height 32
type textarea "costume jewelry and wedding ring"
click at [520, 81] on label "Value (Approximate)" at bounding box center [497, 77] width 56 height 9
click at [519, 86] on input "text" at bounding box center [509, 91] width 80 height 17
type input "200.00"
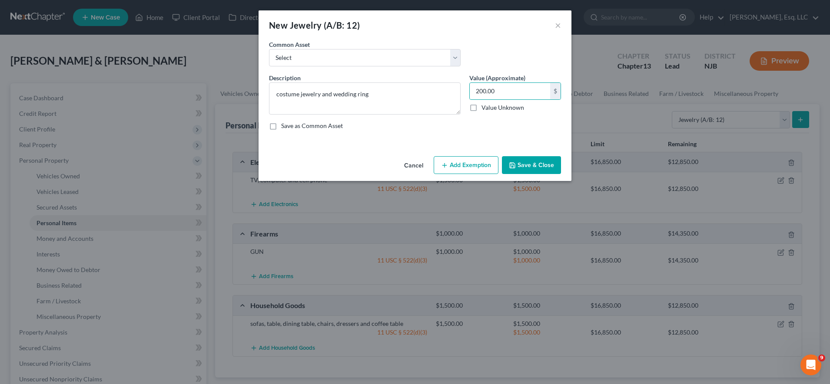
click at [466, 172] on button "Add Exemption" at bounding box center [465, 165] width 65 height 18
select select "2"
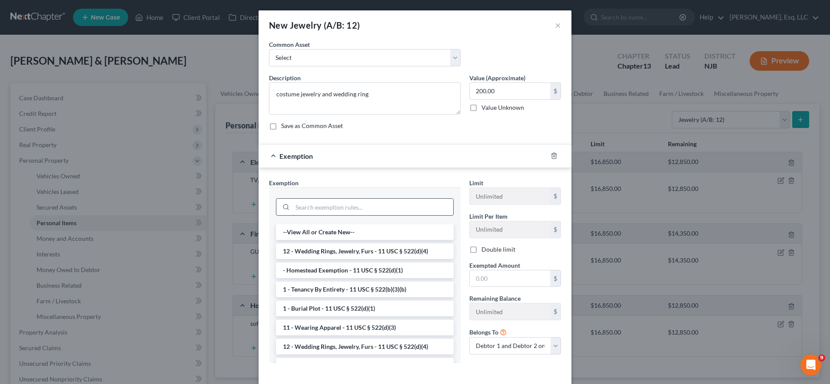
click at [423, 203] on input "search" at bounding box center [372, 207] width 161 height 17
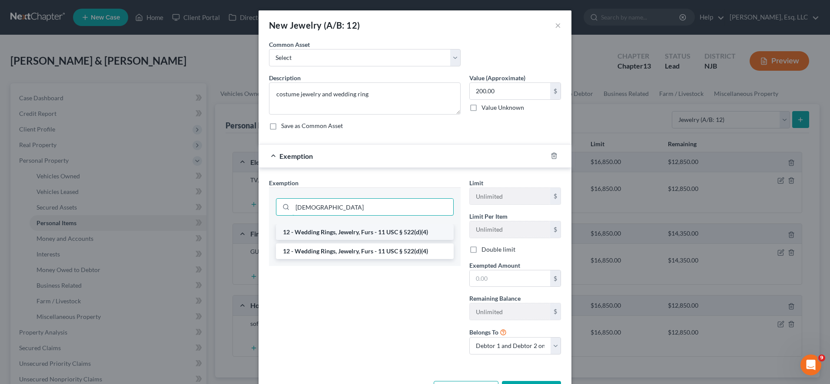
type input "jew"
click at [408, 229] on li "12 - Wedding Rings, Jewelry, Furs - 11 USC § 522(d)(4)" at bounding box center [365, 233] width 178 height 16
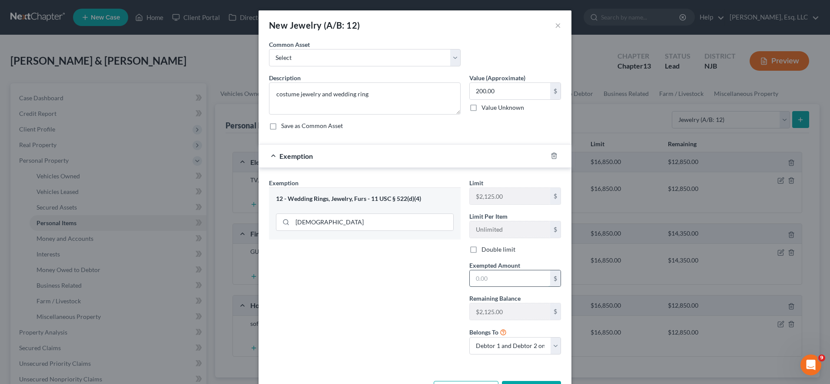
click at [494, 271] on input "text" at bounding box center [509, 279] width 80 height 17
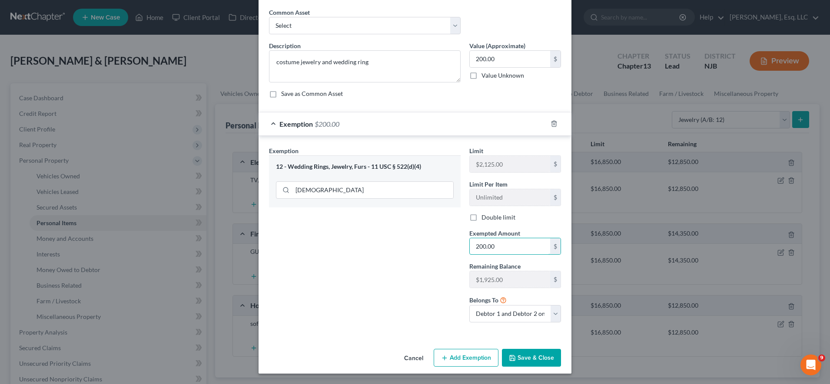
type input "200.00"
click at [545, 352] on button "Save & Close" at bounding box center [531, 358] width 59 height 18
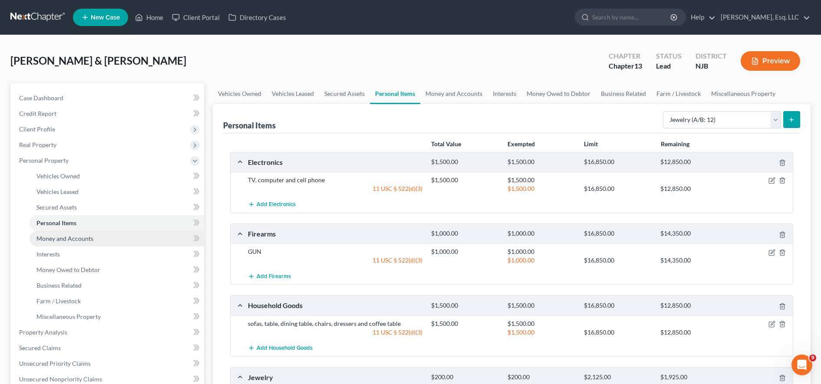
click at [130, 232] on link "Money and Accounts" at bounding box center [117, 239] width 175 height 16
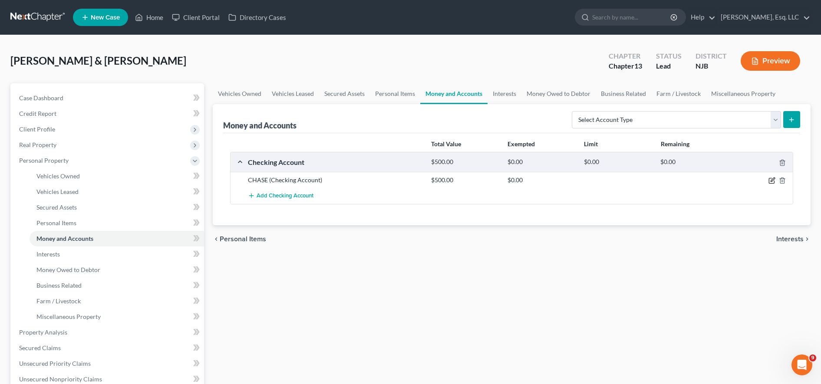
click at [772, 181] on icon "button" at bounding box center [773, 180] width 4 height 4
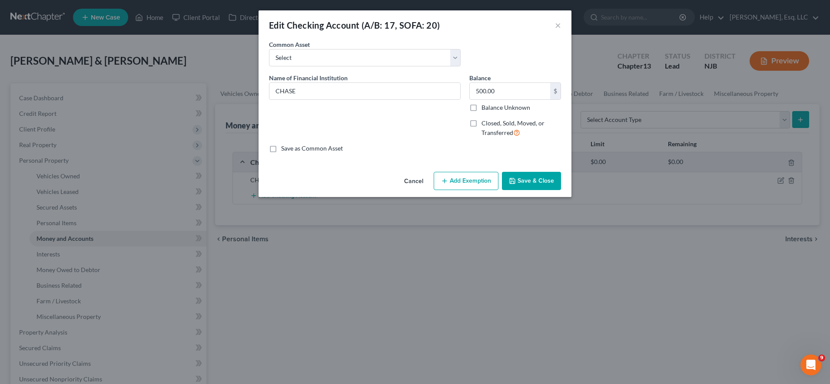
click at [472, 175] on button "Add Exemption" at bounding box center [465, 181] width 65 height 18
select select "2"
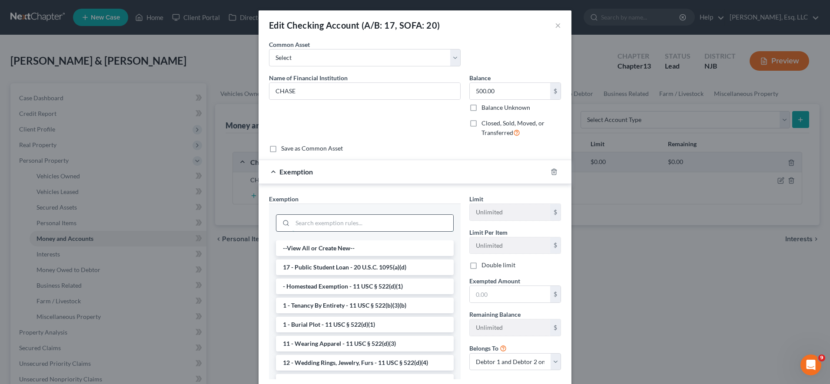
click at [384, 219] on input "search" at bounding box center [372, 223] width 161 height 17
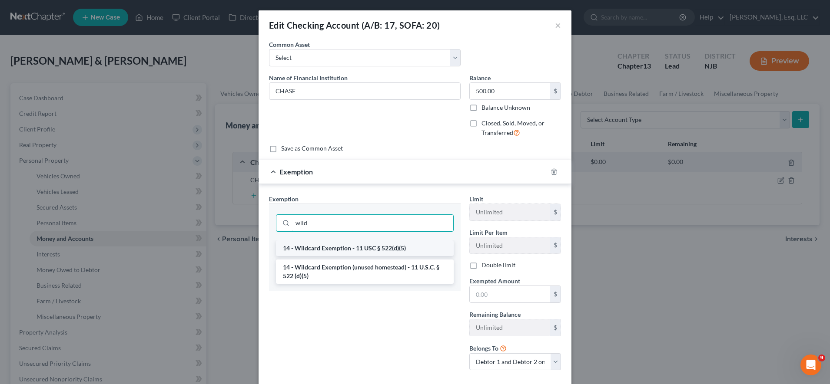
type input "wild"
click at [384, 245] on li "14 - Wildcard Exemption - 11 USC § 522(d)(5)" at bounding box center [365, 249] width 178 height 16
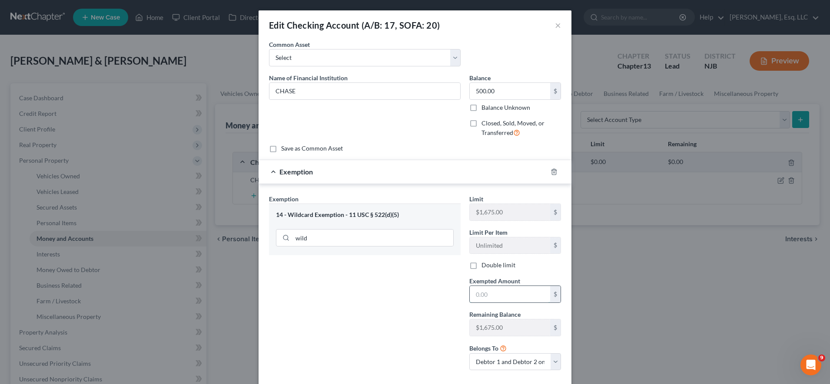
click at [493, 300] on input "text" at bounding box center [509, 294] width 80 height 17
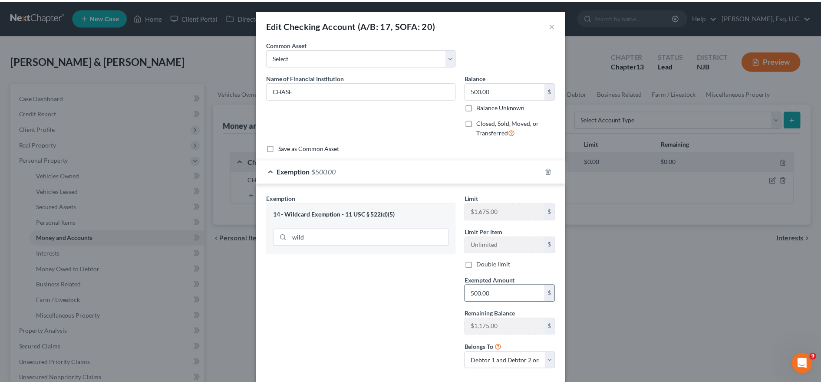
scroll to position [48, 0]
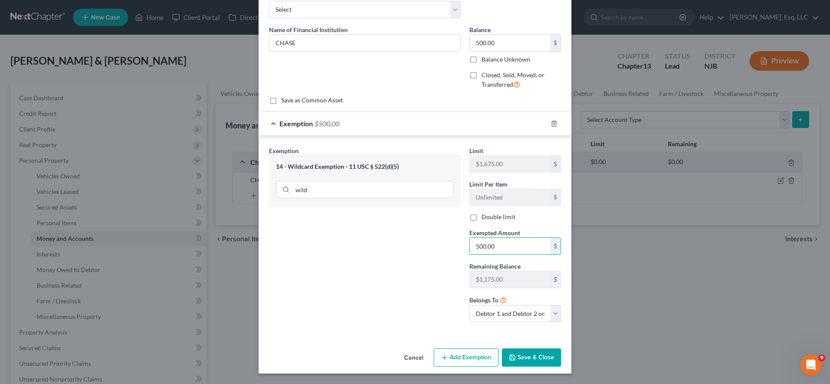
type input "500.00"
click at [535, 360] on button "Save & Close" at bounding box center [531, 358] width 59 height 18
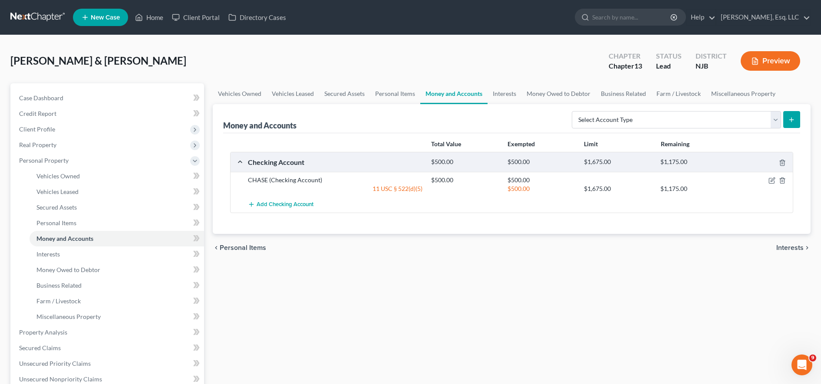
click at [765, 242] on div "chevron_left Personal Items Interests chevron_right" at bounding box center [512, 248] width 598 height 28
click at [703, 120] on select "Select Account Type Brokerage (A/B: 18, SOFA: 20) Cash on Hand (A/B: 16) Certif…" at bounding box center [676, 119] width 209 height 17
select select "checking"
click at [574, 111] on select "Select Account Type Brokerage (A/B: 18, SOFA: 20) Cash on Hand (A/B: 16) Certif…" at bounding box center [676, 119] width 209 height 17
click at [556, 50] on div "[PERSON_NAME] & [PERSON_NAME] Upgraded Chapter Chapter 13 Status [GEOGRAPHIC_DA…" at bounding box center [410, 65] width 800 height 38
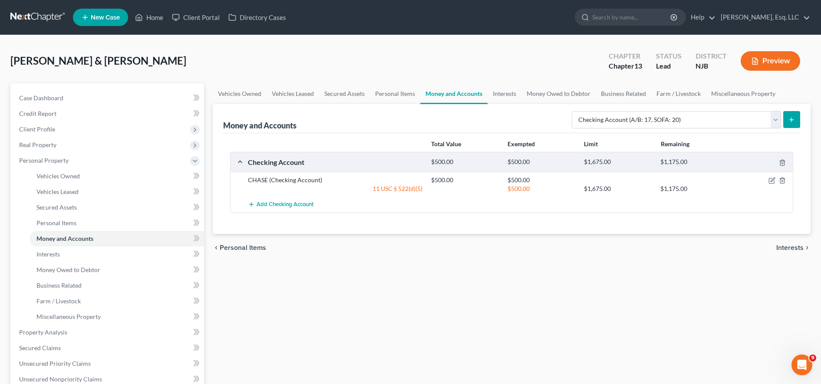
click at [789, 121] on icon "submit" at bounding box center [791, 119] width 7 height 7
click at [713, 111] on select "Select Account Type Brokerage (A/B: 18, SOFA: 20) Cash on Hand (A/B: 16) Certif…" at bounding box center [676, 119] width 209 height 17
select select "checking"
click at [574, 111] on select "Select Account Type Brokerage (A/B: 18, SOFA: 20) Cash on Hand (A/B: 16) Certif…" at bounding box center [676, 119] width 209 height 17
click at [798, 121] on button "submit" at bounding box center [791, 119] width 17 height 17
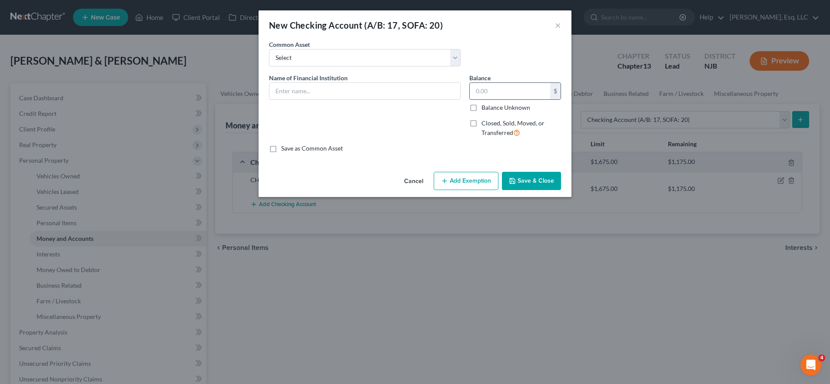
click at [510, 97] on input "text" at bounding box center [509, 91] width 80 height 17
type input "248.87"
click at [488, 41] on div "Common Asset Select Navy Federal Credit Union *4253 PNC Bank of America PNC FIN…" at bounding box center [414, 56] width 301 height 33
click at [381, 90] on input "text" at bounding box center [364, 91] width 191 height 17
type input "CHASE Checking Account x0620"
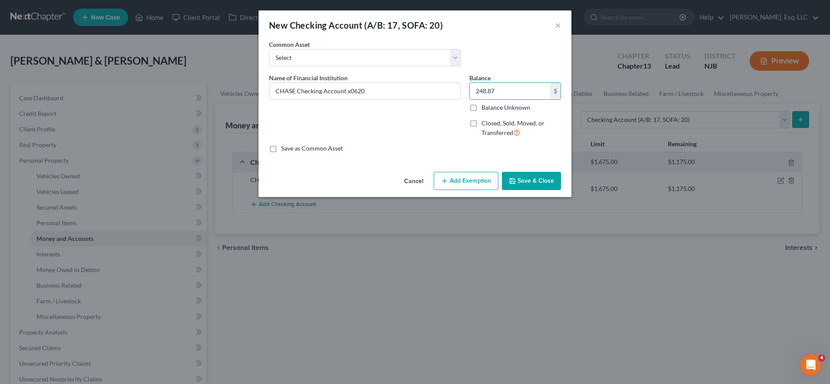
click at [481, 177] on button "Add Exemption" at bounding box center [465, 181] width 65 height 18
select select "2"
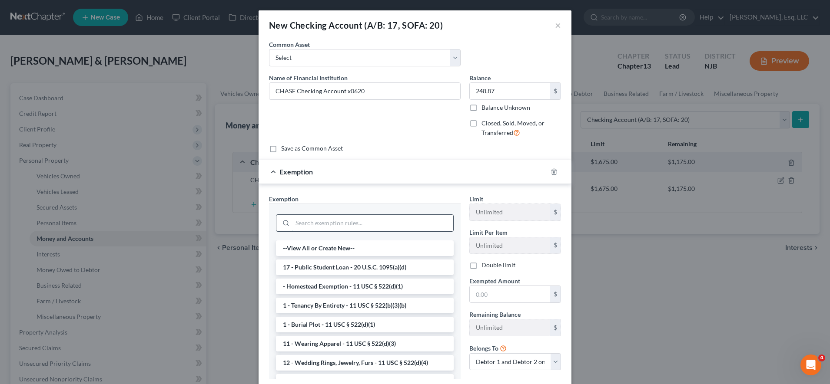
click at [419, 227] on input "search" at bounding box center [372, 223] width 161 height 17
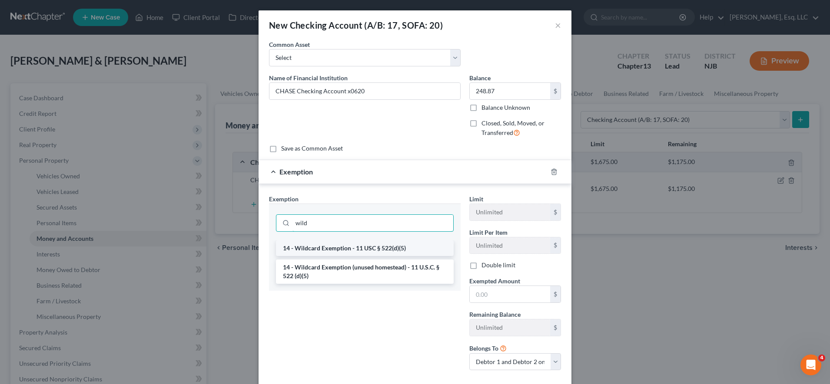
type input "wild"
click at [413, 250] on li "14 - Wildcard Exemption - 11 USC § 522(d)(5)" at bounding box center [365, 249] width 178 height 16
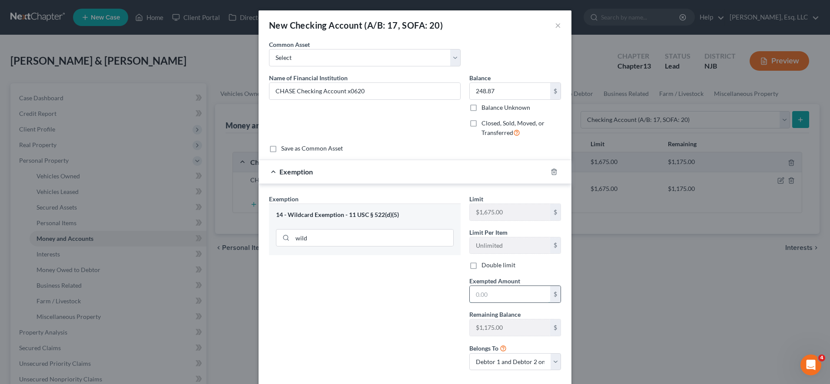
click at [495, 295] on input "text" at bounding box center [509, 294] width 80 height 17
paste input "248.87"
click at [495, 295] on input "248.87" at bounding box center [509, 294] width 80 height 17
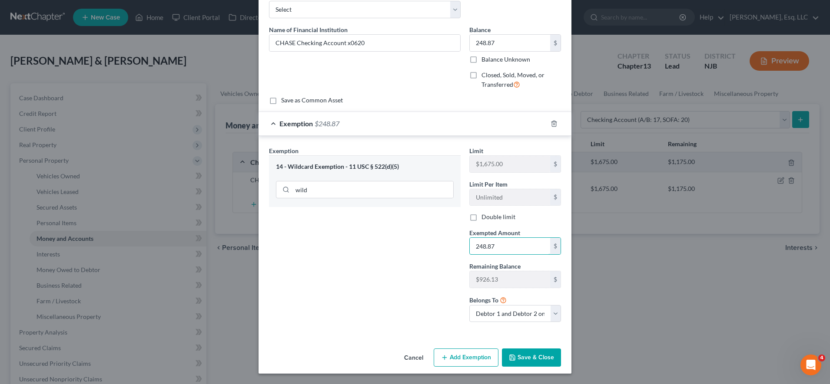
type input "248.87"
click at [520, 356] on button "Save & Close" at bounding box center [531, 358] width 59 height 18
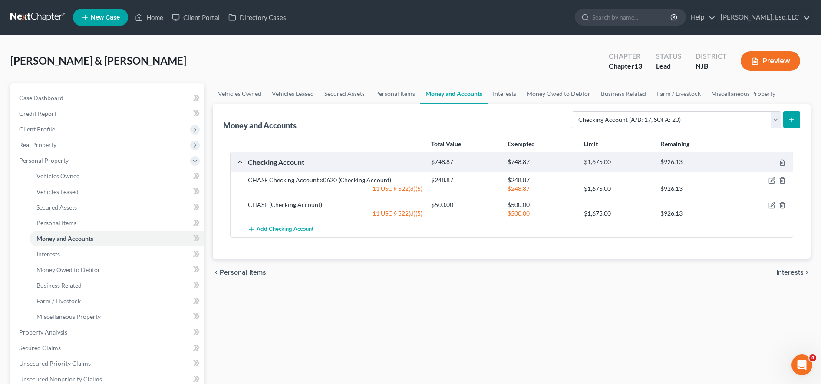
click at [530, 35] on div at bounding box center [410, 35] width 243 height 0
click at [801, 120] on div "Money and Accounts Select Account Type Brokerage (A/B: 18, SOFA: 20) Cash on Ha…" at bounding box center [512, 181] width 598 height 155
click at [794, 122] on icon "submit" at bounding box center [791, 119] width 7 height 7
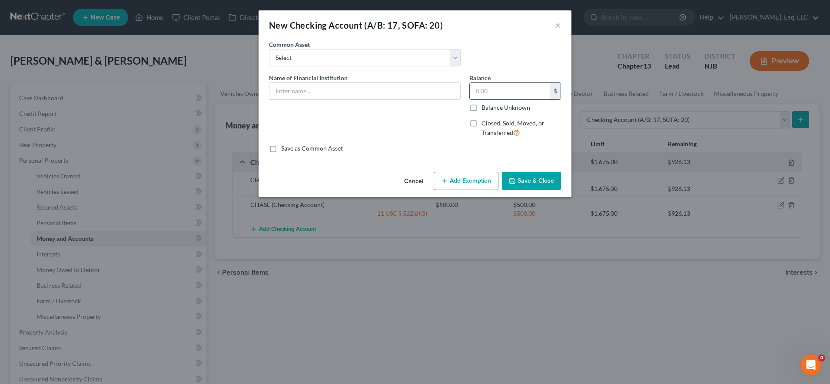
click at [515, 84] on input "text" at bounding box center [509, 91] width 80 height 17
type input "63.70"
click at [431, 92] on input "text" at bounding box center [364, 91] width 191 height 17
click at [322, 95] on input "CHASE Checking x0673" at bounding box center [364, 91] width 191 height 17
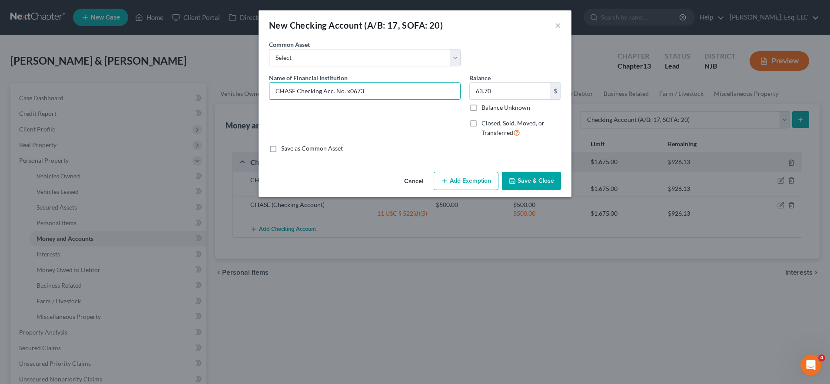
type input "CHASE Checking Acc. No. x0673"
click at [455, 179] on button "Add Exemption" at bounding box center [465, 181] width 65 height 18
select select "2"
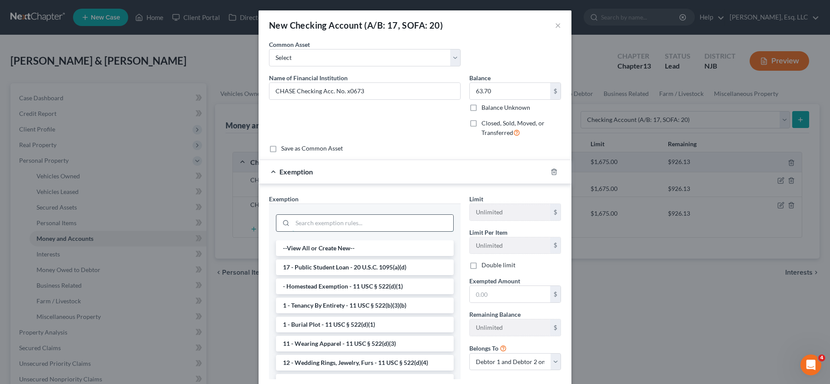
click at [382, 224] on input "search" at bounding box center [372, 223] width 161 height 17
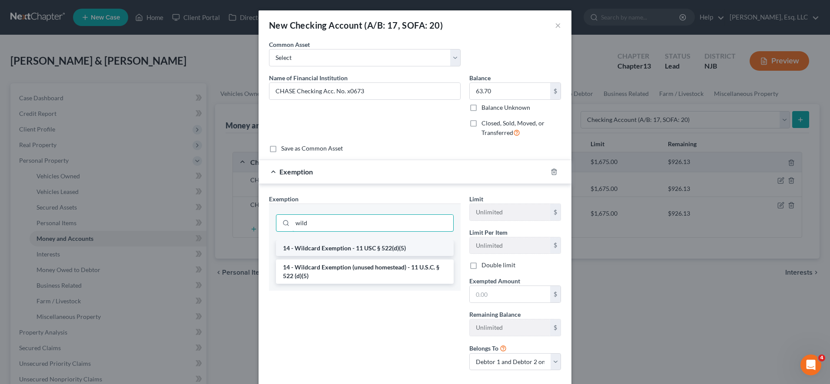
type input "wild"
click at [383, 242] on li "14 - Wildcard Exemption - 11 USC § 522(d)(5)" at bounding box center [365, 249] width 178 height 16
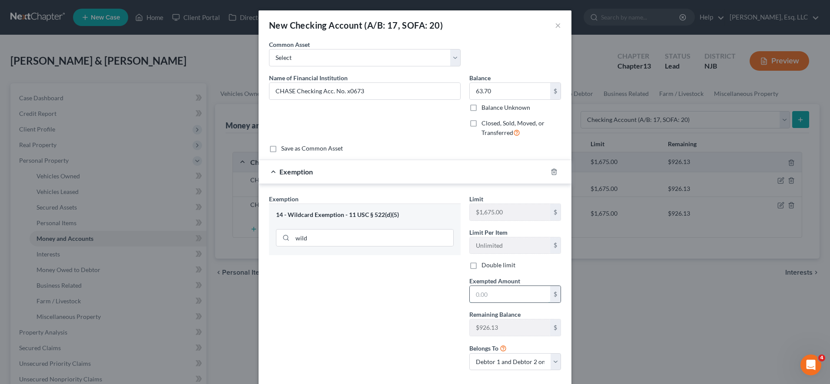
click at [472, 294] on input "text" at bounding box center [509, 294] width 80 height 17
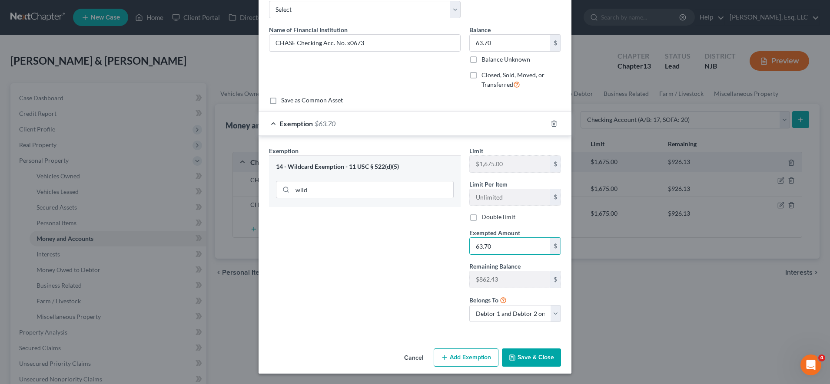
type input "63.70"
click at [542, 361] on button "Save & Close" at bounding box center [531, 358] width 59 height 18
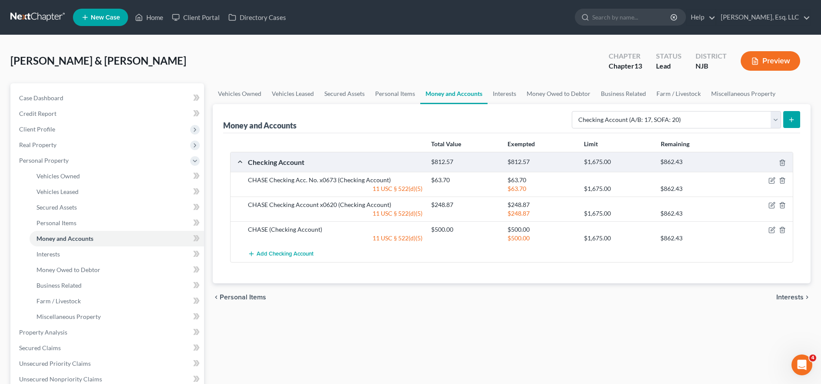
click at [511, 37] on div "[PERSON_NAME] & [PERSON_NAME] Upgraded Chapter Chapter 13 Status [GEOGRAPHIC_DA…" at bounding box center [410, 326] width 821 height 583
click at [797, 120] on button "submit" at bounding box center [791, 119] width 17 height 17
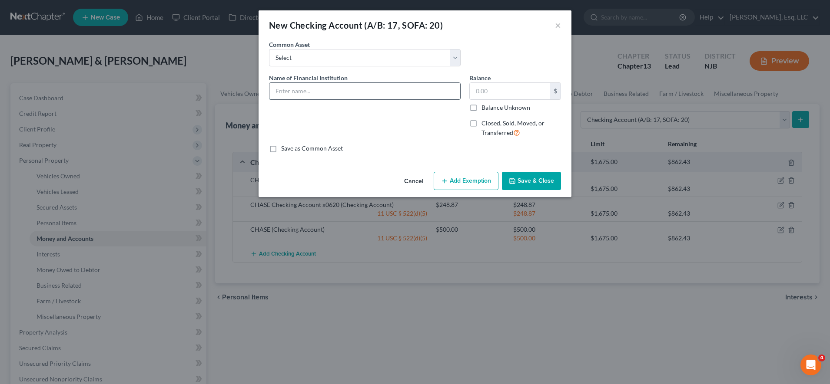
click at [430, 85] on input "text" at bounding box center [364, 91] width 191 height 17
type input "CHASE Checking Acc NO. x0678"
click at [494, 89] on input "text" at bounding box center [509, 91] width 80 height 17
type input "27"
click at [518, 90] on input "2,577" at bounding box center [509, 91] width 80 height 17
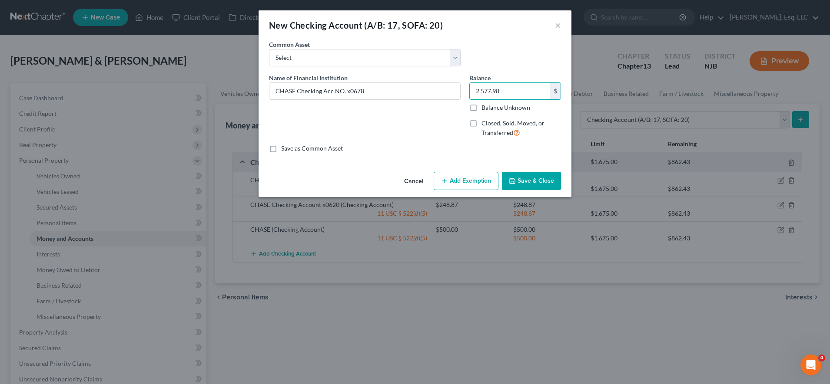
type input "2,577.98"
click at [486, 182] on button "Add Exemption" at bounding box center [465, 181] width 65 height 18
select select "2"
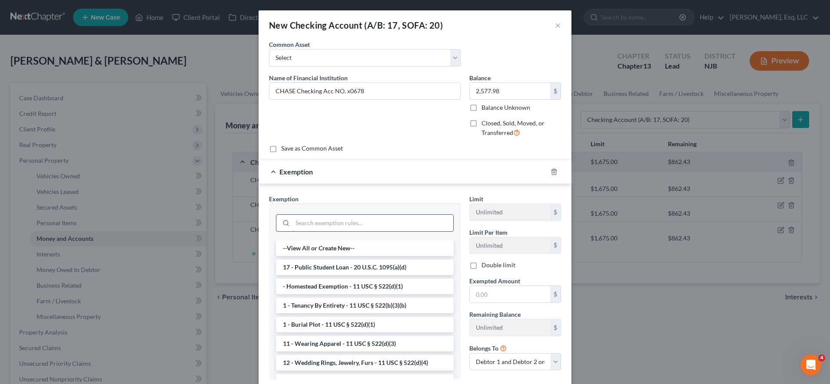
click at [420, 225] on input "search" at bounding box center [372, 223] width 161 height 17
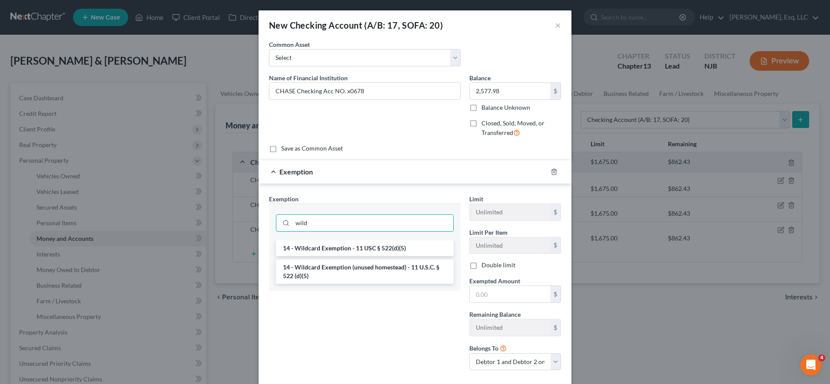
type input "wild"
click at [410, 239] on div "wild" at bounding box center [365, 222] width 192 height 37
click at [412, 246] on li "14 - Wildcard Exemption - 11 USC § 522(d)(5)" at bounding box center [365, 249] width 178 height 16
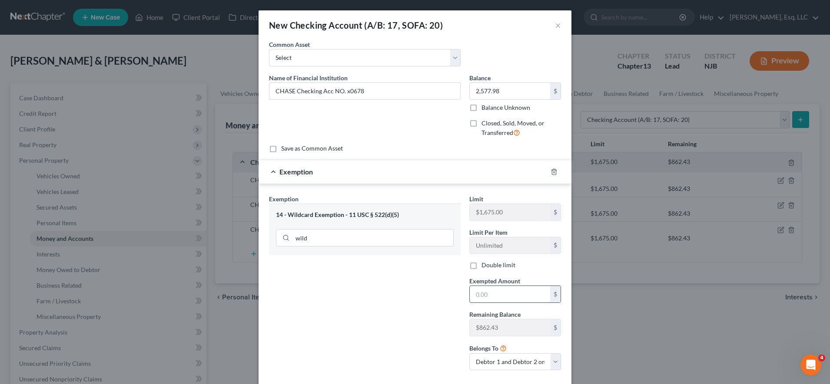
click at [493, 296] on input "text" at bounding box center [509, 294] width 80 height 17
type input "2,577.98"
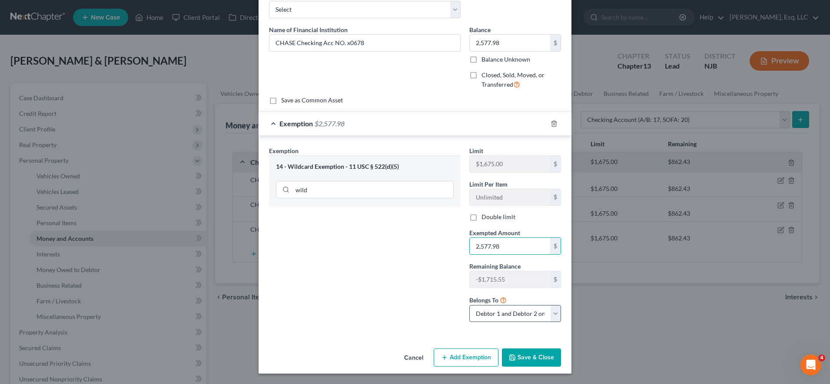
scroll to position [48, 0]
drag, startPoint x: 506, startPoint y: 246, endPoint x: 436, endPoint y: 251, distance: 70.6
click at [436, 251] on div "Exemption Set must be selected for CA. Exemption * 14 - Wildcard Exemption - 11…" at bounding box center [414, 239] width 301 height 184
type input "862.43"
click at [527, 357] on button "Save & Close" at bounding box center [531, 358] width 59 height 18
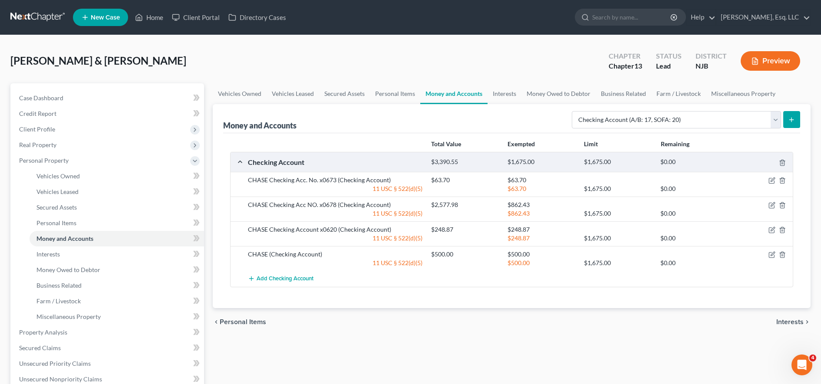
click at [420, 48] on div "[PERSON_NAME] & [PERSON_NAME] Upgraded Chapter Chapter 13 Status [GEOGRAPHIC_DA…" at bounding box center [410, 65] width 800 height 38
click at [563, 50] on div "[PERSON_NAME] & [PERSON_NAME] Upgraded Chapter Chapter 13 Status [GEOGRAPHIC_DA…" at bounding box center [410, 65] width 800 height 38
click at [699, 120] on select "Select Account Type Brokerage (A/B: 18, SOFA: 20) Cash on Hand (A/B: 16) Certif…" at bounding box center [676, 119] width 209 height 17
select select "savings"
click at [574, 111] on select "Select Account Type Brokerage (A/B: 18, SOFA: 20) Cash on Hand (A/B: 16) Certif…" at bounding box center [676, 119] width 209 height 17
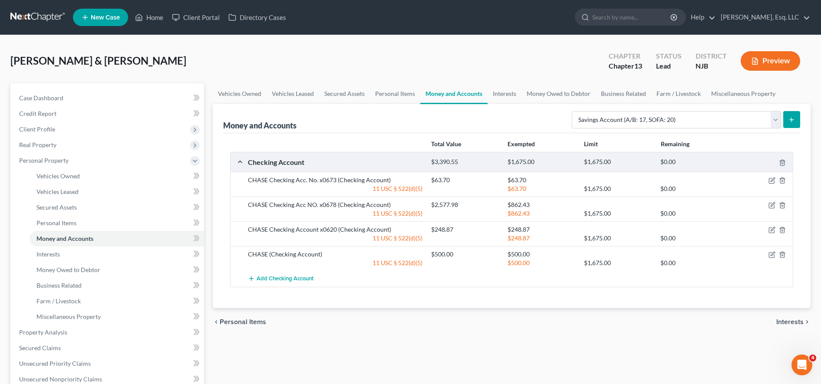
click at [794, 116] on icon "submit" at bounding box center [791, 119] width 7 height 7
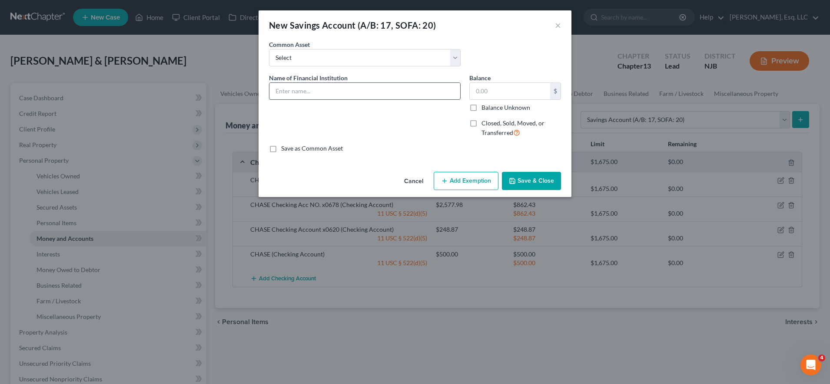
click at [394, 93] on input "text" at bounding box center [364, 91] width 191 height 17
type input "CHASE Savings Account No, x3213"
click at [481, 93] on input "text" at bounding box center [509, 91] width 80 height 17
type input "4.08"
click at [530, 179] on button "Save & Close" at bounding box center [531, 181] width 59 height 18
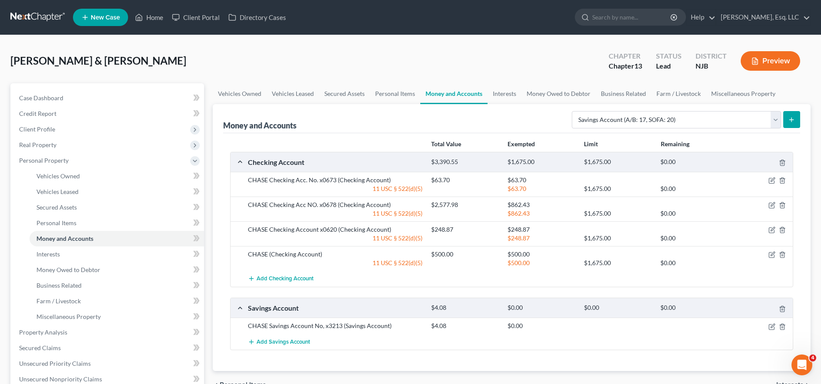
click at [794, 122] on icon "submit" at bounding box center [791, 119] width 7 height 7
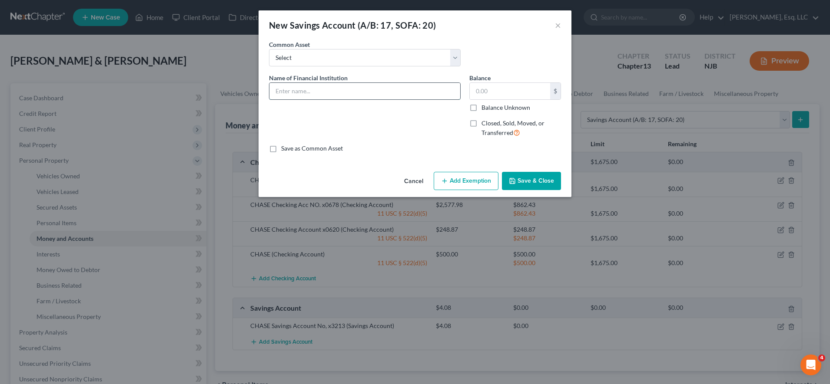
click at [405, 91] on input "text" at bounding box center [364, 91] width 191 height 17
click at [328, 93] on input "CHASE Savings Acc No." at bounding box center [364, 91] width 191 height 17
click at [343, 94] on input "CHASE Savings Acc. No." at bounding box center [364, 91] width 191 height 17
type input "CHASE Savings Acc. No. x5022"
click at [519, 84] on input "text" at bounding box center [509, 91] width 80 height 17
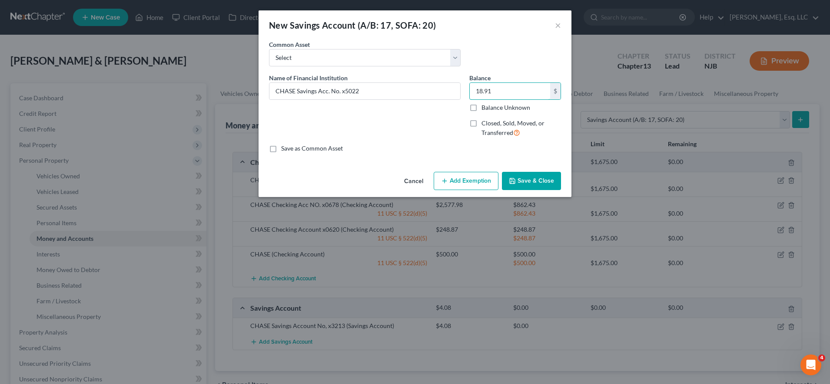
type input "18.91"
click at [483, 181] on button "Add Exemption" at bounding box center [465, 181] width 65 height 18
select select "2"
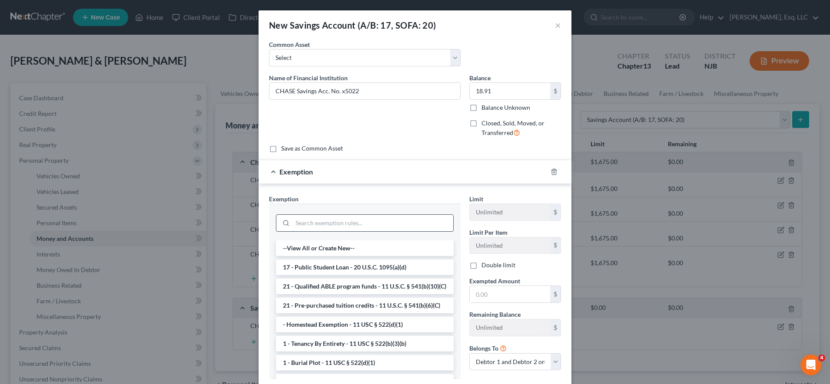
click at [426, 223] on input "search" at bounding box center [372, 223] width 161 height 17
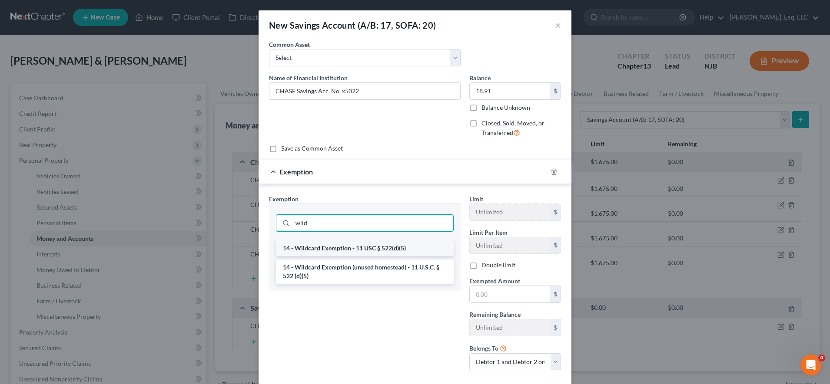
type input "wild"
click at [420, 250] on li "14 - Wildcard Exemption - 11 USC § 522(d)(5)" at bounding box center [365, 249] width 178 height 16
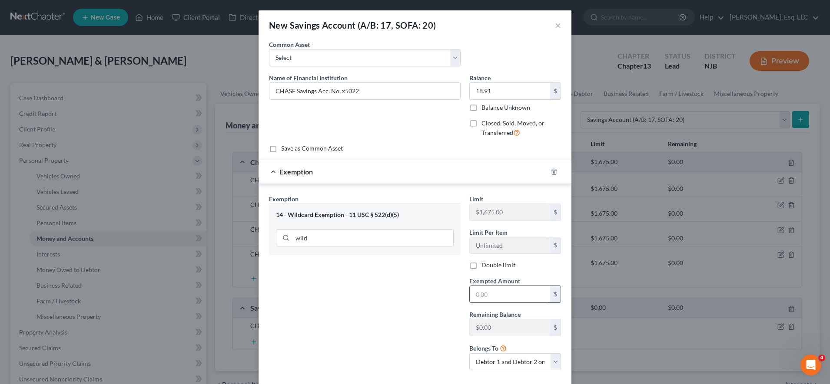
click at [506, 290] on input "text" at bounding box center [509, 294] width 80 height 17
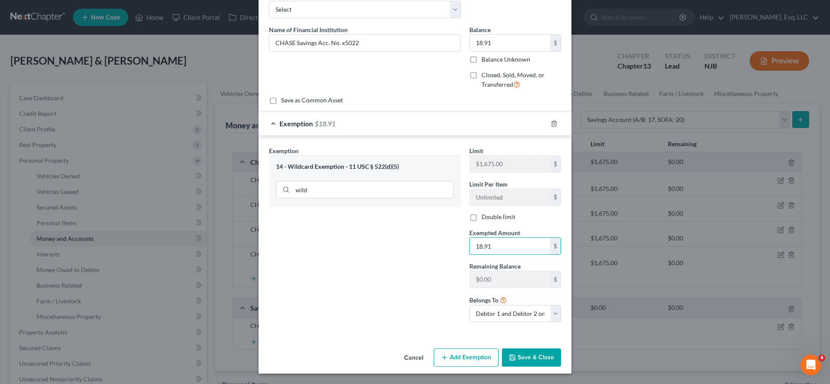
type input "18.91"
click at [520, 360] on button "Save & Close" at bounding box center [531, 358] width 59 height 18
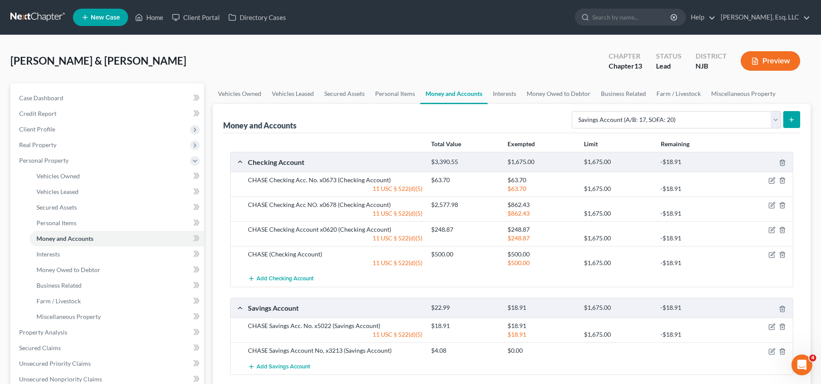
drag, startPoint x: 566, startPoint y: 53, endPoint x: 614, endPoint y: 55, distance: 47.8
click at [566, 53] on div "[PERSON_NAME] & [PERSON_NAME] Upgraded Chapter Chapter 13 Status [GEOGRAPHIC_DA…" at bounding box center [410, 65] width 800 height 38
click at [793, 117] on icon "submit" at bounding box center [791, 119] width 7 height 7
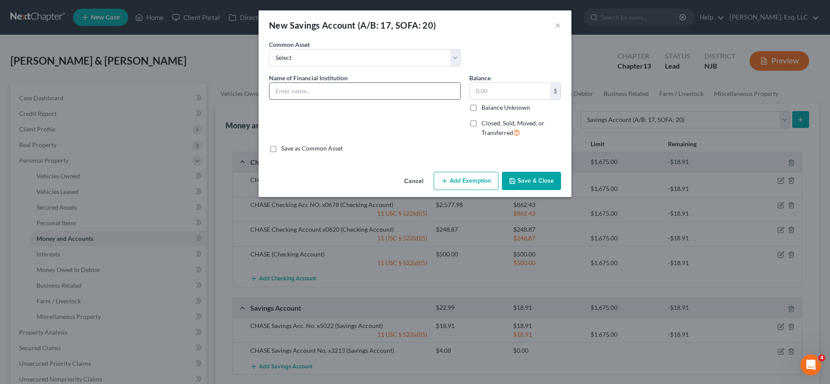
click at [439, 88] on input "text" at bounding box center [364, 91] width 191 height 17
type input "CHASE Savings Acc No."
click at [494, 90] on input "text" at bounding box center [509, 91] width 80 height 17
type input "4.00"
click at [327, 93] on input "CHASE Savings Acc No." at bounding box center [364, 91] width 191 height 17
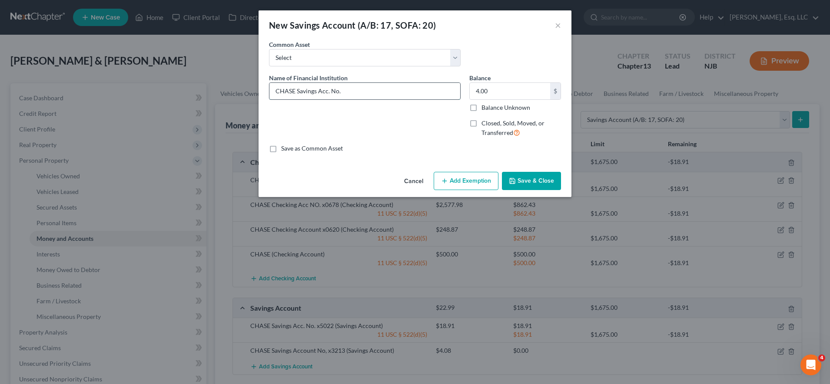
click at [366, 95] on input "CHASE Savings Acc. No." at bounding box center [364, 91] width 191 height 17
type input "CHASE Savings Acc. No. x3221"
click at [532, 176] on button "Save & Close" at bounding box center [531, 181] width 59 height 18
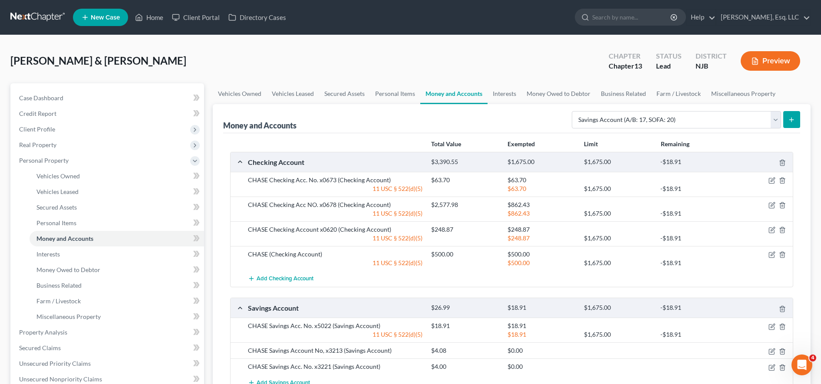
click at [577, 47] on div "[PERSON_NAME] & [PERSON_NAME] Upgraded Chapter Chapter 13 Status [GEOGRAPHIC_DA…" at bounding box center [410, 65] width 800 height 38
click at [709, 123] on select "Select Account Type Brokerage (A/B: 18, SOFA: 20) Cash on Hand (A/B: 16) Certif…" at bounding box center [676, 119] width 209 height 17
select select "checking"
click at [574, 111] on select "Select Account Type Brokerage (A/B: 18, SOFA: 20) Cash on Hand (A/B: 16) Certif…" at bounding box center [676, 119] width 209 height 17
click at [802, 120] on div "Money and Accounts Select Account Type Brokerage (A/B: 18, SOFA: 20) Cash on Ha…" at bounding box center [512, 258] width 598 height 308
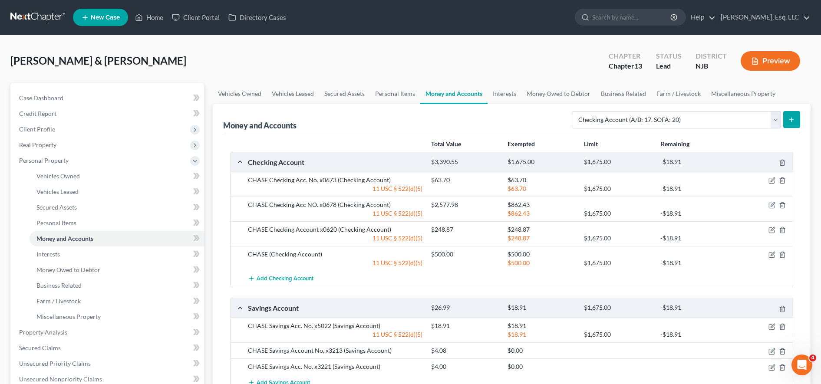
click at [798, 120] on button "submit" at bounding box center [791, 119] width 17 height 17
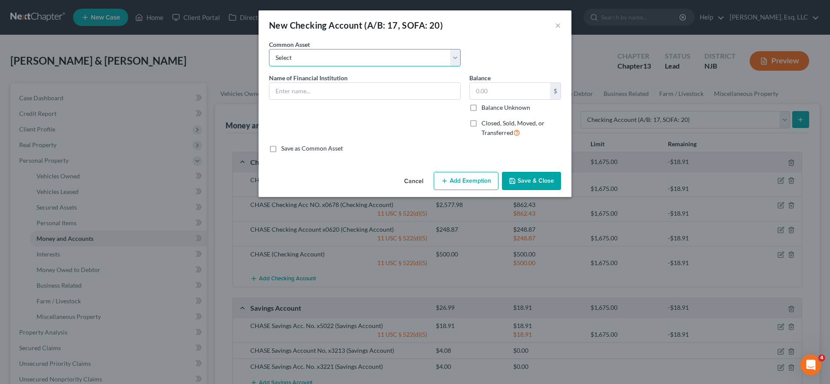
click at [423, 65] on select "Select Navy Federal Credit Union *4253 PNC Bank of America PNC FINANCIAL RESOUR…" at bounding box center [365, 57] width 192 height 17
click at [484, 43] on div "Common Asset Select Navy Federal Credit Union *4253 PNC Bank of America PNC FIN…" at bounding box center [414, 56] width 301 height 33
click at [425, 93] on input "text" at bounding box center [364, 91] width 191 height 17
type input "CHASE Checking Acc. No. x"
click at [500, 22] on div "New Checking Account (A/B: 17, SOFA: 20) ×" at bounding box center [414, 25] width 313 height 30
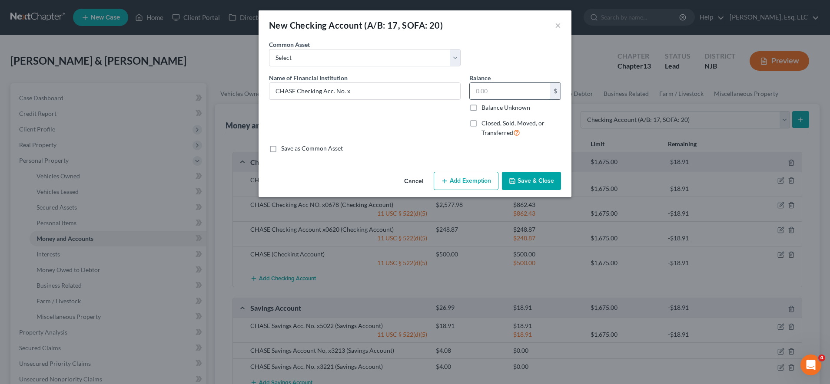
click at [525, 98] on input "text" at bounding box center [509, 91] width 80 height 17
type input "717.70"
click at [443, 32] on div "New Checking Account (A/B: 17, SOFA: 20) ×" at bounding box center [414, 25] width 313 height 30
click at [421, 89] on input "CHASE Checking Acc. No. x" at bounding box center [364, 91] width 191 height 17
type input "CHASE Checking Acc. No. x6216"
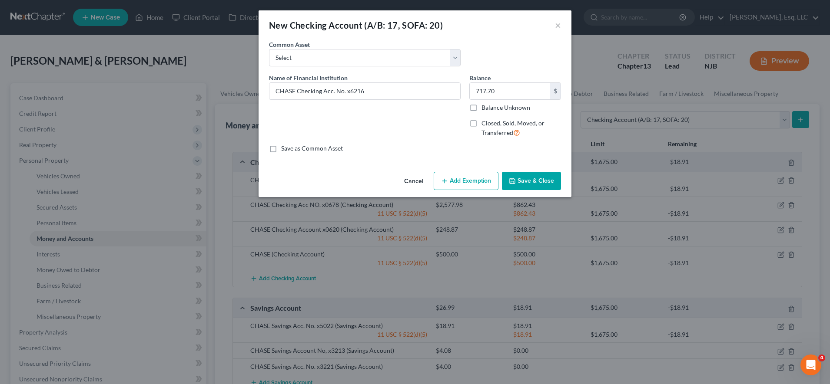
click at [526, 179] on button "Save & Close" at bounding box center [531, 181] width 59 height 18
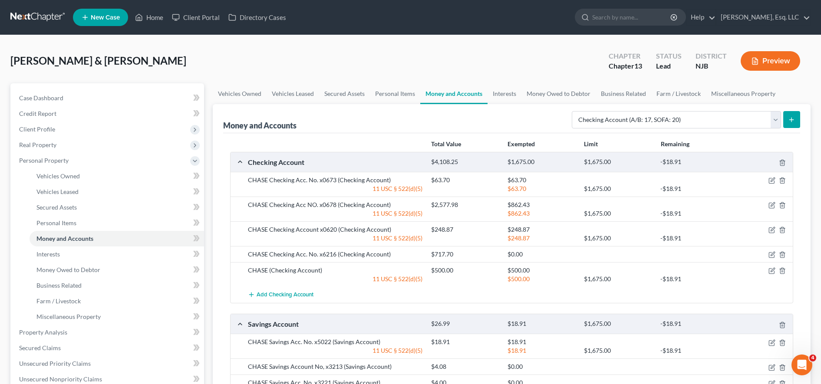
drag, startPoint x: 509, startPoint y: 26, endPoint x: 514, endPoint y: 27, distance: 4.9
click at [509, 26] on ul "New Case Home Client Portal Directory Cases - No Result - See all results Or Pr…" at bounding box center [442, 17] width 738 height 23
click at [796, 119] on button "submit" at bounding box center [791, 119] width 17 height 17
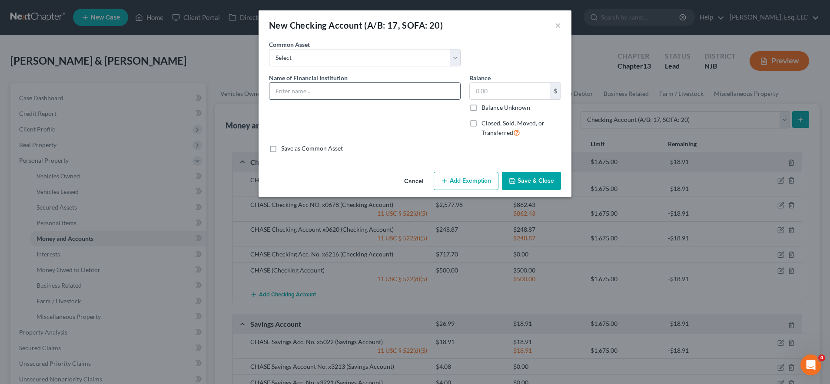
click at [360, 92] on input "text" at bounding box center [364, 91] width 191 height 17
type input "CHASE Checking Acc. No. x9653"
click at [483, 37] on div "New Checking Account (A/B: 17, SOFA: 20) ×" at bounding box center [414, 25] width 313 height 30
click at [501, 90] on input "text" at bounding box center [509, 91] width 80 height 17
type input "0.00"
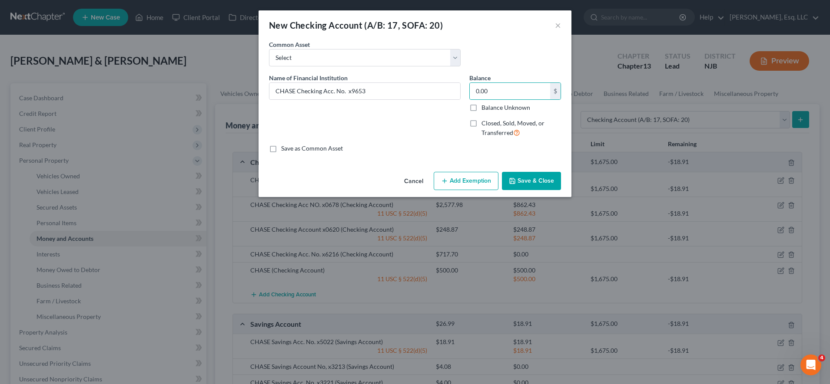
click at [514, 173] on button "Save & Close" at bounding box center [531, 181] width 59 height 18
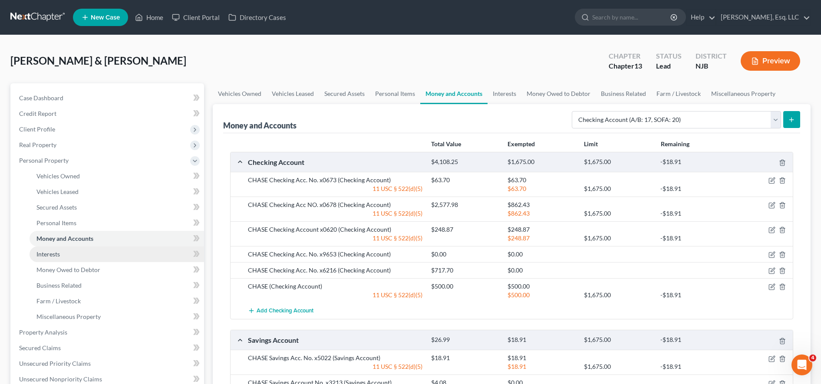
click at [120, 251] on link "Interests" at bounding box center [117, 255] width 175 height 16
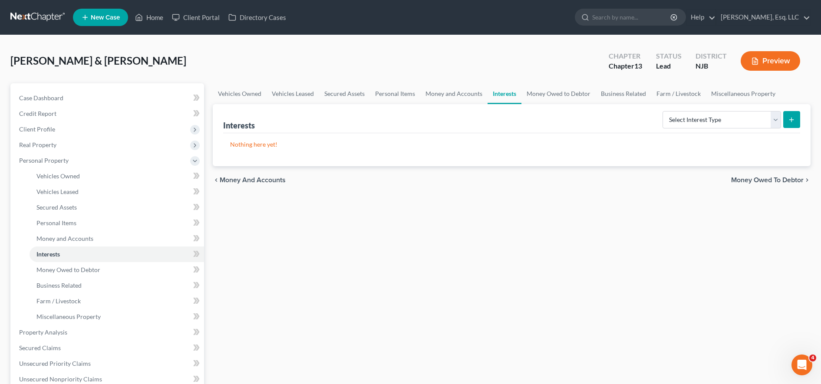
click at [462, 26] on ul "New Case Home Client Portal Directory Cases - No Result - See all results Or Pr…" at bounding box center [442, 17] width 738 height 23
click at [725, 124] on select "Select Interest Type 401K (A/B: 21) Annuity (A/B: 23) Bond (A/B: 18) Education …" at bounding box center [722, 119] width 119 height 17
select select "whole_life_insurance"
click at [664, 111] on select "Select Interest Type 401K (A/B: 21) Annuity (A/B: 23) Bond (A/B: 18) Education …" at bounding box center [722, 119] width 119 height 17
click at [798, 119] on button "submit" at bounding box center [791, 119] width 17 height 17
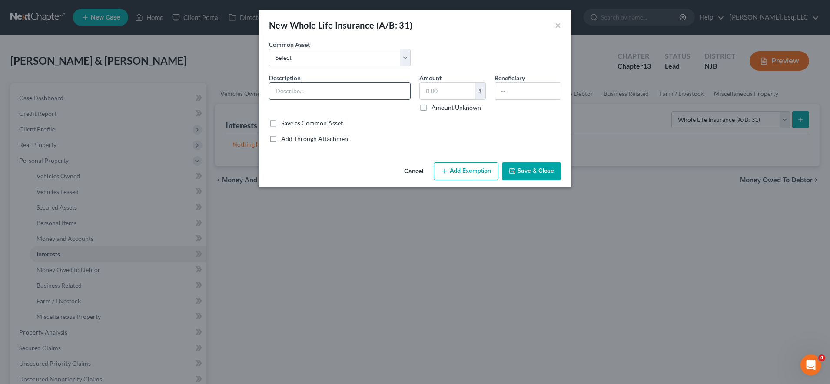
click at [374, 92] on input "text" at bounding box center [339, 91] width 141 height 17
type input "NY Whole Life Insurance"
click at [499, 33] on div "New Whole Life Insurance (A/B: 31) ×" at bounding box center [414, 25] width 313 height 30
click at [449, 90] on input "text" at bounding box center [447, 91] width 55 height 17
click at [459, 91] on input "146,202" at bounding box center [447, 91] width 55 height 17
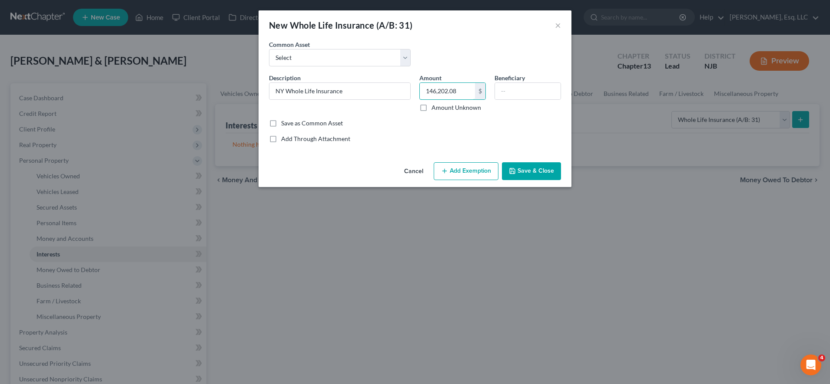
type input "146,202.08"
click at [489, 47] on div "Common Asset Select Critical Illness Policy - Trans America Policy No. CE313971…" at bounding box center [414, 56] width 301 height 33
click at [466, 168] on button "Add Exemption" at bounding box center [465, 171] width 65 height 18
select select "2"
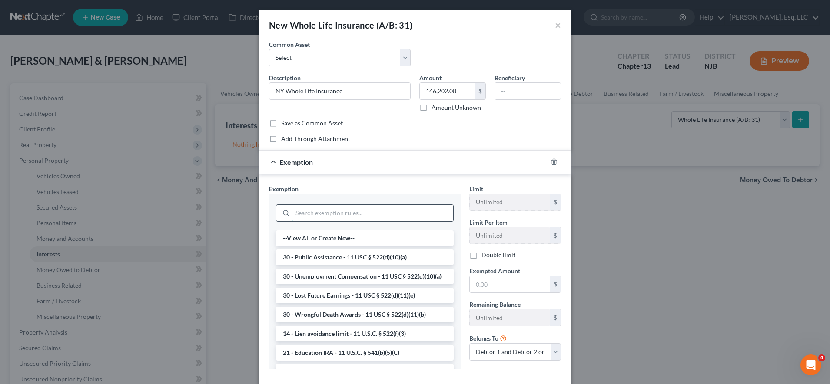
click at [350, 212] on input "search" at bounding box center [372, 213] width 161 height 17
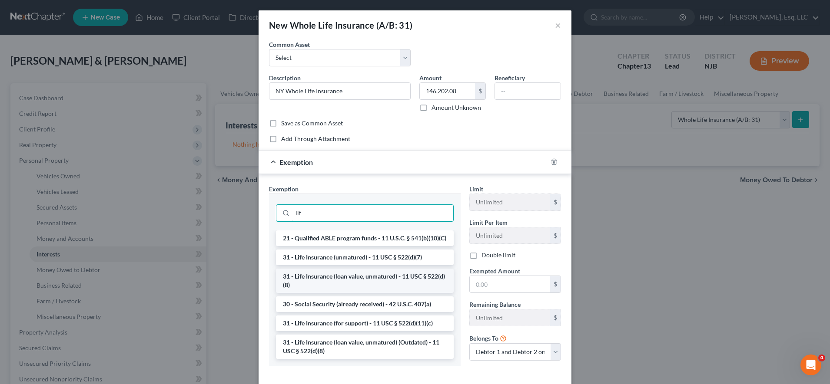
type input "lif"
click at [362, 292] on li "31 - Life Insurance (loan value, unmatured) - 11 USC § 522(d)(8)" at bounding box center [365, 281] width 178 height 24
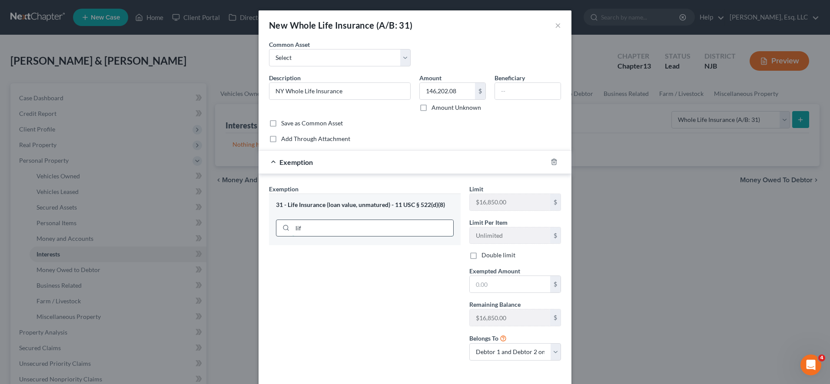
click at [425, 224] on input "lif" at bounding box center [372, 228] width 161 height 17
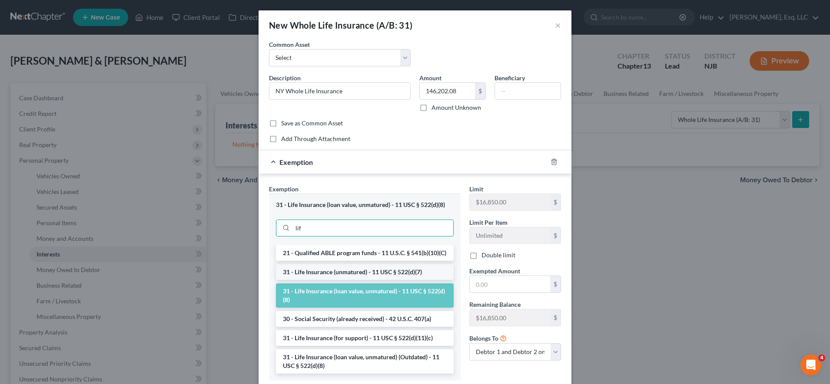
click at [365, 270] on li "31 - Life Insurance (unmatured) - 11 USC § 522(d)(7)" at bounding box center [365, 272] width 178 height 16
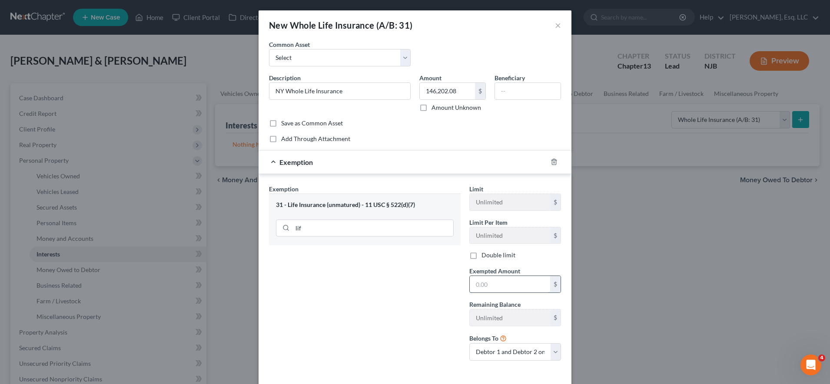
click at [495, 287] on input "text" at bounding box center [509, 284] width 80 height 17
type input "NY Whole Life Insurance"
click at [448, 94] on input "text" at bounding box center [447, 91] width 55 height 17
paste input "146,202.08"
type input "146,202.08"
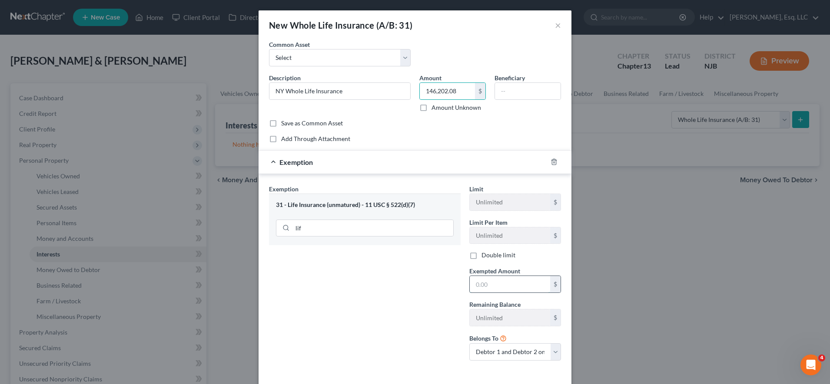
click at [502, 283] on input "text" at bounding box center [509, 284] width 80 height 17
paste input "146,202.08"
type input "146,202.08"
click at [383, 90] on input "NY Whole Life Insurance" at bounding box center [339, 91] width 141 height 17
type input "NY Whole Life Insurance ([PERSON_NAME])"
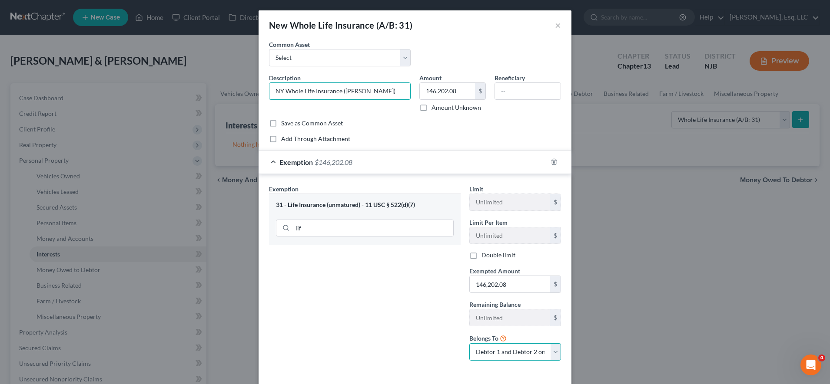
click at [515, 353] on select "Debtor 1 only Debtor 2 only Debtor 1 and Debtor 2 only" at bounding box center [515, 352] width 92 height 17
select select "1"
click at [469, 344] on select "Debtor 1 only Debtor 2 only Debtor 1 and Debtor 2 only" at bounding box center [515, 352] width 92 height 17
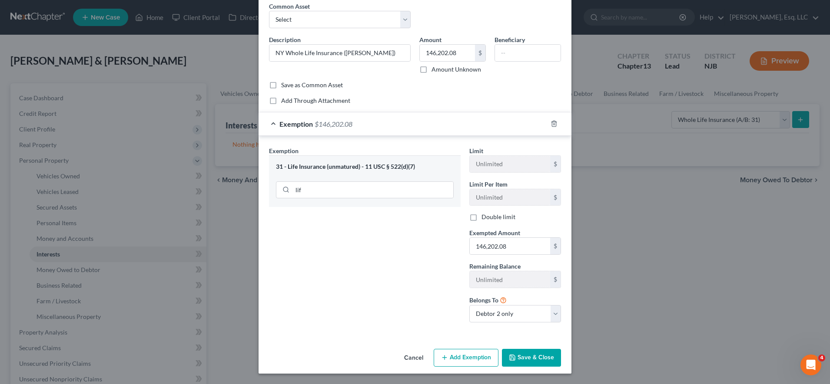
click at [520, 371] on div "Cancel Add Exemption Save & Close" at bounding box center [414, 360] width 313 height 29
click at [517, 357] on button "Save & Close" at bounding box center [531, 358] width 59 height 18
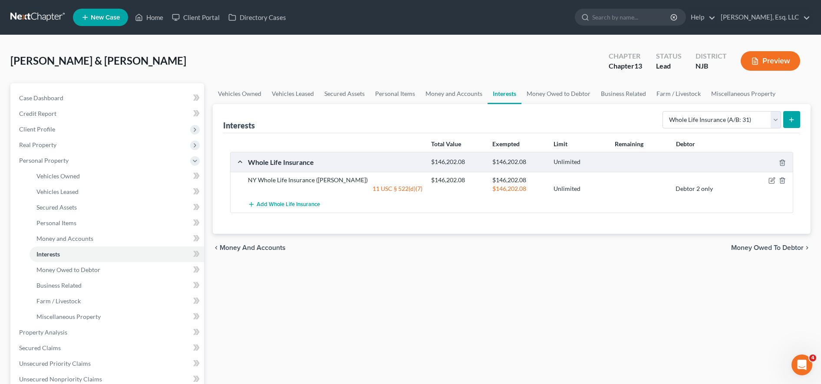
click at [790, 121] on icon "submit" at bounding box center [791, 119] width 7 height 7
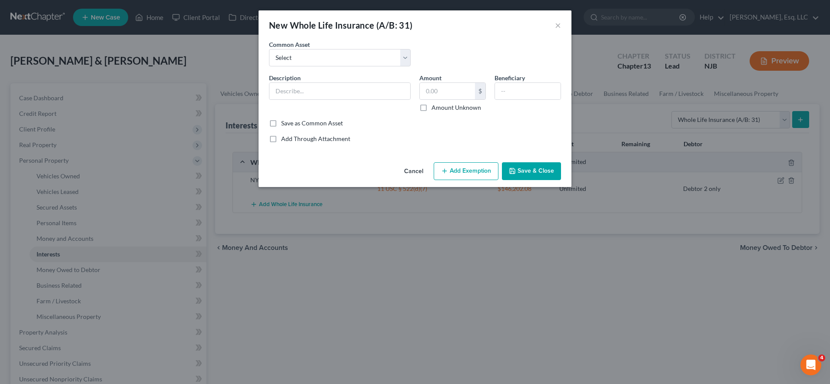
click at [491, 50] on div "Common Asset Select Critical Illness Policy - Trans America Policy No. CE313971…" at bounding box center [414, 56] width 301 height 33
click at [446, 85] on input "text" at bounding box center [447, 91] width 55 height 17
click at [470, 89] on input "145,068.00" at bounding box center [447, 91] width 55 height 17
click at [453, 86] on input "145,068.22" at bounding box center [447, 91] width 55 height 17
drag, startPoint x: 435, startPoint y: 90, endPoint x: 418, endPoint y: 89, distance: 17.0
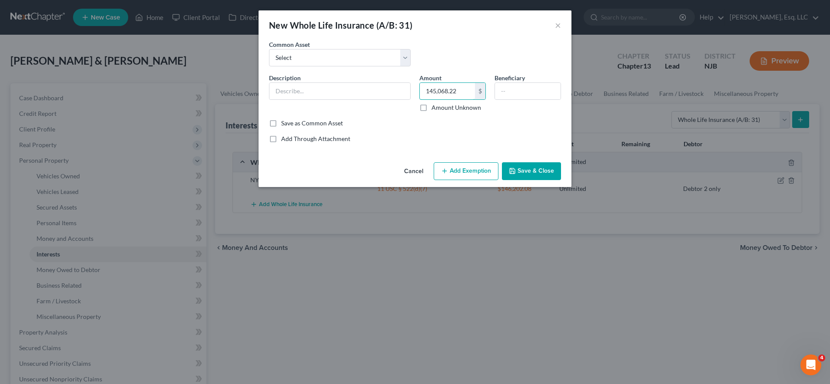
click at [418, 89] on div "Amount 145,068.22 $ Amount Unknown" at bounding box center [452, 92] width 75 height 39
type input "145,068.22"
click at [358, 93] on input "text" at bounding box center [339, 91] width 141 height 17
type input "NY Whole Life Insurance ([PERSON_NAME])"
click at [478, 180] on button "Add Exemption" at bounding box center [465, 171] width 65 height 18
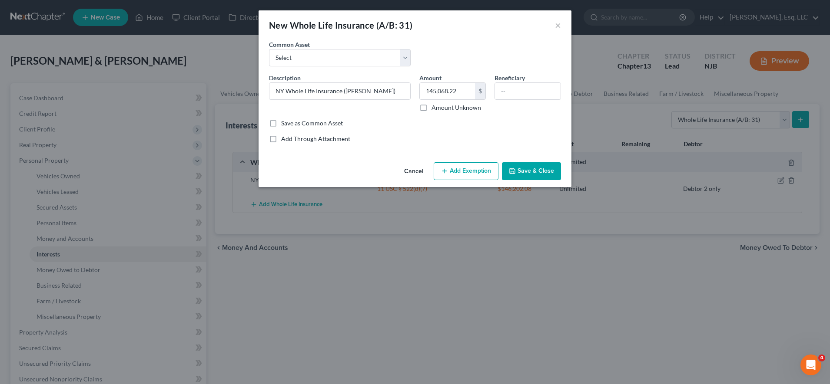
select select "2"
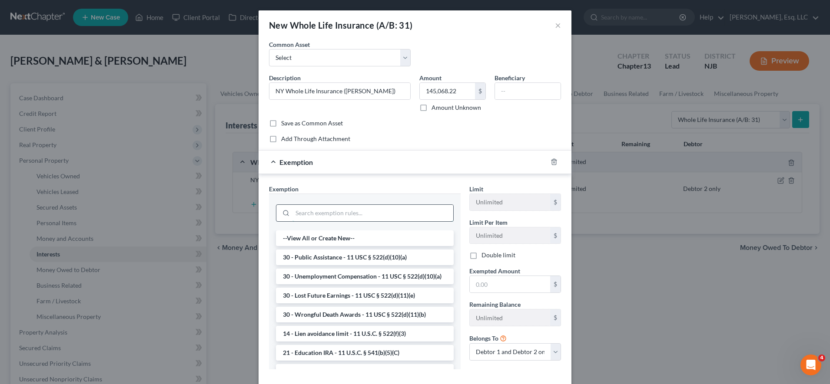
click at [390, 210] on input "search" at bounding box center [372, 213] width 161 height 17
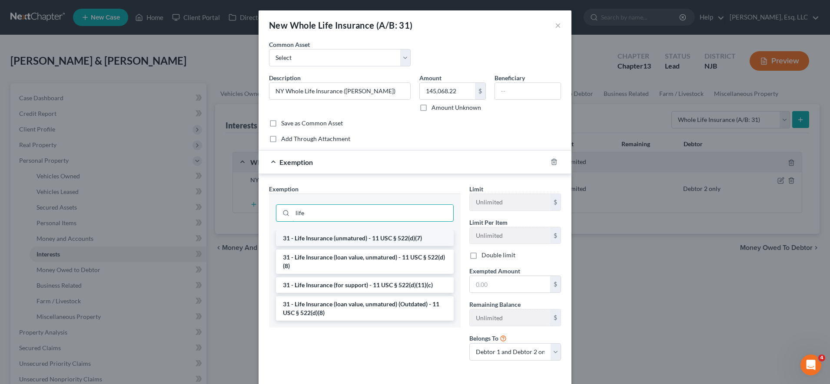
type input "life"
click at [381, 234] on li "31 - Life Insurance (unmatured) - 11 USC § 522(d)(7)" at bounding box center [365, 239] width 178 height 16
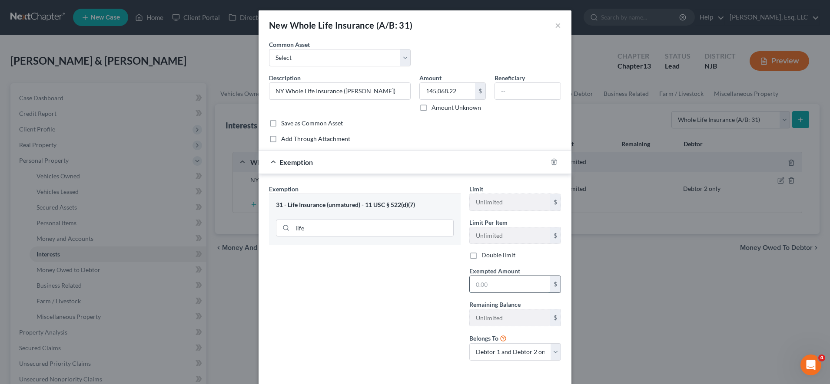
click at [494, 284] on input "text" at bounding box center [509, 284] width 80 height 17
paste input "145,068.22"
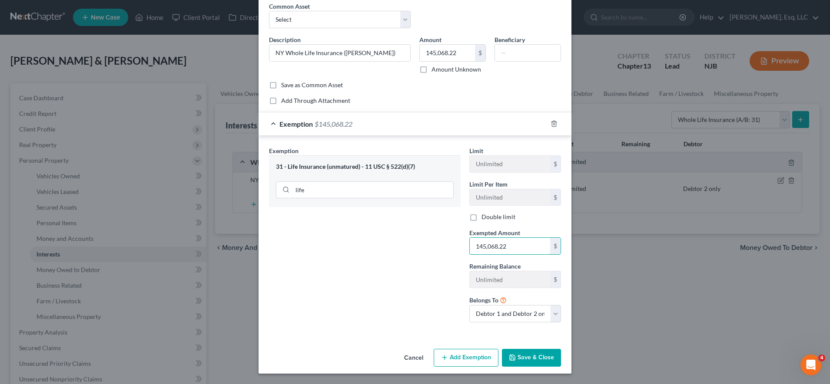
type input "145,068.22"
click at [529, 356] on button "Save & Close" at bounding box center [531, 358] width 59 height 18
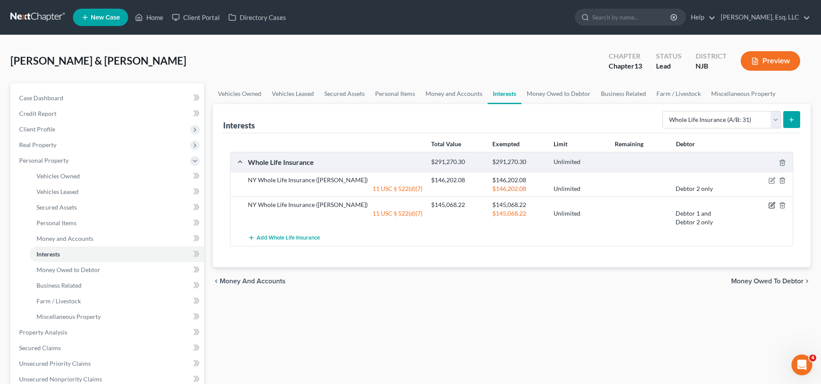
click at [770, 202] on icon "button" at bounding box center [772, 205] width 7 height 7
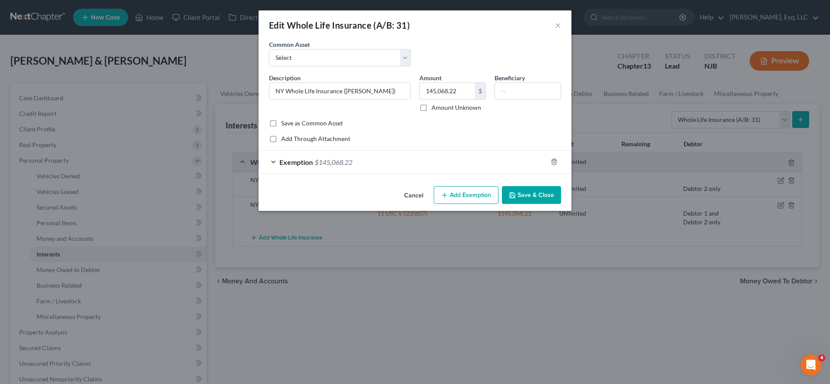
click at [512, 166] on div "Exemption $145,068.22" at bounding box center [402, 162] width 288 height 23
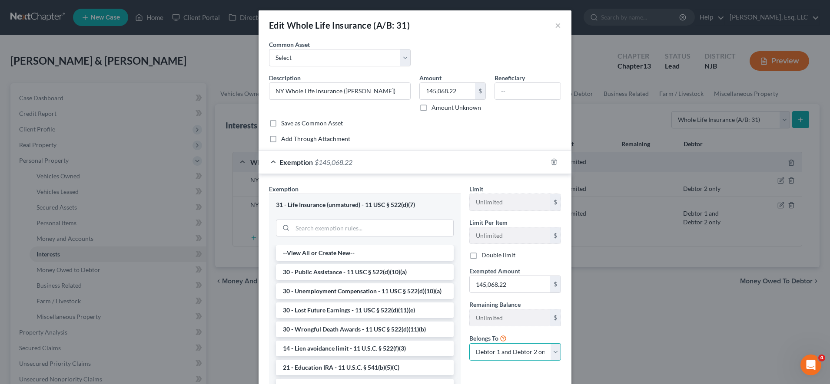
click at [493, 351] on select "Debtor 1 only Debtor 2 only Debtor 1 and Debtor 2 only" at bounding box center [515, 352] width 92 height 17
select select "0"
click at [469, 344] on select "Debtor 1 only Debtor 2 only Debtor 1 and Debtor 2 only" at bounding box center [515, 352] width 92 height 17
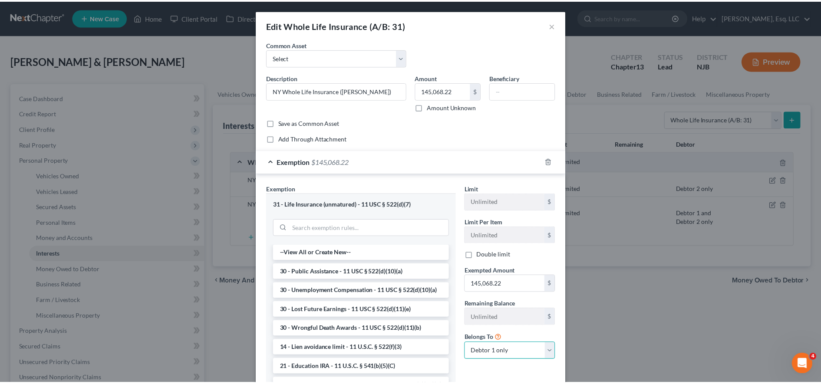
scroll to position [62, 0]
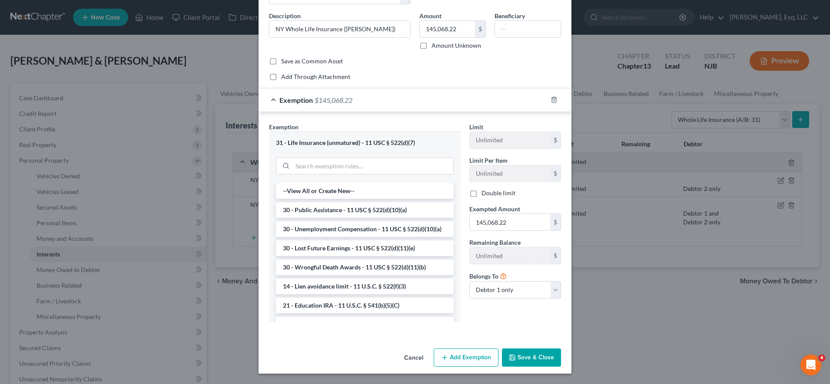
click at [522, 360] on button "Save & Close" at bounding box center [531, 358] width 59 height 18
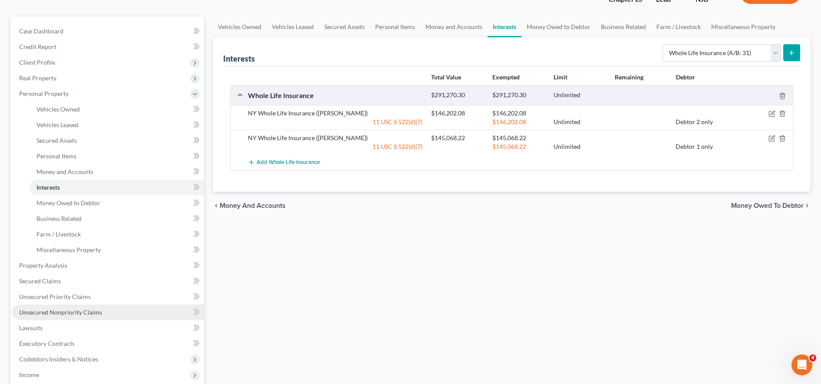
click at [90, 312] on span "Unsecured Nonpriority Claims" at bounding box center [60, 312] width 83 height 7
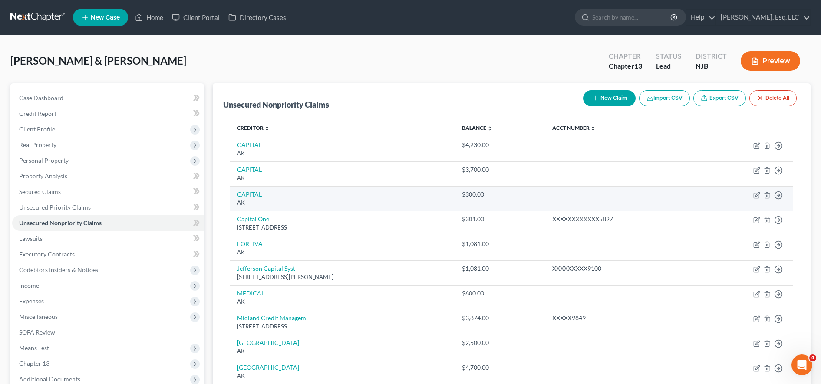
scroll to position [0, 0]
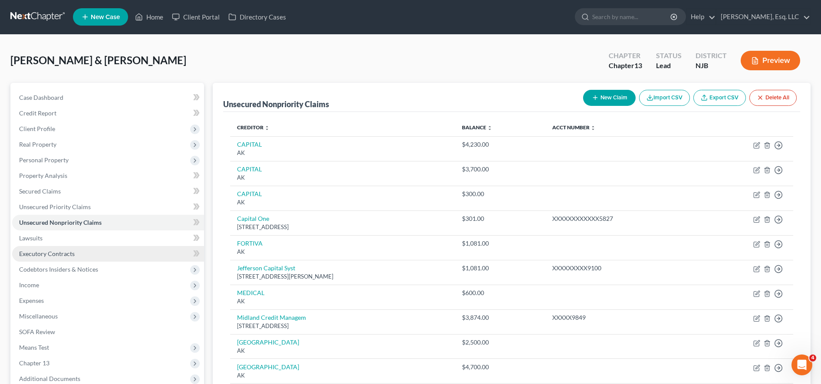
click at [166, 261] on link "Executory Contracts" at bounding box center [108, 254] width 192 height 16
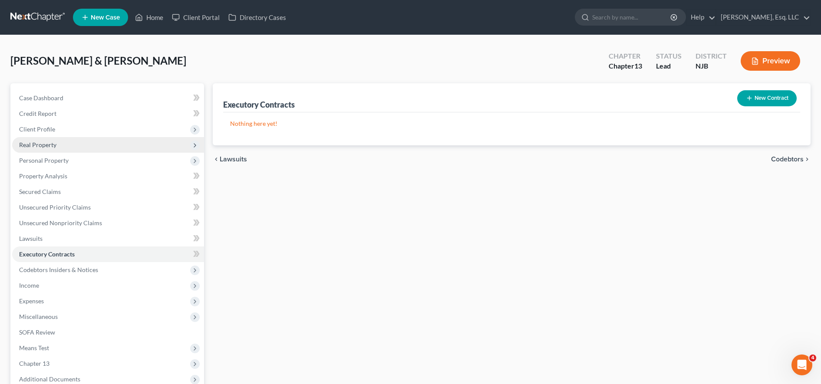
click at [83, 146] on span "Real Property" at bounding box center [108, 145] width 192 height 16
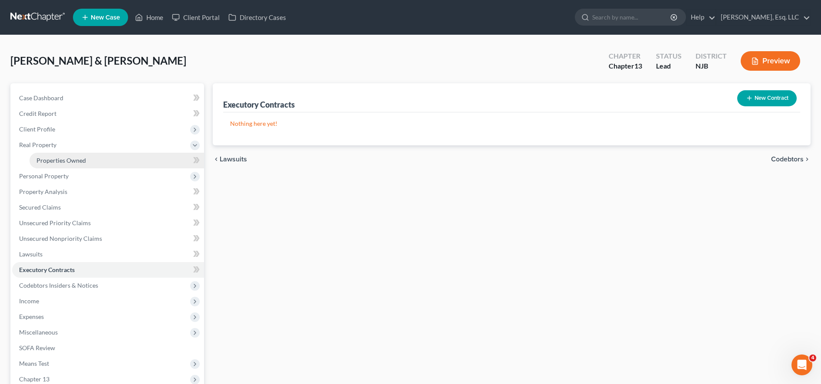
click at [163, 162] on link "Properties Owned" at bounding box center [117, 161] width 175 height 16
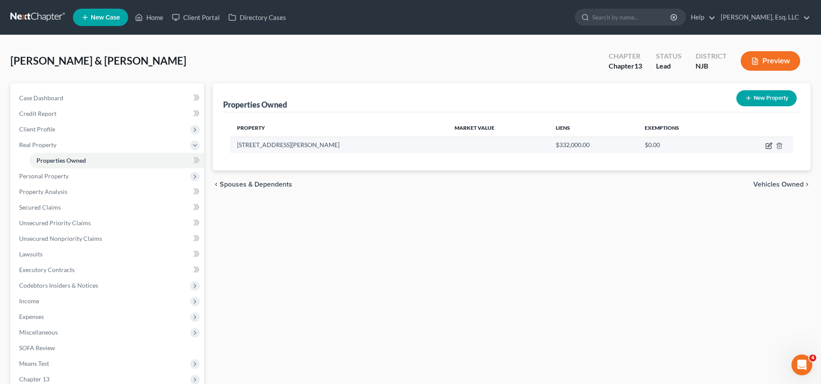
click at [767, 146] on icon "button" at bounding box center [769, 145] width 7 height 7
select select "33"
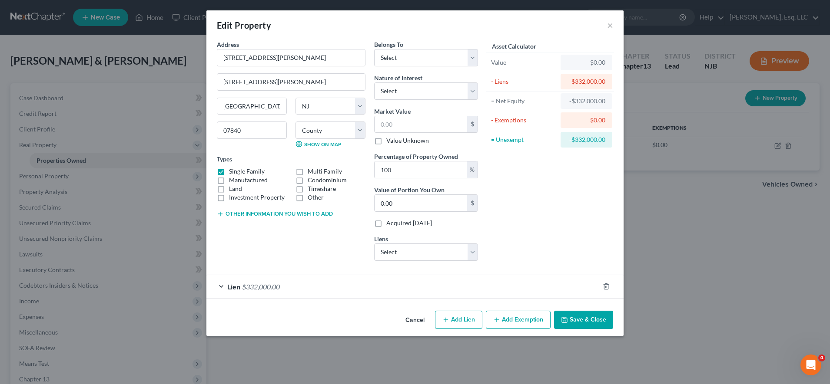
click at [447, 27] on div "Edit Property ×" at bounding box center [414, 25] width 417 height 30
click at [410, 124] on input "text" at bounding box center [420, 124] width 93 height 17
type input "4"
type input "4.00"
type input "45"
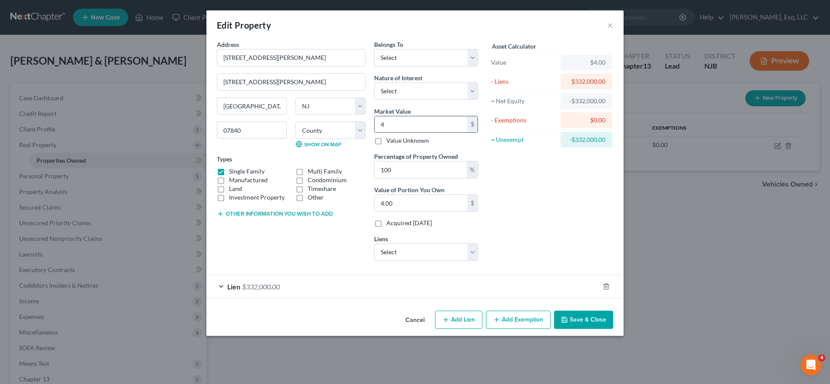
type input "45.00"
type input "452"
type input "452.00"
type input "4520"
type input "4,520.00"
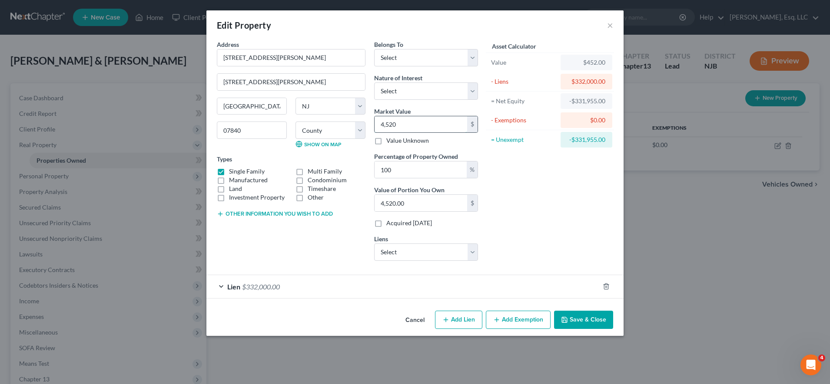
type input "4,5200"
type input "45,200.00"
type input "45,2000"
type input "452,000.00"
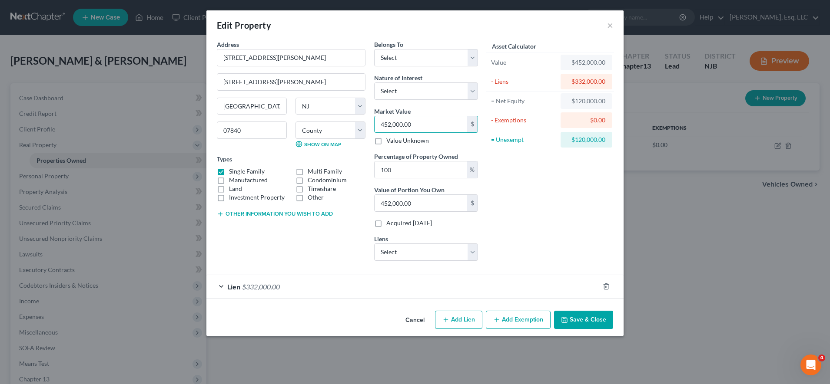
click at [396, 270] on form "Address * [GEOGRAPHIC_DATA][PERSON_NAME] [GEOGRAPHIC_DATA][PERSON_NAME] [GEOGRA…" at bounding box center [415, 169] width 396 height 259
click at [376, 291] on div "Lien $332,000.00" at bounding box center [402, 286] width 393 height 23
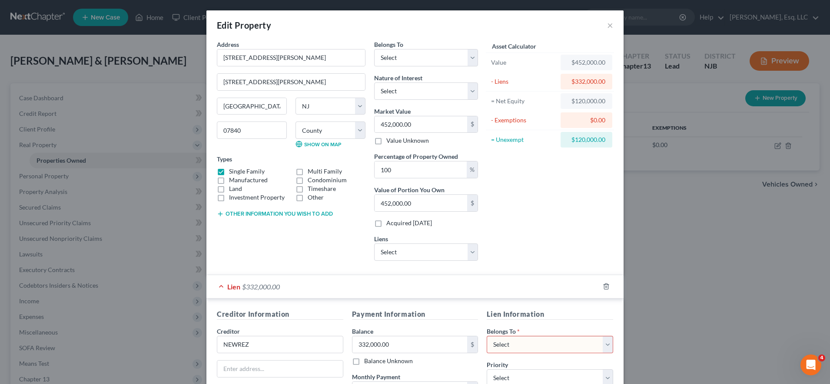
click at [353, 41] on div "Address * [STREET_ADDRESS][PERSON_NAME]" at bounding box center [291, 53] width 149 height 26
click at [470, 38] on div "Edit Property ×" at bounding box center [414, 25] width 417 height 30
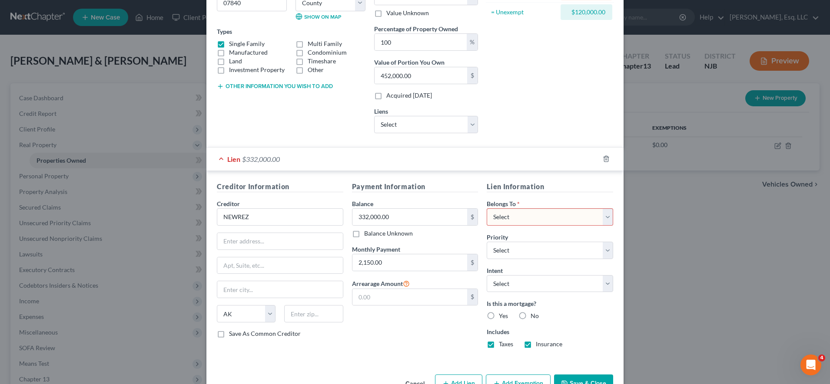
scroll to position [128, 0]
click at [501, 253] on select "Select 1st 2nd 3rd 4th 5th 6th 7th 8th 9th 10th 11th 12th 13th 14th 15th 16th 1…" at bounding box center [549, 249] width 126 height 17
select select "0"
click at [486, 241] on select "Select 1st 2nd 3rd 4th 5th 6th 7th 8th 9th 10th 11th 12th 13th 14th 15th 16th 1…" at bounding box center [549, 249] width 126 height 17
click at [520, 288] on select "Select Surrender Redeem Reaffirm Avoid Other" at bounding box center [549, 283] width 126 height 17
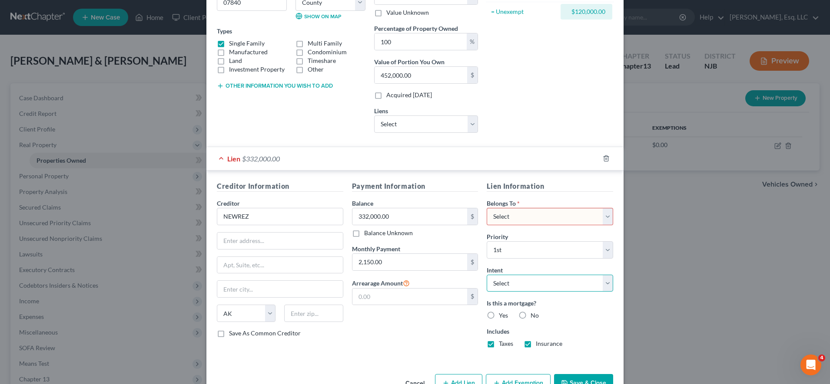
select select "2"
click at [486, 275] on select "Select Surrender Redeem Reaffirm Avoid Other" at bounding box center [549, 283] width 126 height 17
click at [499, 314] on label "Yes" at bounding box center [503, 315] width 9 height 9
click at [502, 314] on input "Yes" at bounding box center [505, 314] width 6 height 6
radio input "true"
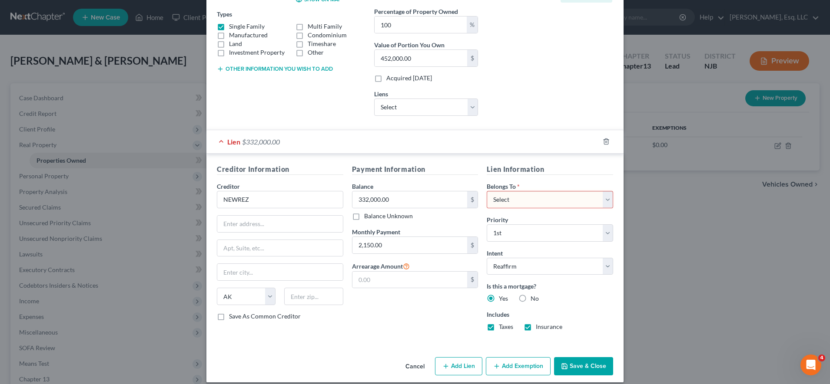
scroll to position [145, 0]
click at [301, 227] on input "text" at bounding box center [280, 223] width 126 height 17
type input "PO Box 650840"
click at [292, 302] on input "text" at bounding box center [313, 296] width 59 height 17
type input "75265"
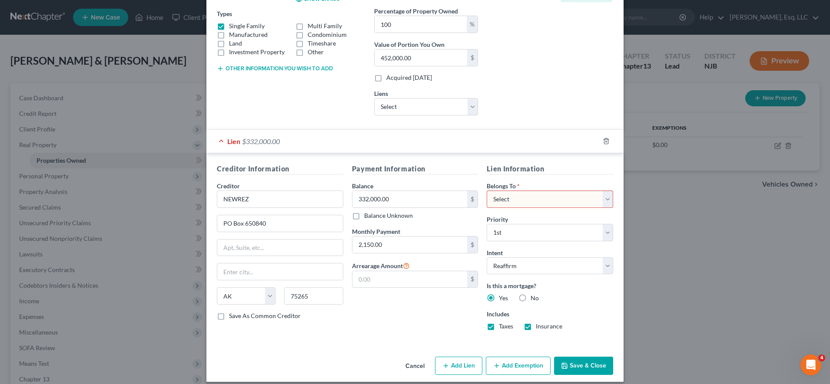
click at [403, 354] on div "Cancel Add Lien Add Lease Add Exemption Save & Close" at bounding box center [414, 368] width 417 height 29
type input "[GEOGRAPHIC_DATA]"
select select "45"
click at [518, 197] on select "Select Debtor 1 Only Debtor 2 Only Debtor 1 And Debtor 2 Only At Least One Of T…" at bounding box center [549, 199] width 126 height 17
click at [530, 200] on select "Select Debtor 1 Only Debtor 2 Only Debtor 1 And Debtor 2 Only At Least One Of T…" at bounding box center [549, 199] width 126 height 17
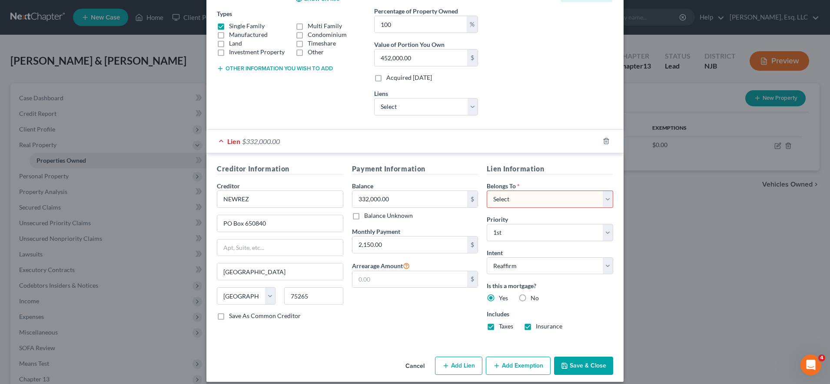
select select "0"
click at [486, 191] on select "Select Debtor 1 Only Debtor 2 Only Debtor 1 And Debtor 2 Only At Least One Of T…" at bounding box center [549, 199] width 126 height 17
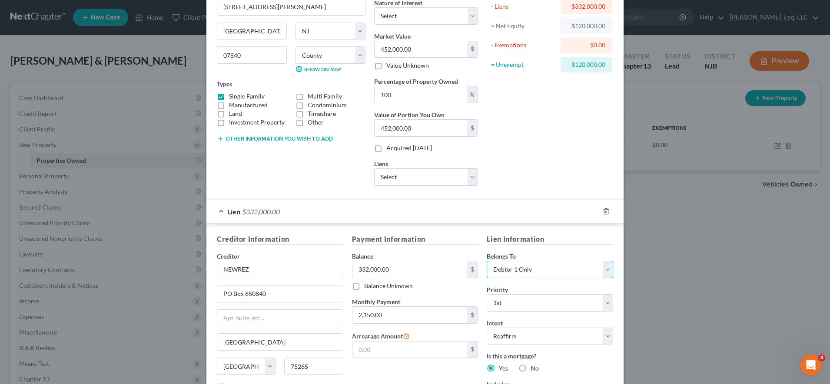
scroll to position [0, 0]
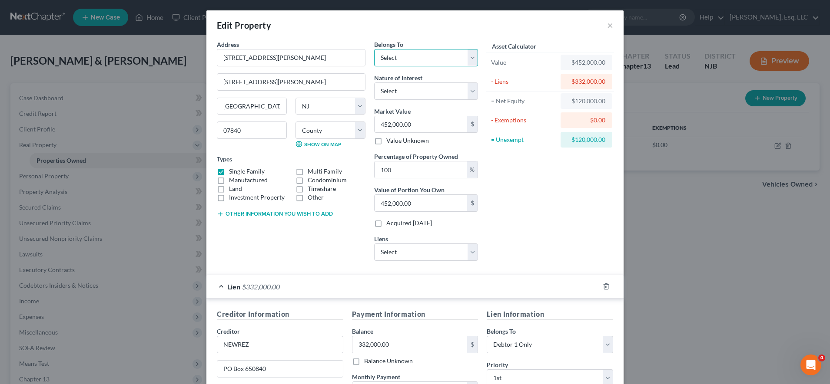
click at [417, 53] on select "Select Debtor 1 Only Debtor 2 Only Debtor 1 And Debtor 2 Only At Least One Of T…" at bounding box center [426, 57] width 104 height 17
select select "2"
click at [374, 49] on select "Select Debtor 1 Only Debtor 2 Only Debtor 1 And Debtor 2 Only At Least One Of T…" at bounding box center [426, 57] width 104 height 17
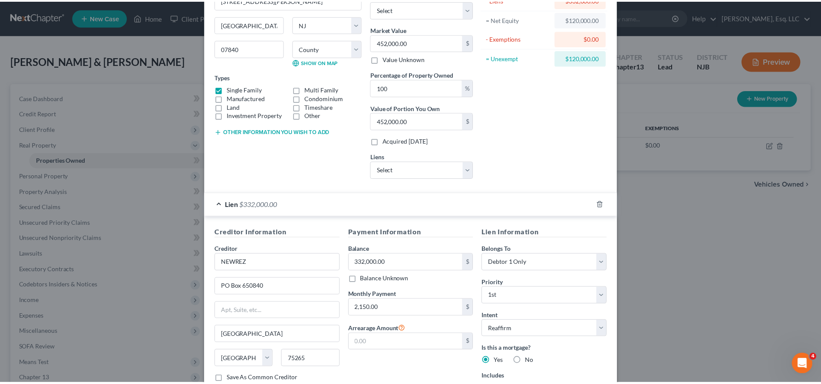
scroll to position [154, 0]
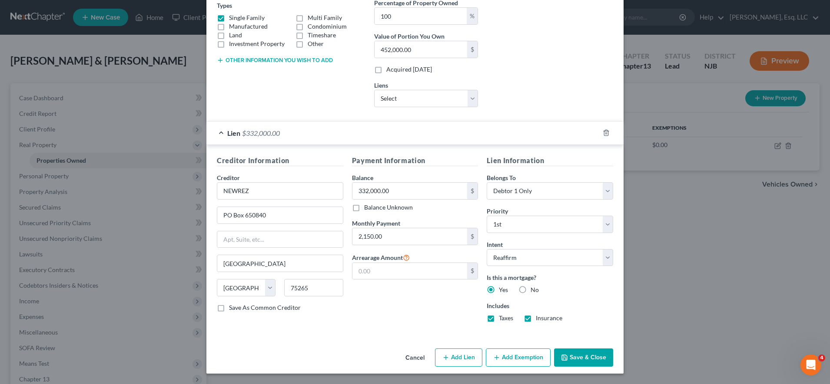
click at [579, 354] on button "Save & Close" at bounding box center [583, 358] width 59 height 18
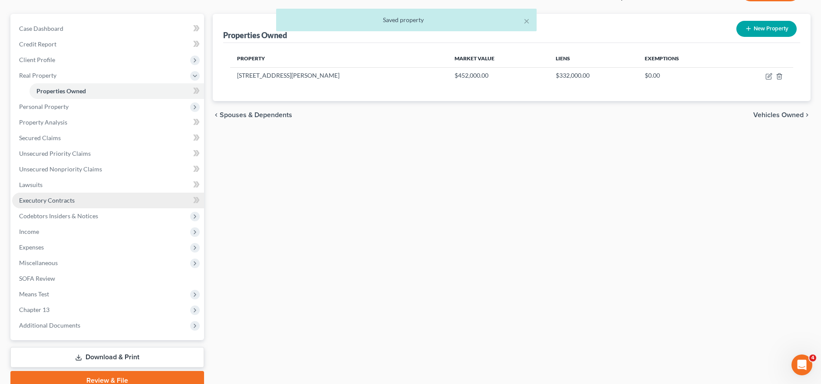
click at [128, 196] on link "Executory Contracts" at bounding box center [108, 201] width 192 height 16
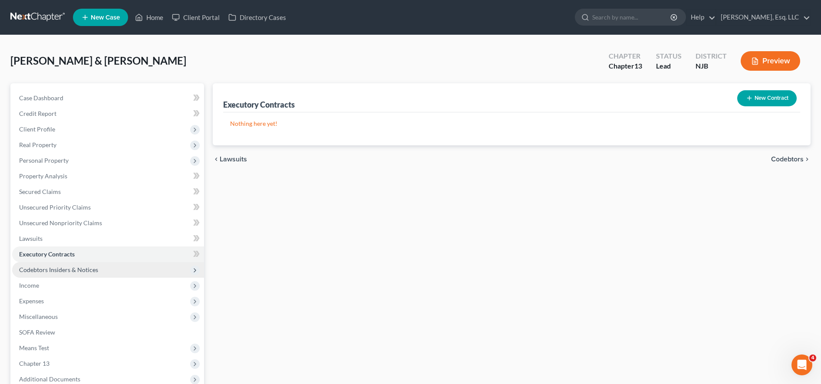
click at [129, 267] on span "Codebtors Insiders & Notices" at bounding box center [108, 270] width 192 height 16
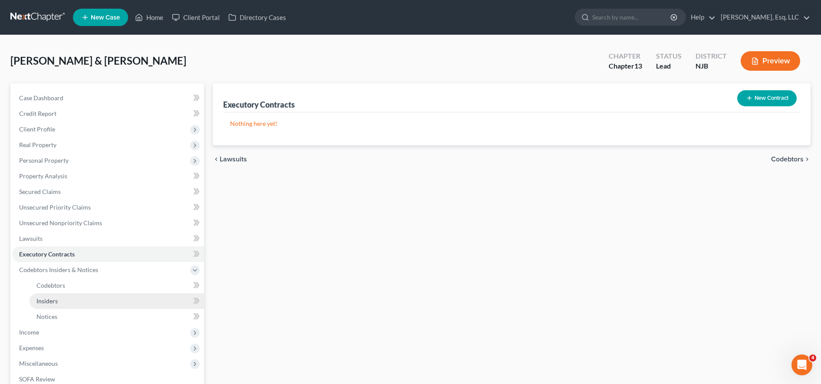
scroll to position [43, 0]
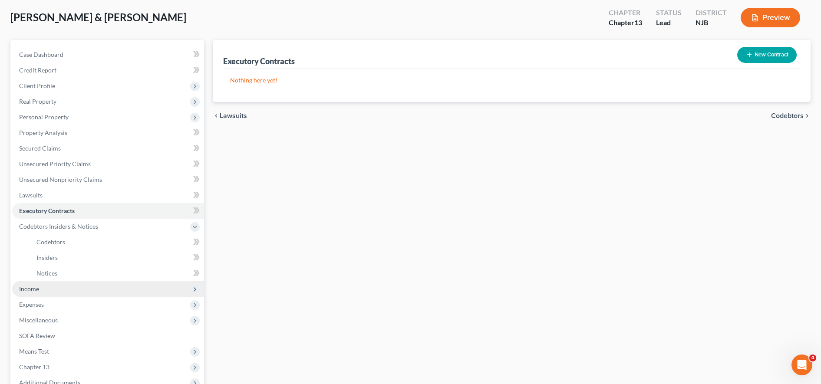
click at [116, 291] on span "Income" at bounding box center [108, 289] width 192 height 16
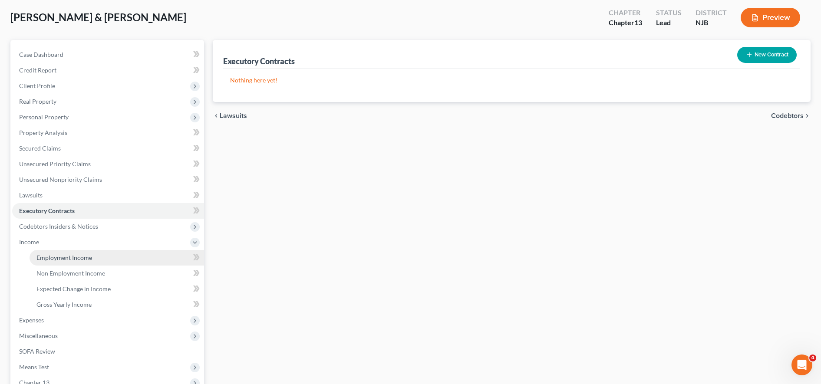
click at [112, 262] on link "Employment Income" at bounding box center [117, 258] width 175 height 16
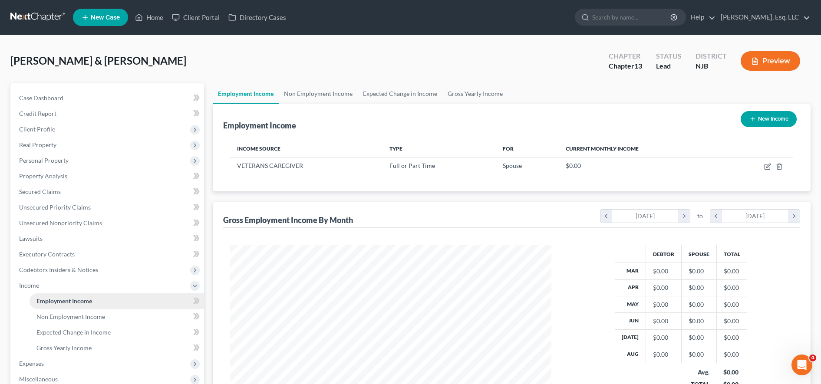
scroll to position [161, 339]
click at [340, 122] on div "Employment Income New Income" at bounding box center [511, 118] width 577 height 29
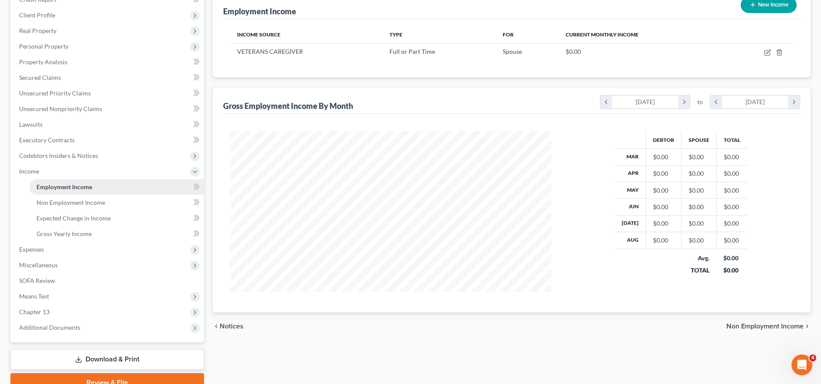
scroll to position [115, 0]
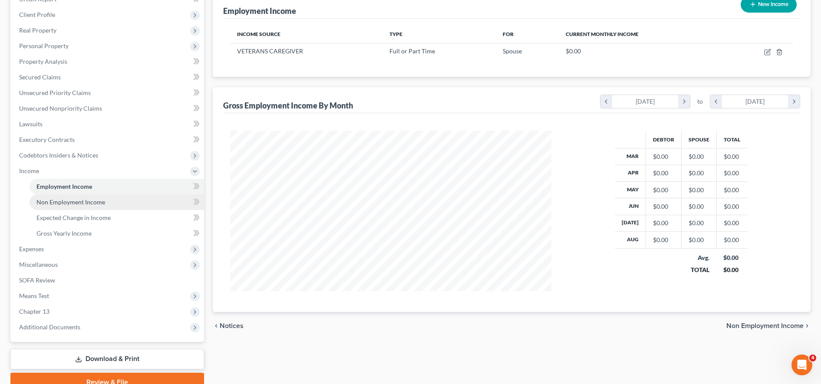
click at [111, 202] on link "Non Employment Income" at bounding box center [117, 203] width 175 height 16
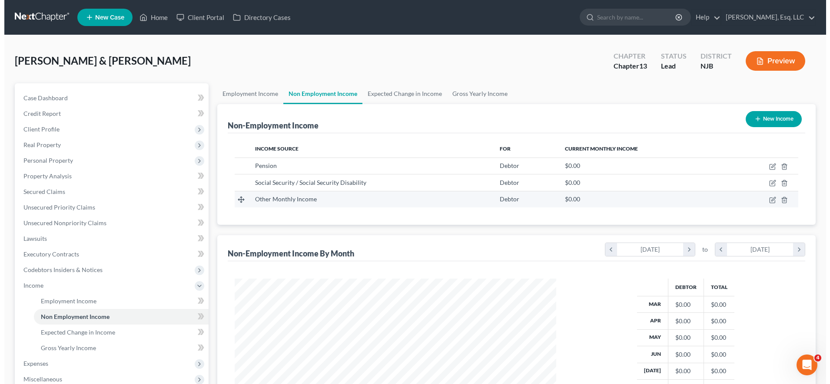
scroll to position [15, 0]
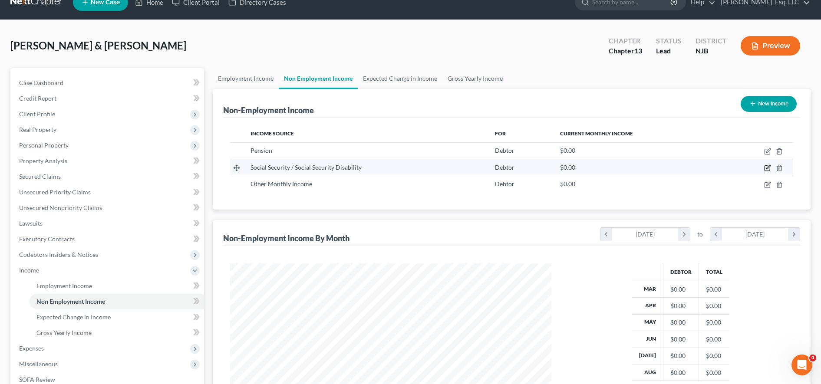
click at [764, 165] on icon "button" at bounding box center [767, 168] width 7 height 7
select select "4"
select select "0"
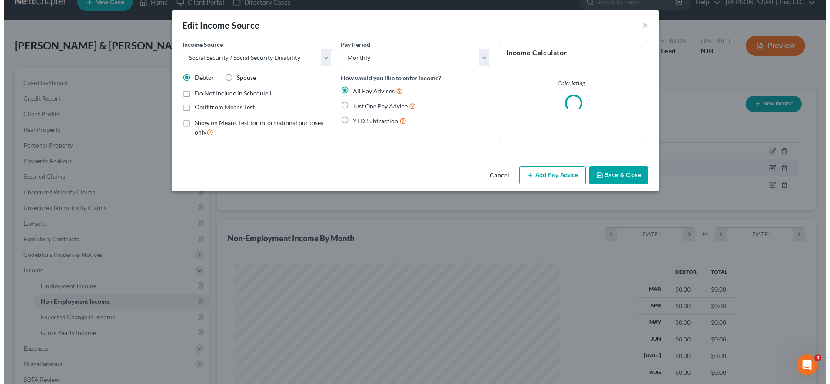
scroll to position [162, 343]
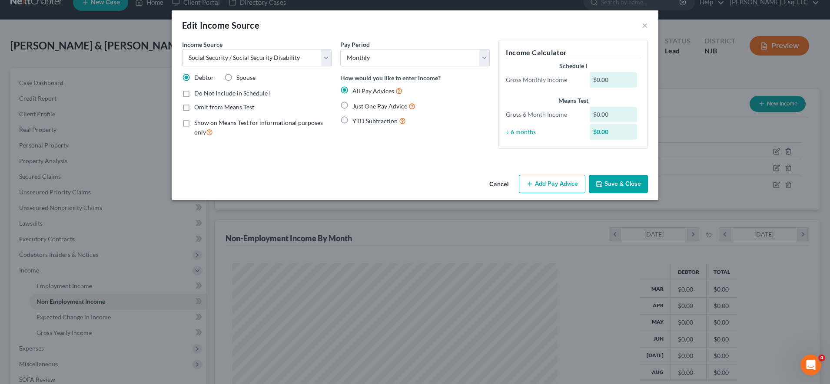
click at [443, 28] on div "Edit Income Source ×" at bounding box center [415, 25] width 486 height 30
click at [539, 183] on button "Add Pay Advice" at bounding box center [552, 184] width 66 height 18
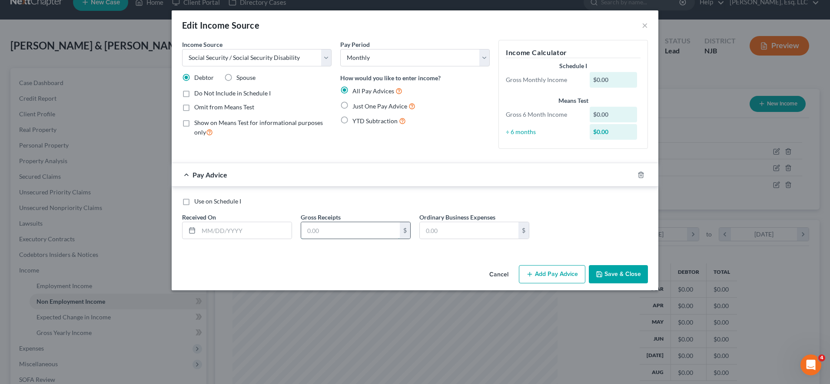
click at [330, 225] on input "text" at bounding box center [350, 230] width 99 height 17
click at [366, 228] on input "2,353" at bounding box center [350, 230] width 99 height 17
type input "2,353.70"
click at [261, 227] on input "text" at bounding box center [244, 230] width 93 height 17
type input "[DATE]"
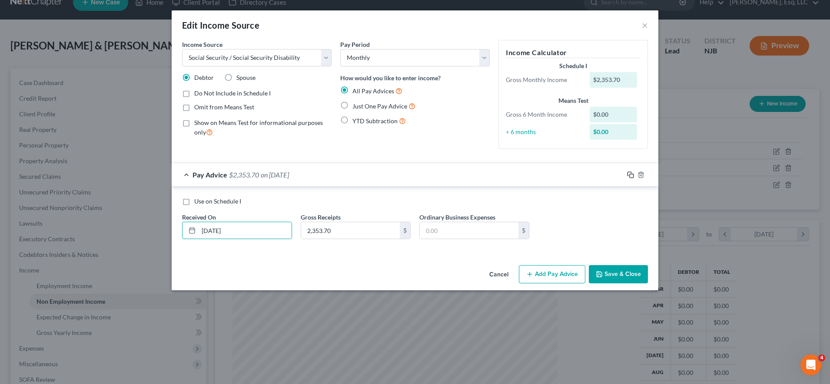
click at [630, 174] on rect "button" at bounding box center [631, 176] width 4 height 4
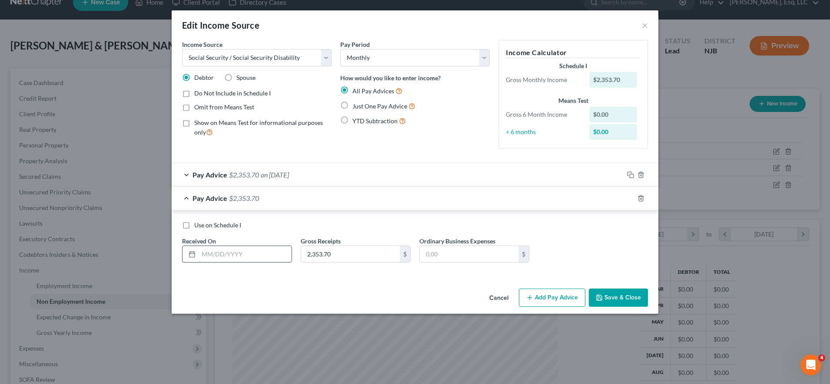
click at [273, 252] on input "text" at bounding box center [244, 254] width 93 height 17
type input "[DATE]"
click at [630, 198] on rect "button" at bounding box center [631, 200] width 4 height 4
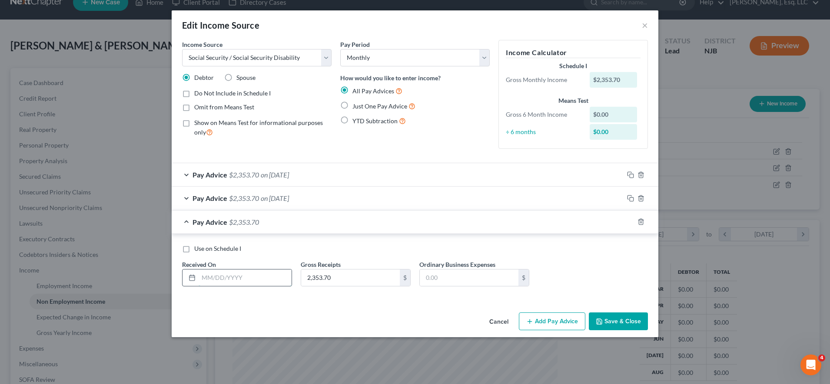
click at [261, 282] on input "text" at bounding box center [244, 278] width 93 height 17
type input "[DATE]"
click at [628, 222] on icon "button" at bounding box center [630, 221] width 7 height 7
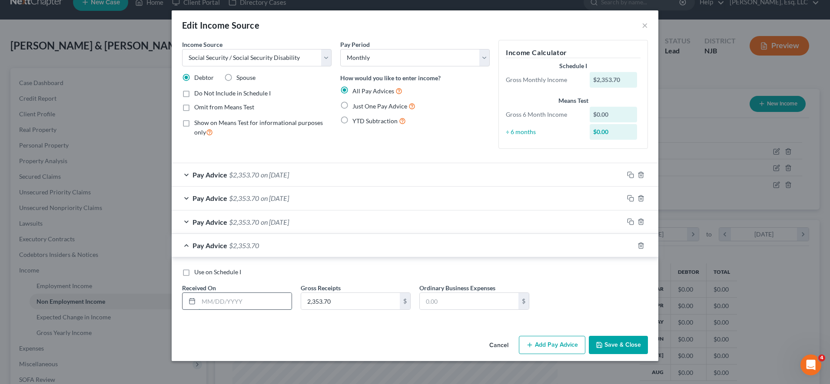
click at [266, 306] on input "text" at bounding box center [244, 301] width 93 height 17
type input "[DATE]"
click at [630, 247] on icon "button" at bounding box center [630, 245] width 7 height 7
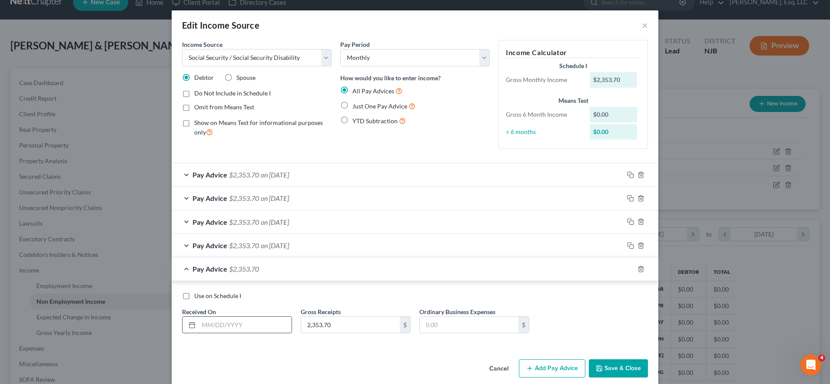
click at [253, 327] on input "text" at bounding box center [244, 325] width 93 height 17
type input "[DATE]"
click at [627, 271] on icon "button" at bounding box center [630, 269] width 7 height 7
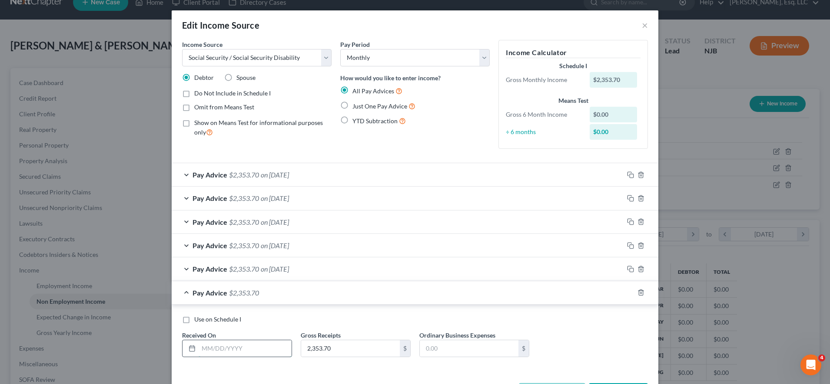
click at [223, 347] on input "text" at bounding box center [244, 348] width 93 height 17
type input "[DATE]"
click at [629, 292] on rect "button" at bounding box center [631, 294] width 4 height 4
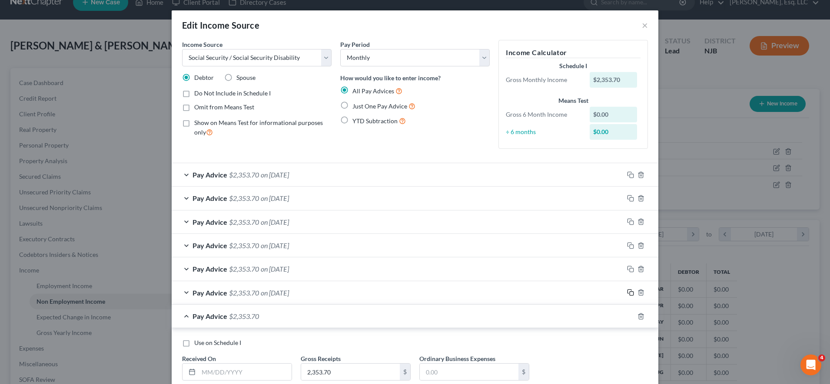
scroll to position [10, 0]
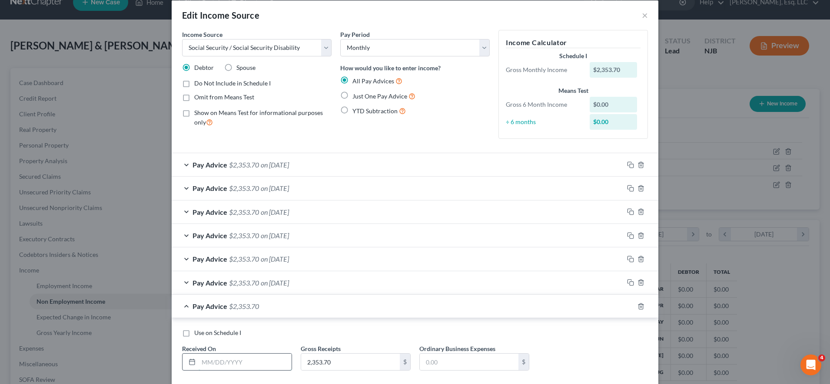
click at [225, 360] on input "text" at bounding box center [244, 362] width 93 height 17
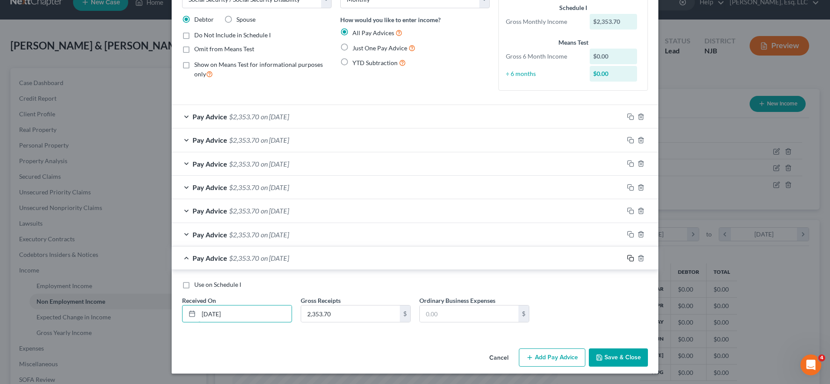
type input "[DATE]"
click at [627, 258] on icon "button" at bounding box center [630, 258] width 7 height 7
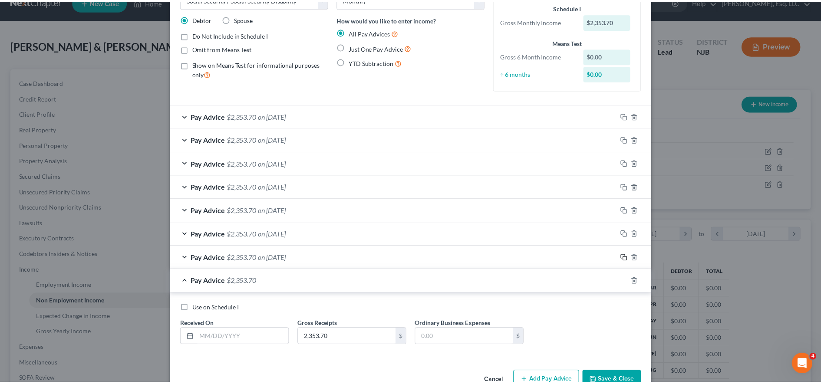
scroll to position [82, 0]
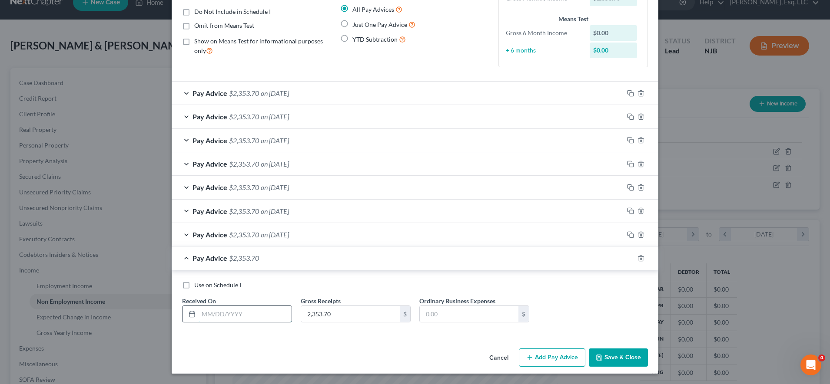
click at [238, 317] on input "text" at bounding box center [244, 314] width 93 height 17
type input "[DATE]"
click at [606, 351] on button "Save & Close" at bounding box center [617, 358] width 59 height 18
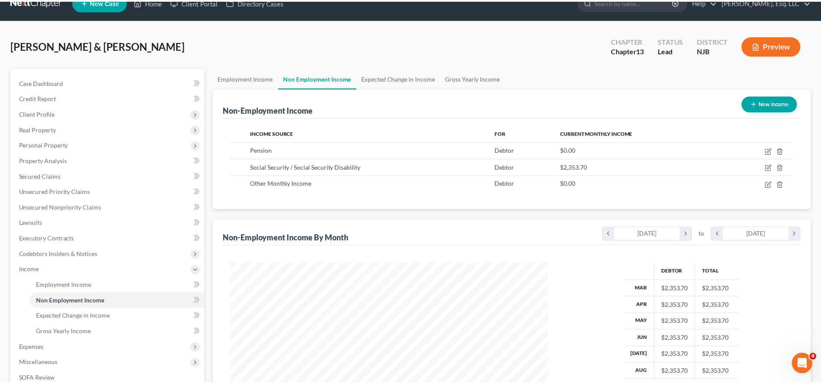
scroll to position [434149, 433971]
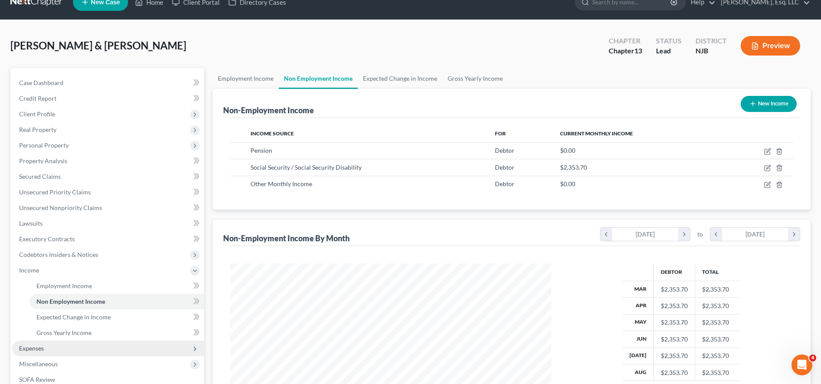
click at [82, 347] on span "Expenses" at bounding box center [108, 349] width 192 height 16
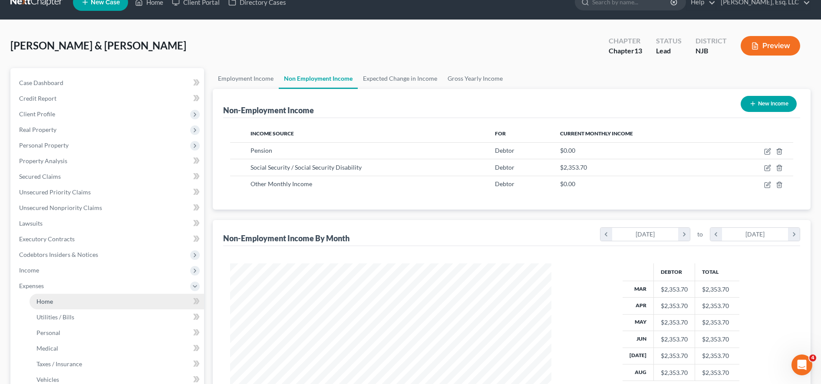
click at [133, 298] on link "Home" at bounding box center [117, 302] width 175 height 16
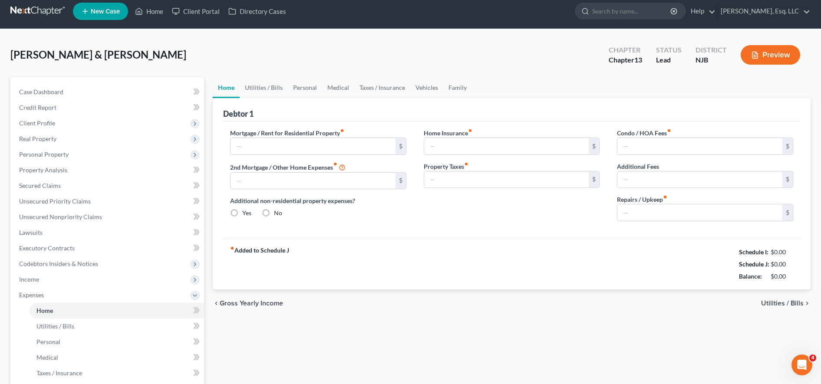
type input "2,150.00"
type input "0.00"
radio input "true"
type input "0.00"
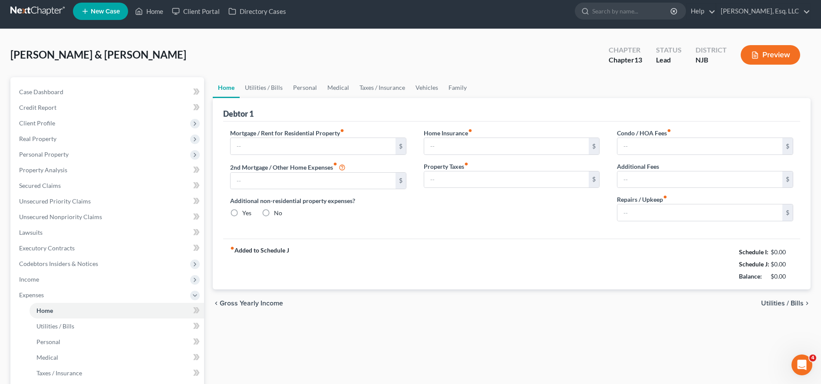
type input "0.00"
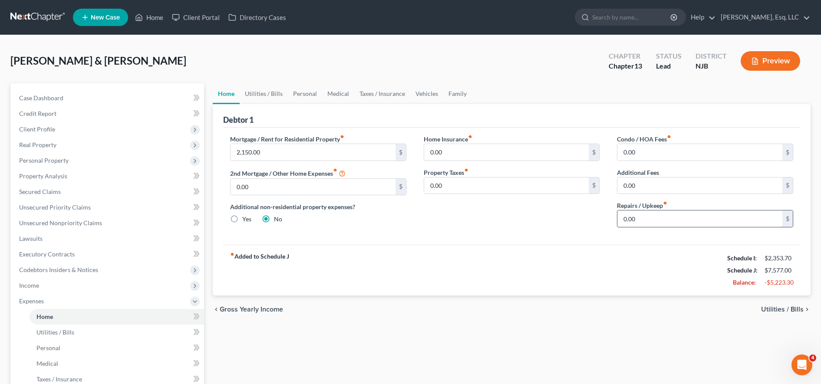
click at [637, 219] on input "0.00" at bounding box center [700, 219] width 165 height 17
type input "50.00"
click at [127, 328] on link "Utilities / Bills" at bounding box center [117, 333] width 175 height 16
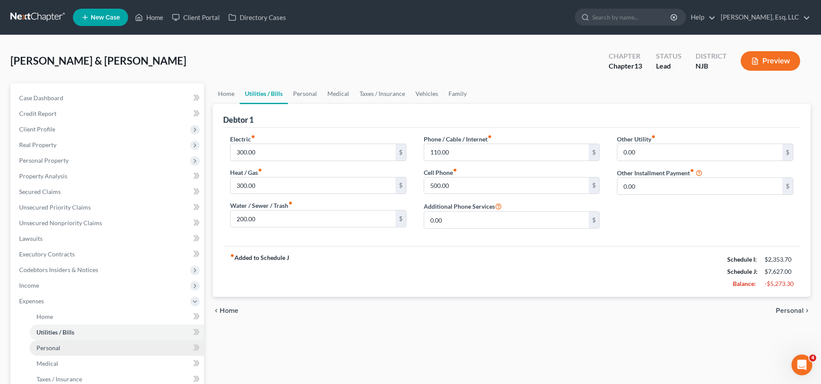
click at [138, 346] on link "Personal" at bounding box center [117, 348] width 175 height 16
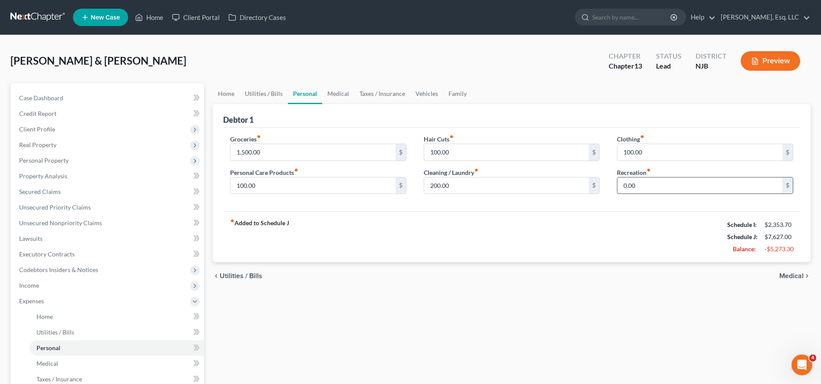
click at [667, 183] on input "0.00" at bounding box center [700, 186] width 165 height 17
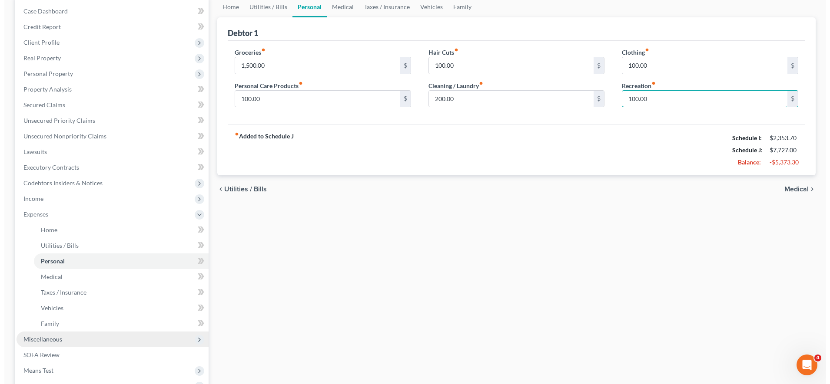
scroll to position [95, 0]
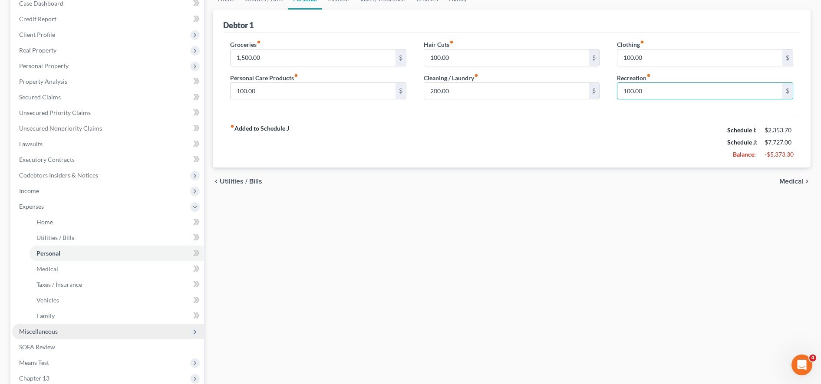
type input "100.00"
click at [97, 337] on span "Miscellaneous" at bounding box center [108, 332] width 192 height 16
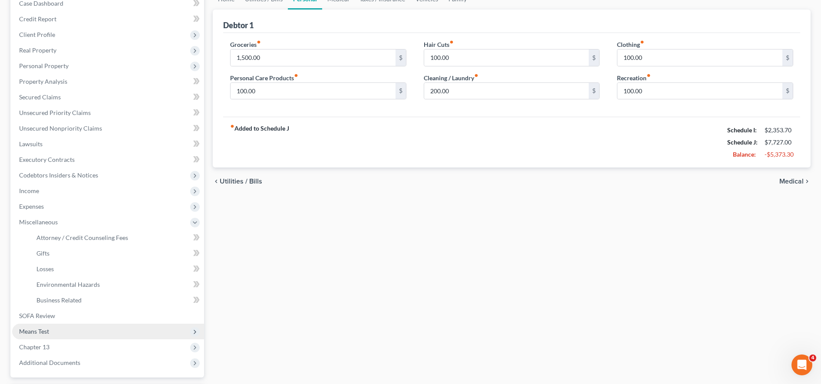
click at [106, 331] on span "Means Test" at bounding box center [108, 332] width 192 height 16
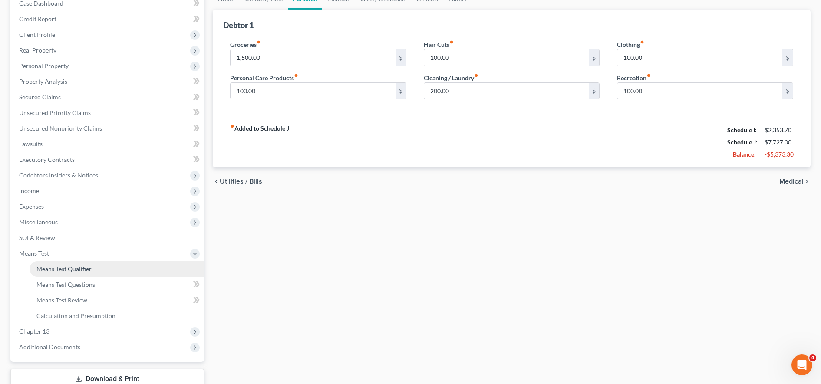
click at [129, 266] on link "Means Test Qualifier" at bounding box center [117, 269] width 175 height 16
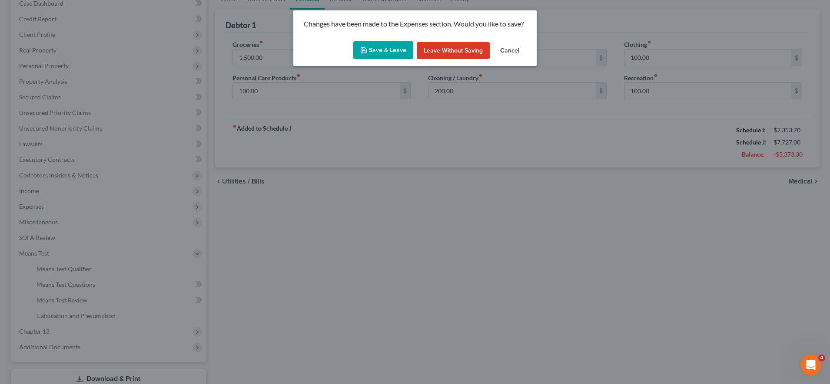
click at [397, 48] on button "Save & Leave" at bounding box center [383, 50] width 60 height 18
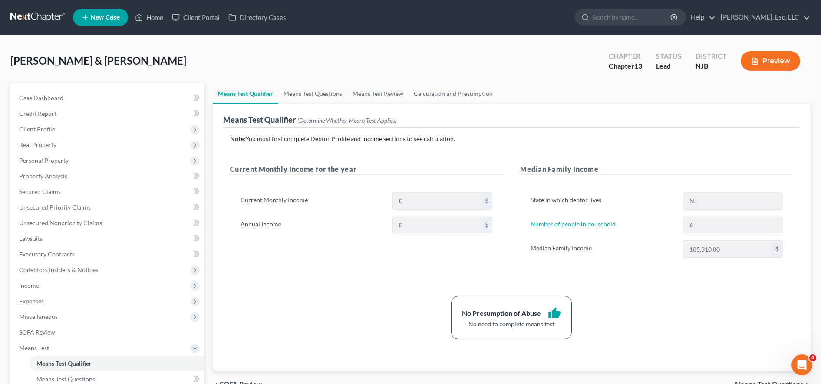
click at [200, 29] on nav "Home New Case Client Portal Directory Cases [PERSON_NAME], Esq. LLC [EMAIL_ADDR…" at bounding box center [410, 17] width 821 height 35
click at [204, 11] on link "Client Portal" at bounding box center [196, 18] width 56 height 16
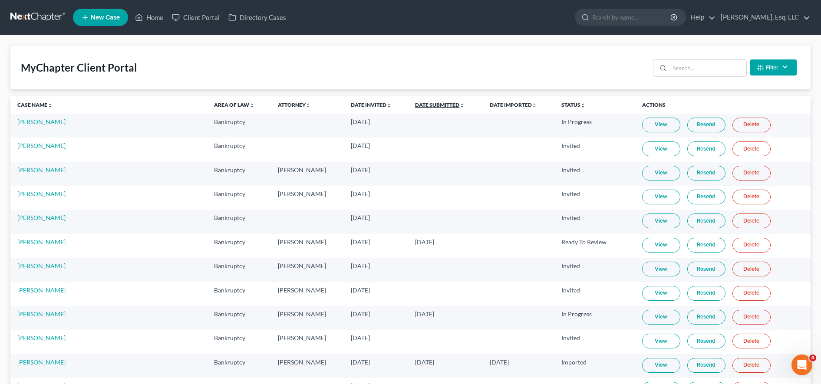
click at [415, 108] on link "Date Submitted unfold_more expand_more expand_less" at bounding box center [440, 105] width 50 height 7
click at [415, 106] on link "Date Submitted unfold_more expand_more expand_less" at bounding box center [440, 105] width 50 height 7
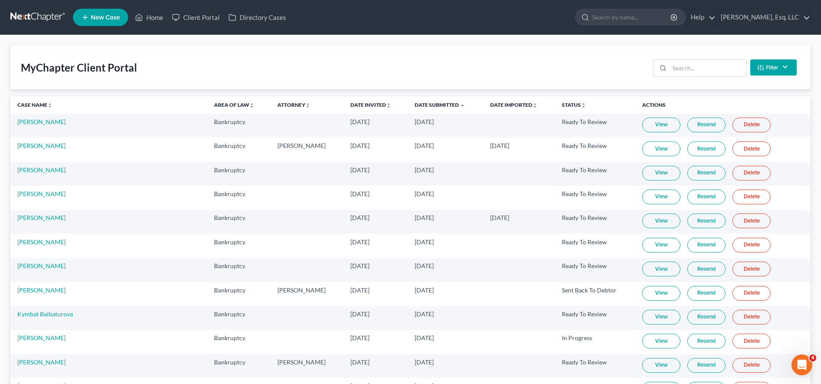
click at [663, 197] on link "View" at bounding box center [661, 197] width 38 height 15
